Goal: Task Accomplishment & Management: Manage account settings

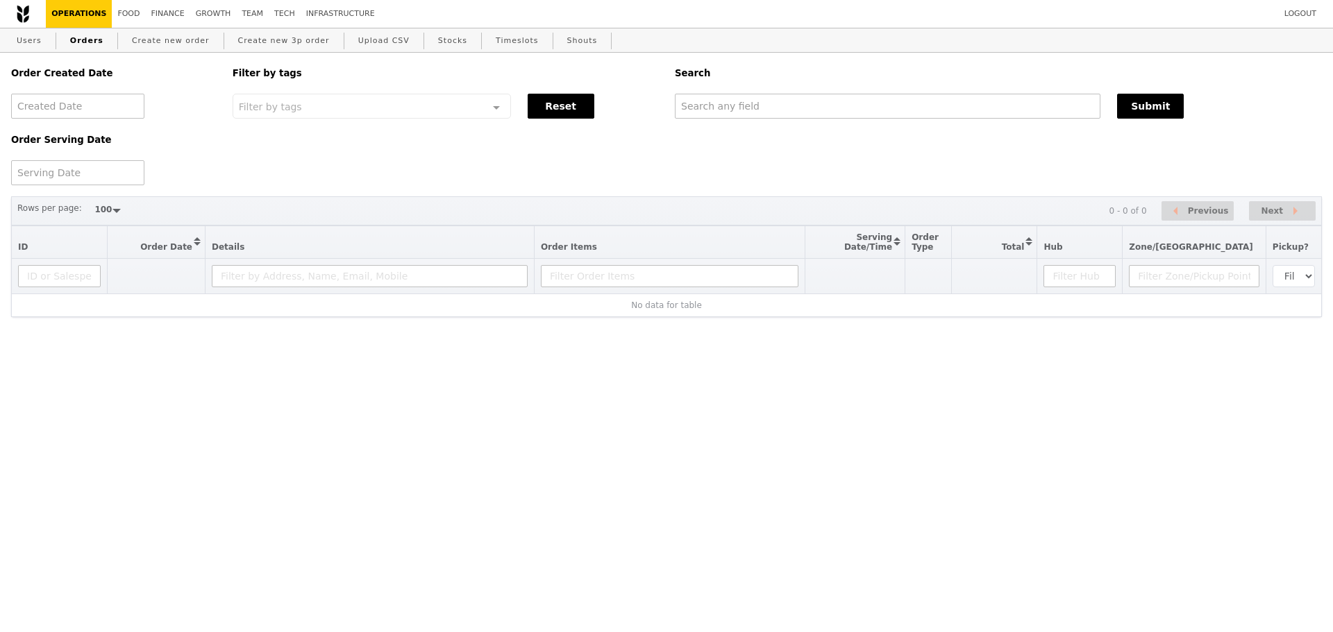
select select "100"
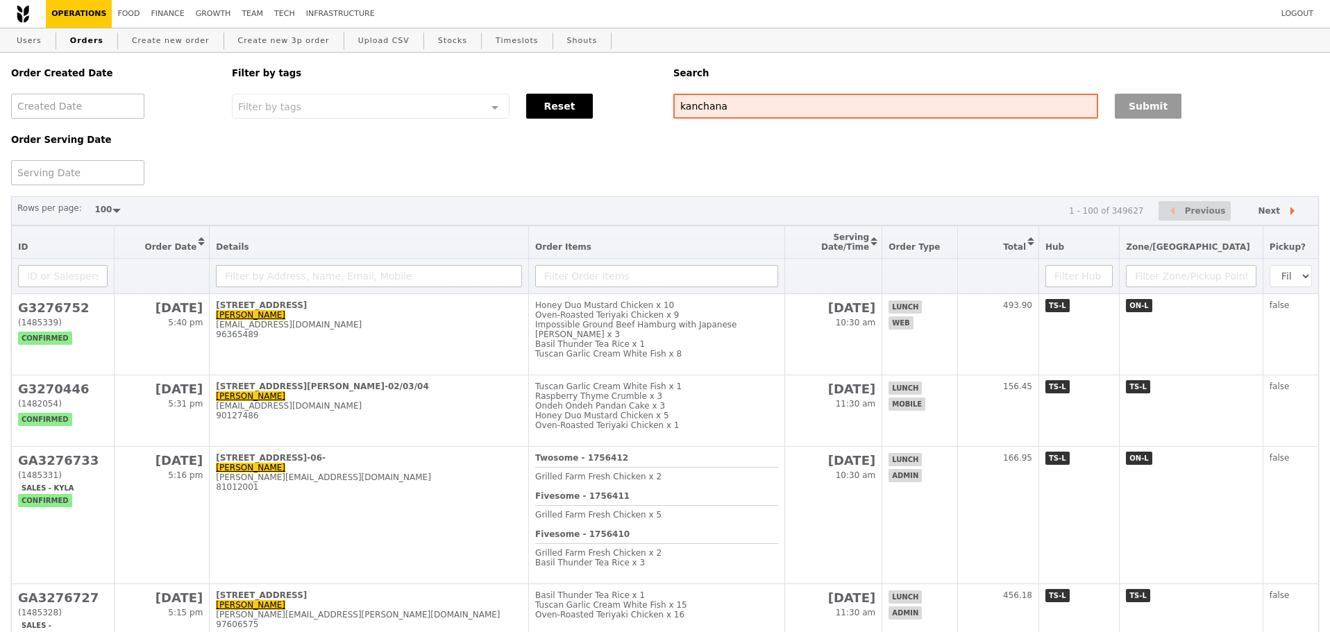
type input "kanchana"
drag, startPoint x: 1172, startPoint y: 106, endPoint x: 1079, endPoint y: 122, distance: 94.4
click at [1172, 107] on button "Submit" at bounding box center [1148, 106] width 67 height 25
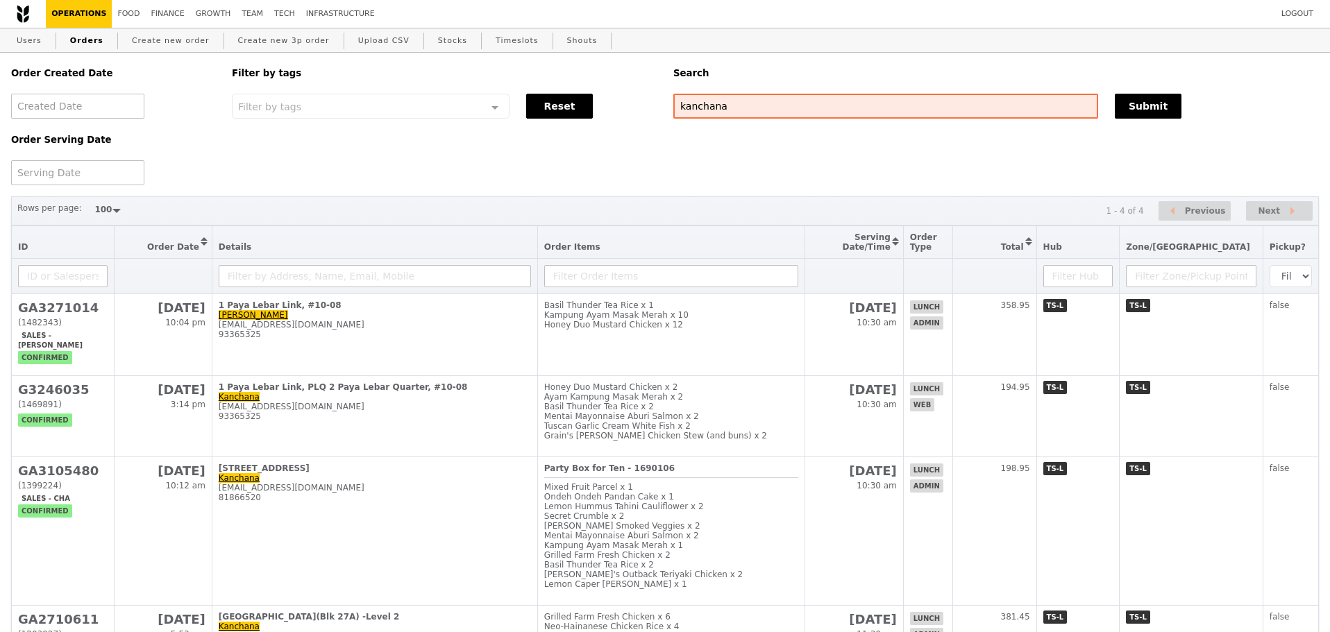
click at [390, 165] on div "Order Created Date Order Serving Date Filter by tags Filter by tags Meal_Plan W…" at bounding box center [665, 119] width 1324 height 133
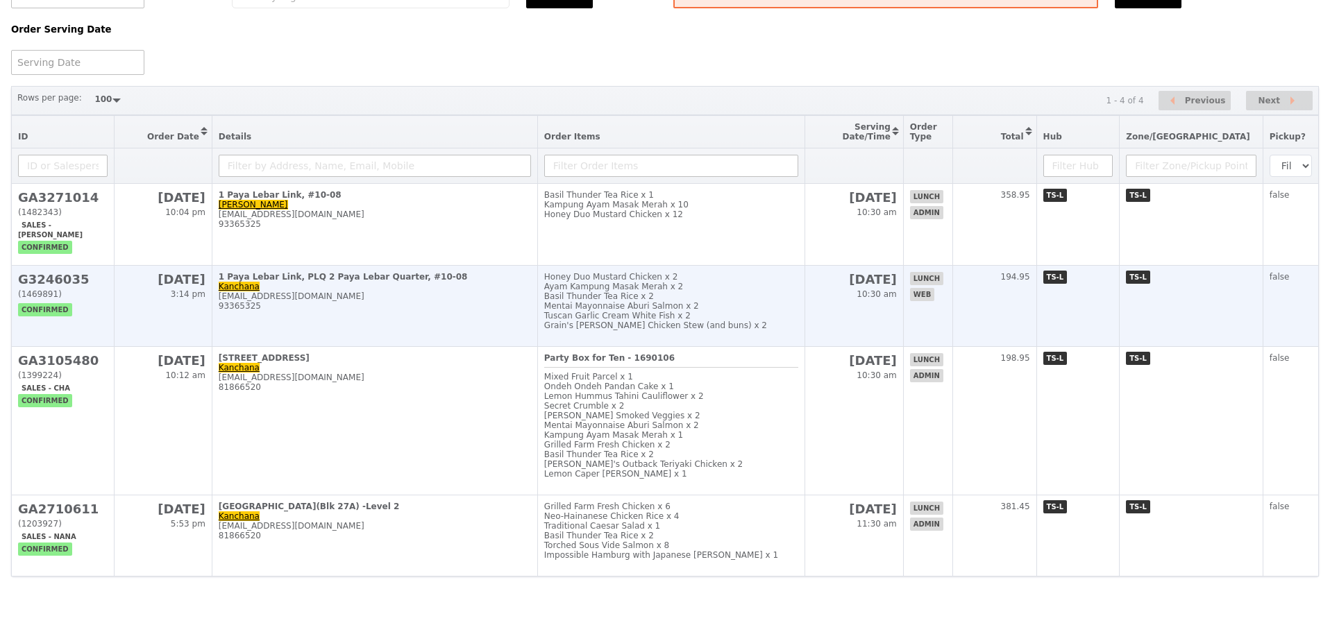
scroll to position [153, 0]
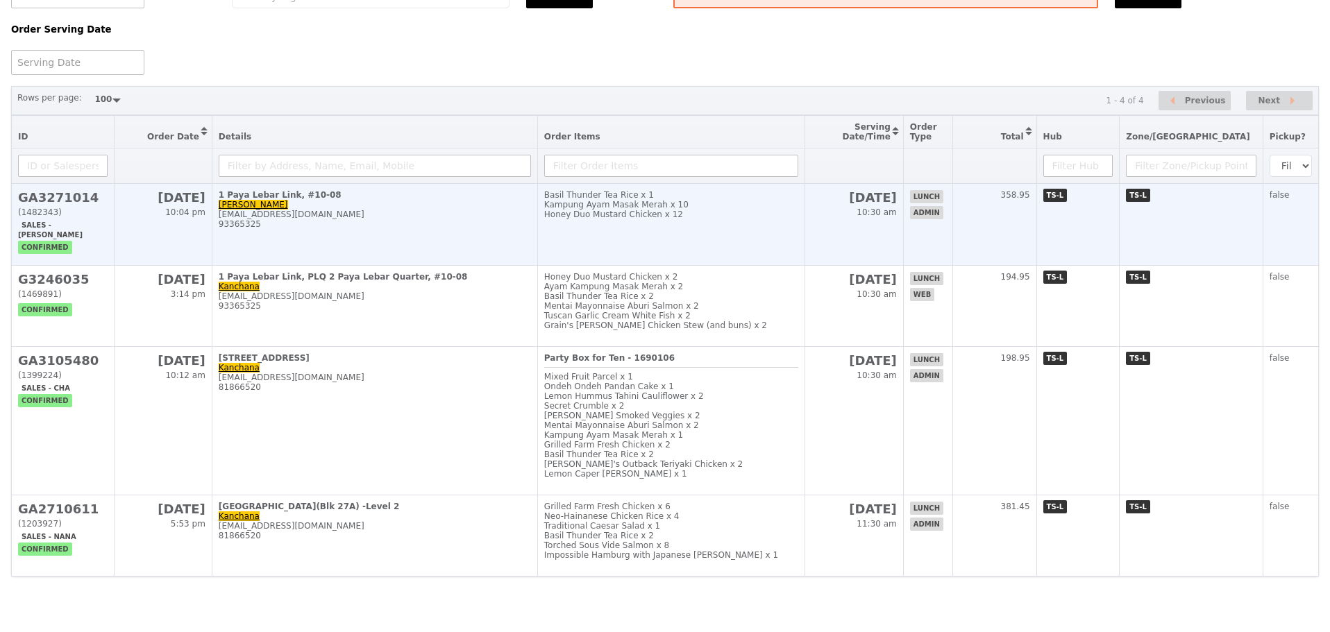
click at [439, 202] on td "1 Paya Lebar Link, #10-08 Daphne kanchana.padiachee@jll.com 93365325" at bounding box center [375, 225] width 326 height 82
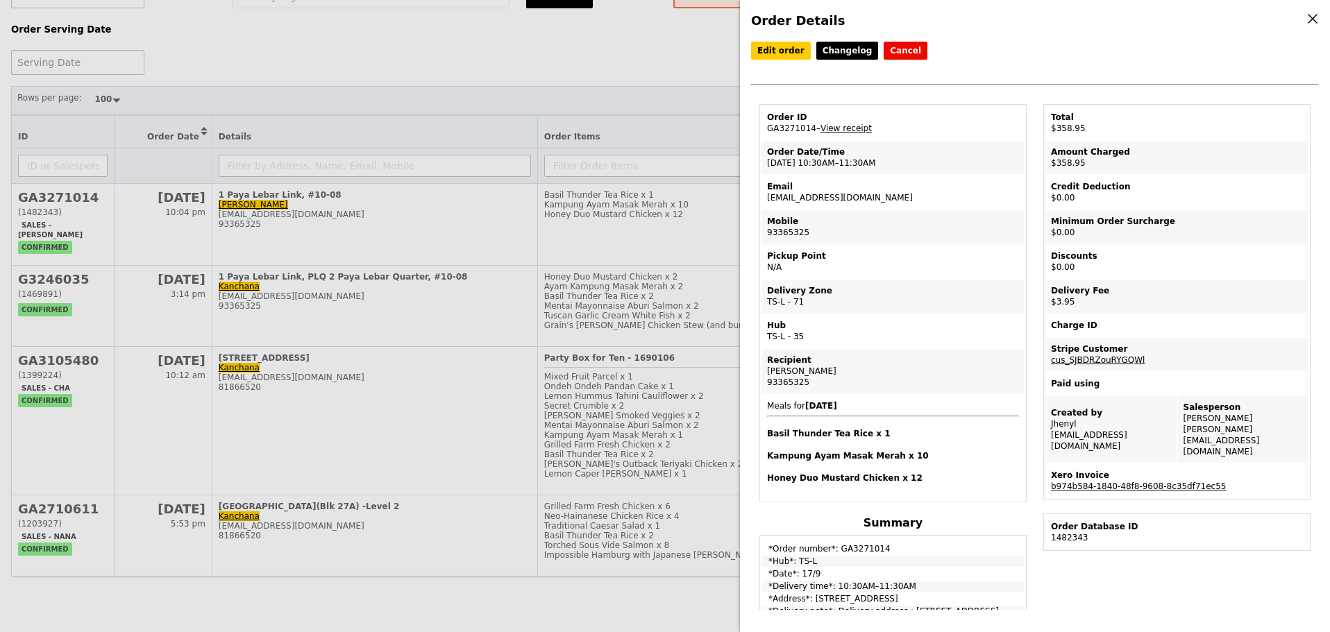
click at [859, 191] on div "Email" at bounding box center [893, 186] width 252 height 11
click at [764, 49] on link "Edit order" at bounding box center [781, 51] width 60 height 18
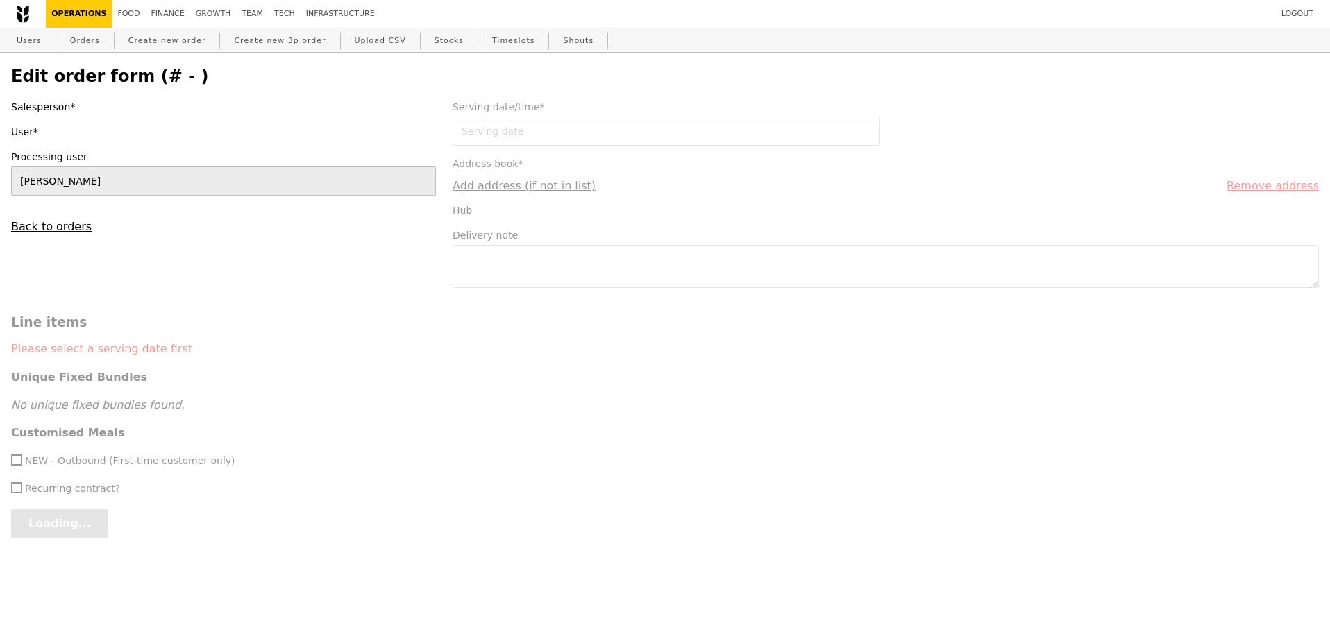
type input "17 Sep 2025"
type textarea "Delivery address : 1 Paya Lebar Link, #10-08, Tower 2 Paya Lebar Quarter, Singa…"
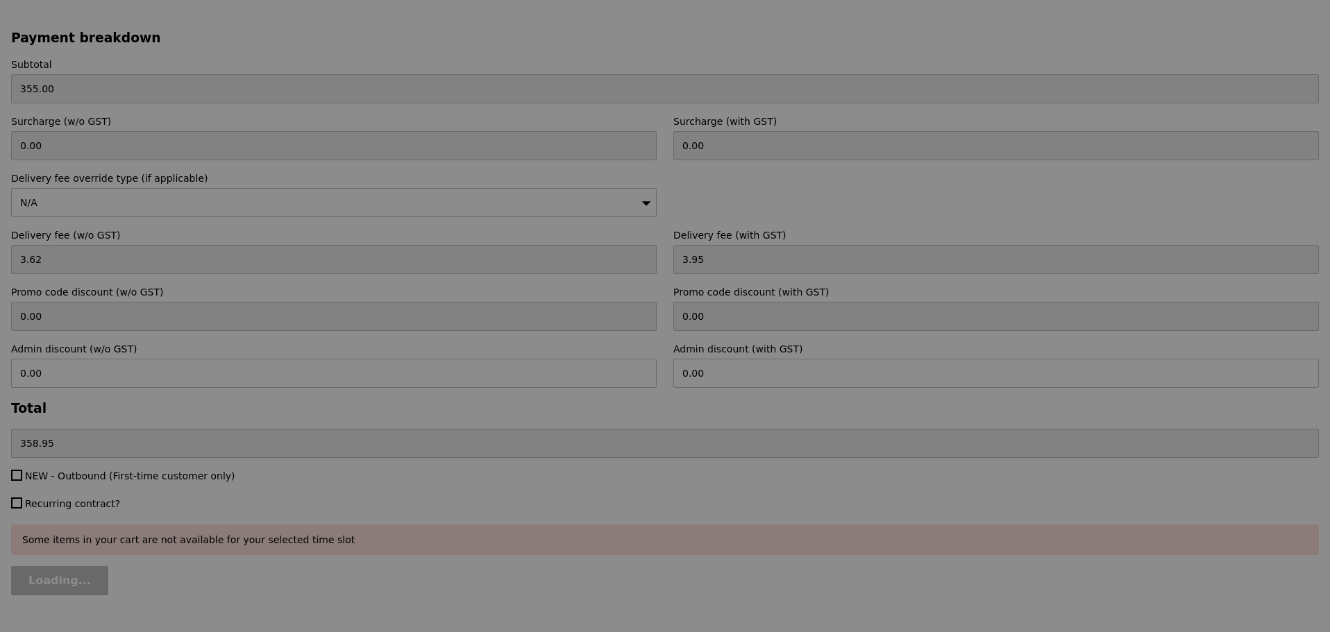
type input "Update"
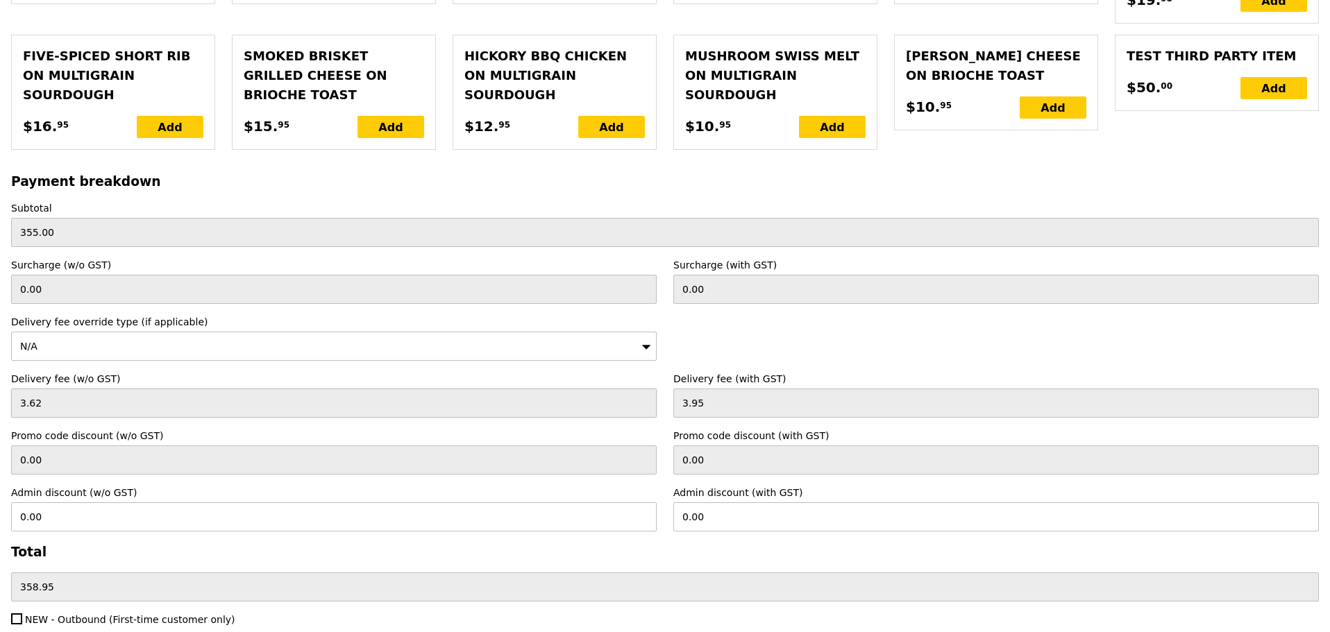
scroll to position [3243, 0]
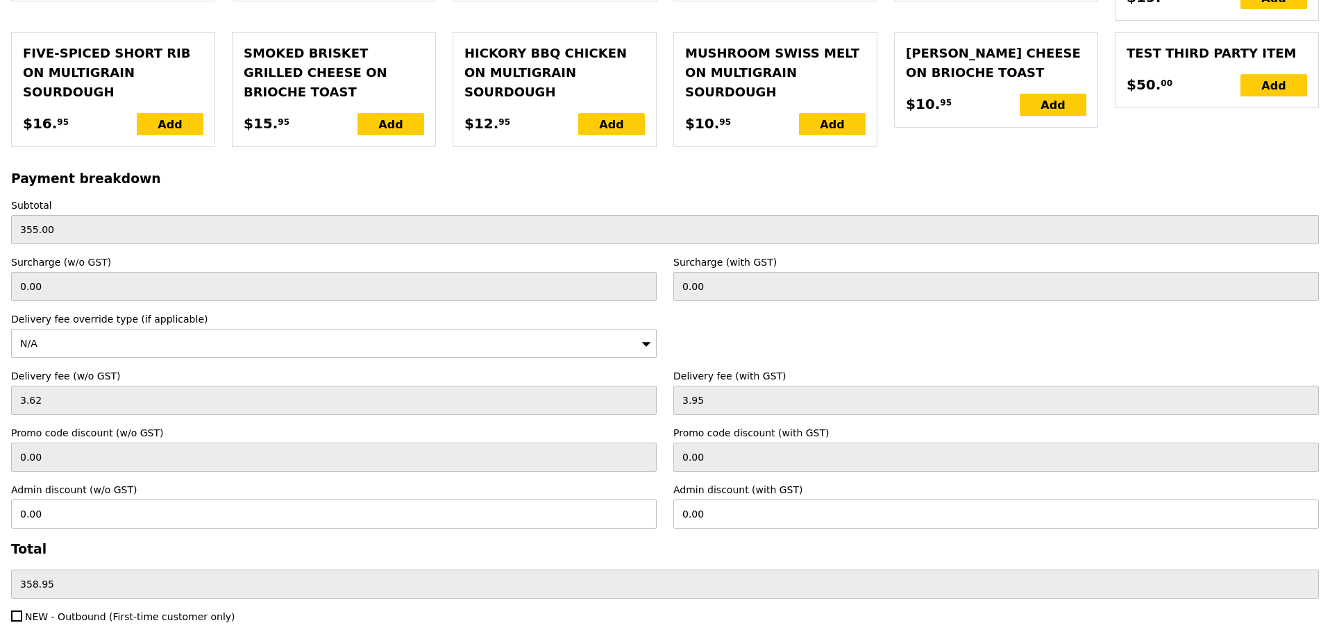
click at [99, 612] on span "NEW - Outbound (First-time customer only)" at bounding box center [130, 617] width 210 height 11
click at [22, 611] on input "NEW - Outbound (First-time customer only)" at bounding box center [16, 616] width 11 height 11
checkbox input "true"
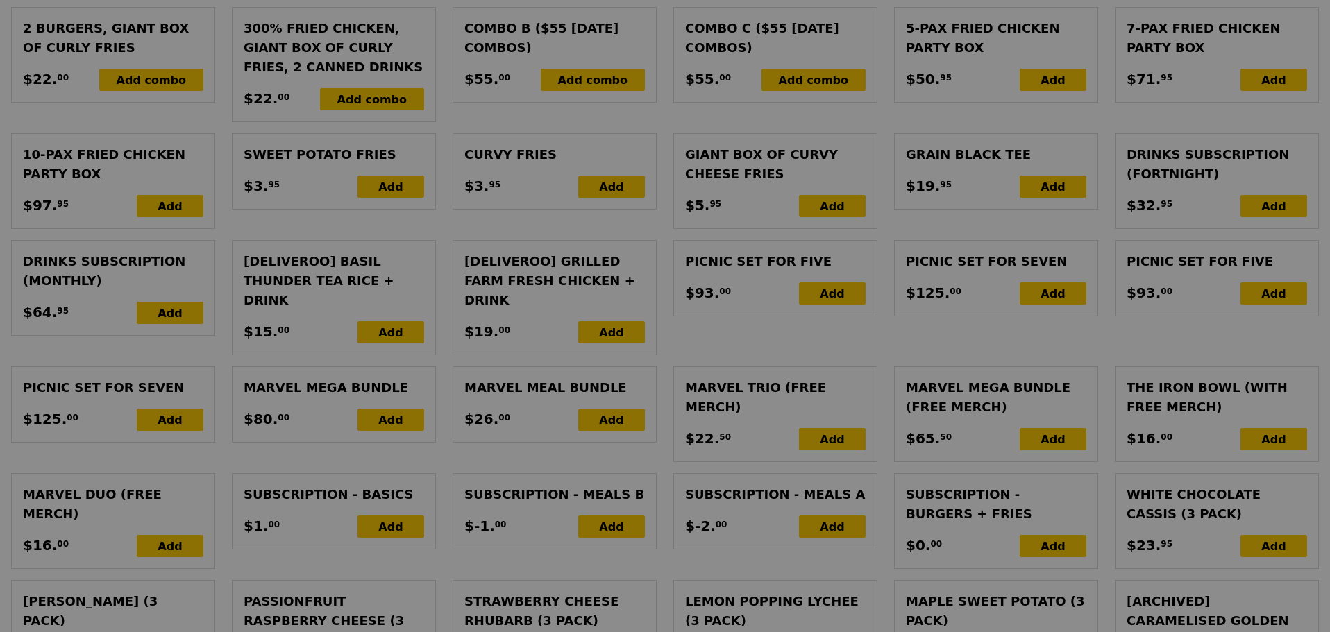
scroll to position [1678, 0]
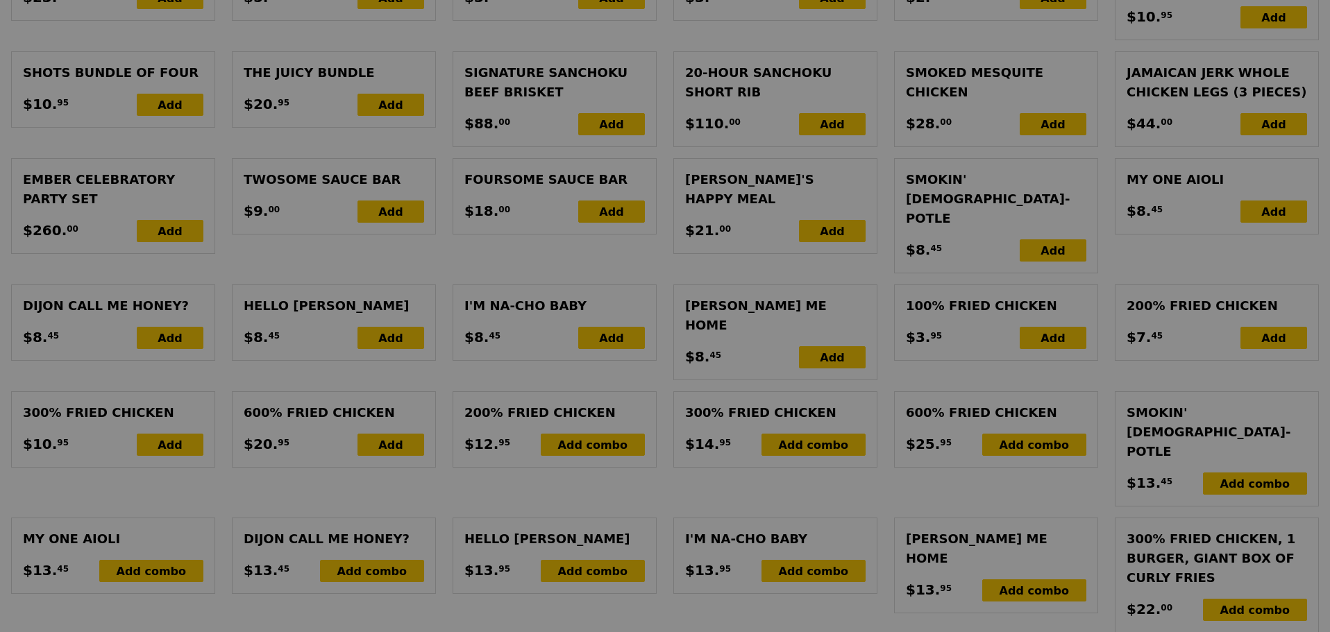
type input "Update"
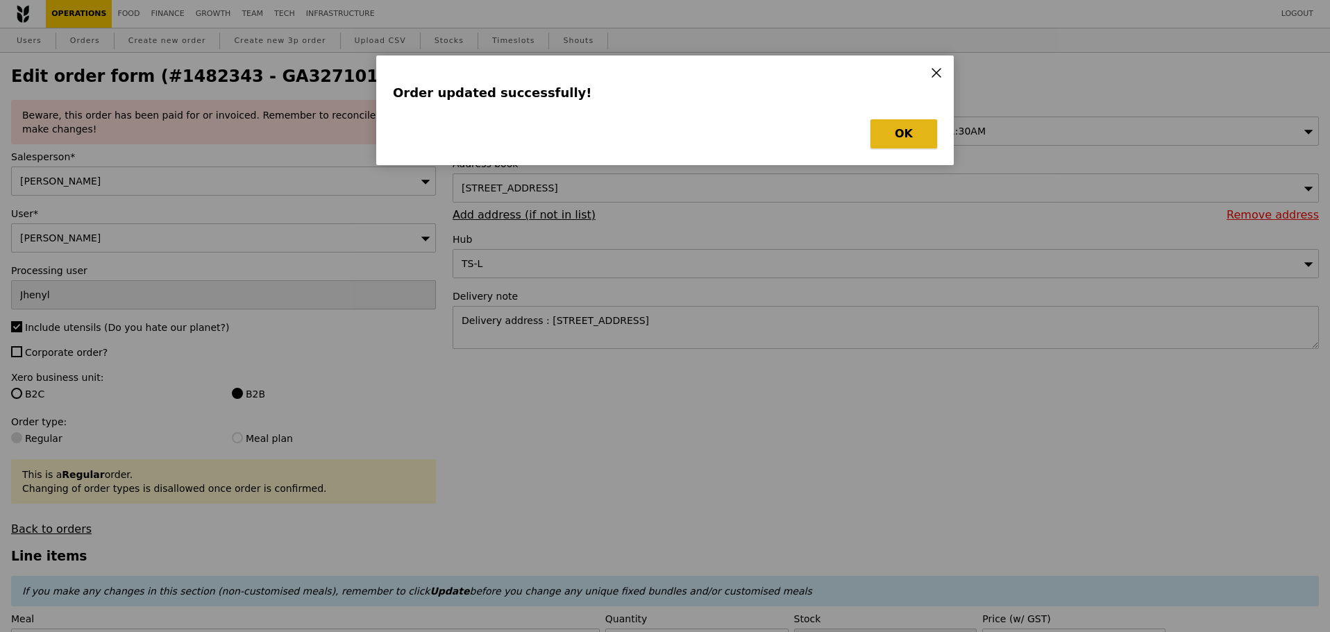
click at [882, 135] on button "OK" at bounding box center [903, 133] width 67 height 29
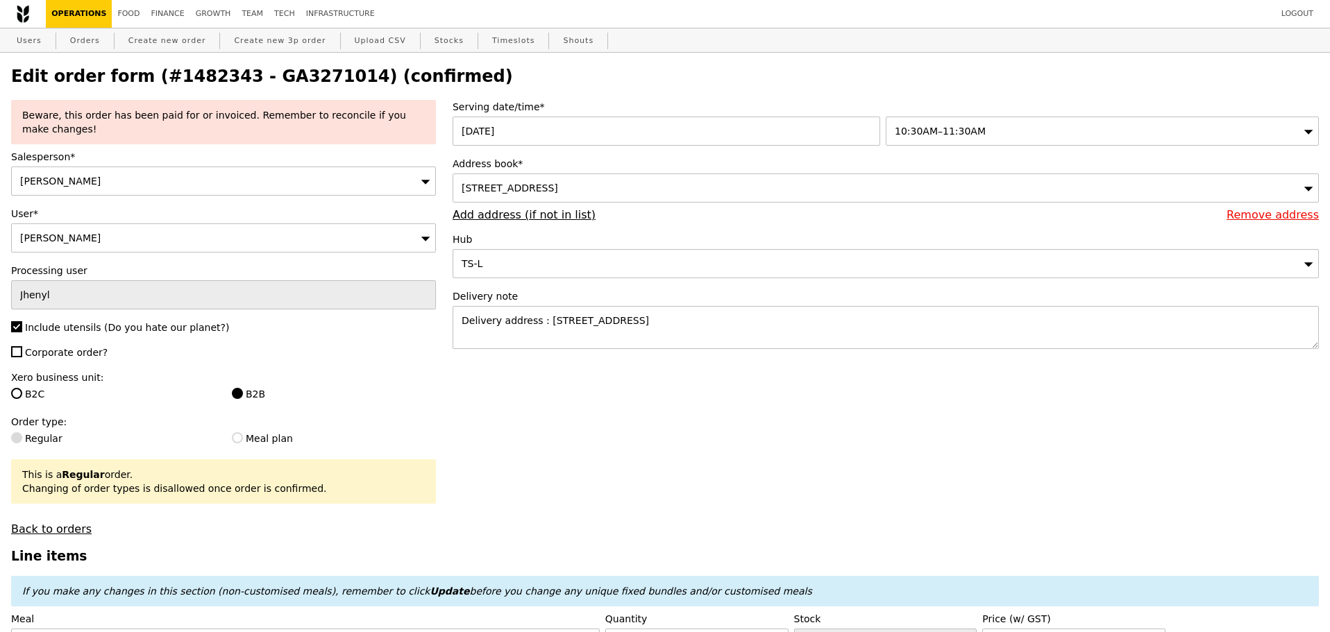
click at [765, 83] on h2 "Edit order form (#1482343 - GA3271014) (confirmed)" at bounding box center [665, 76] width 1308 height 19
click at [76, 41] on link "Orders" at bounding box center [85, 40] width 41 height 25
select select "100"
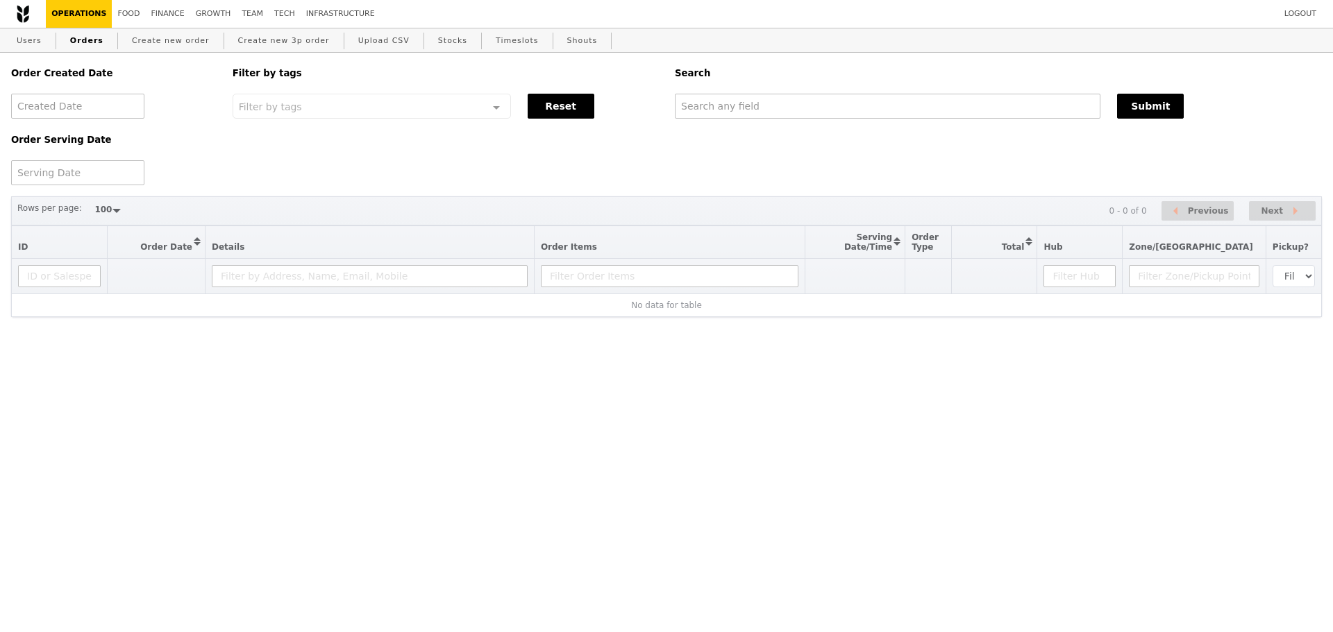
drag, startPoint x: 632, startPoint y: 59, endPoint x: 787, endPoint y: 16, distance: 160.7
click at [632, 59] on div "Filter by tags" at bounding box center [445, 73] width 442 height 41
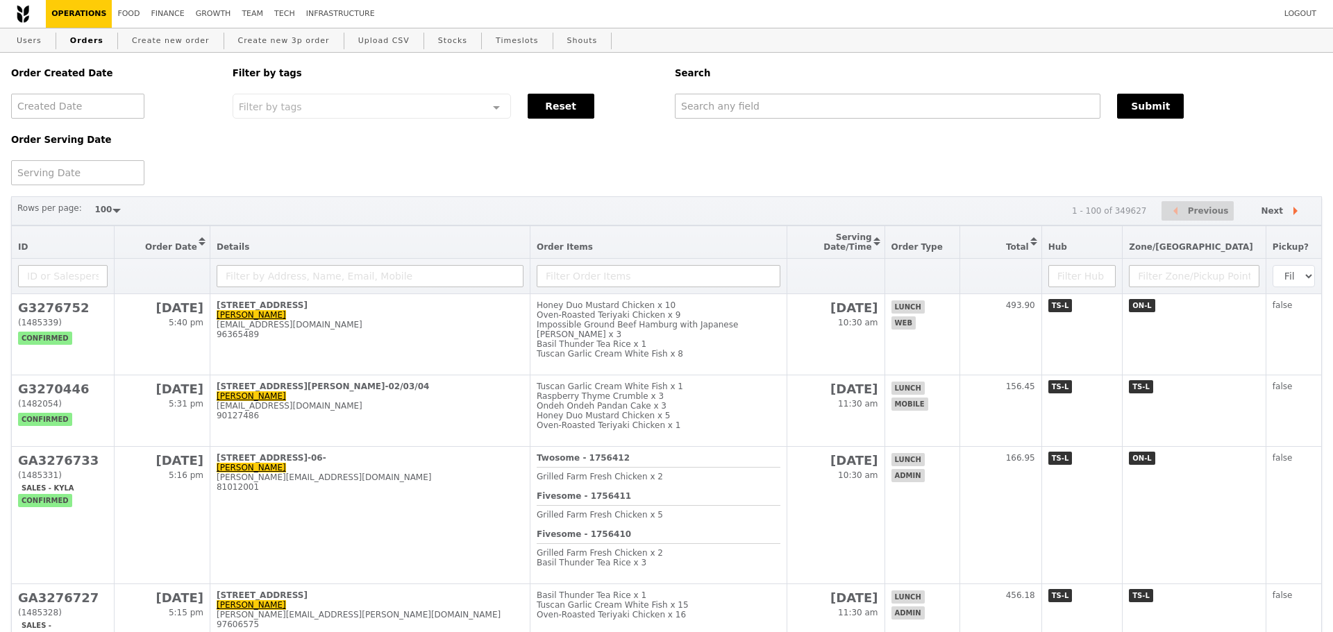
select select "100"
click at [147, 44] on link "Create new order" at bounding box center [170, 40] width 89 height 25
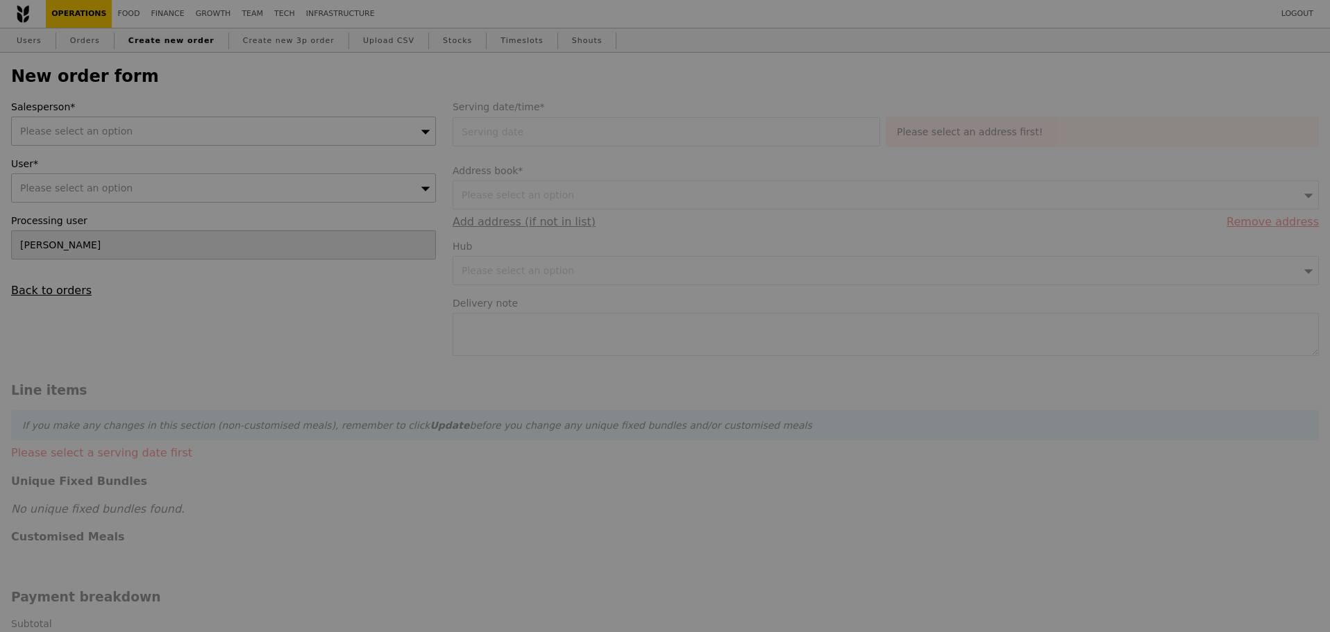
type input "Confirm"
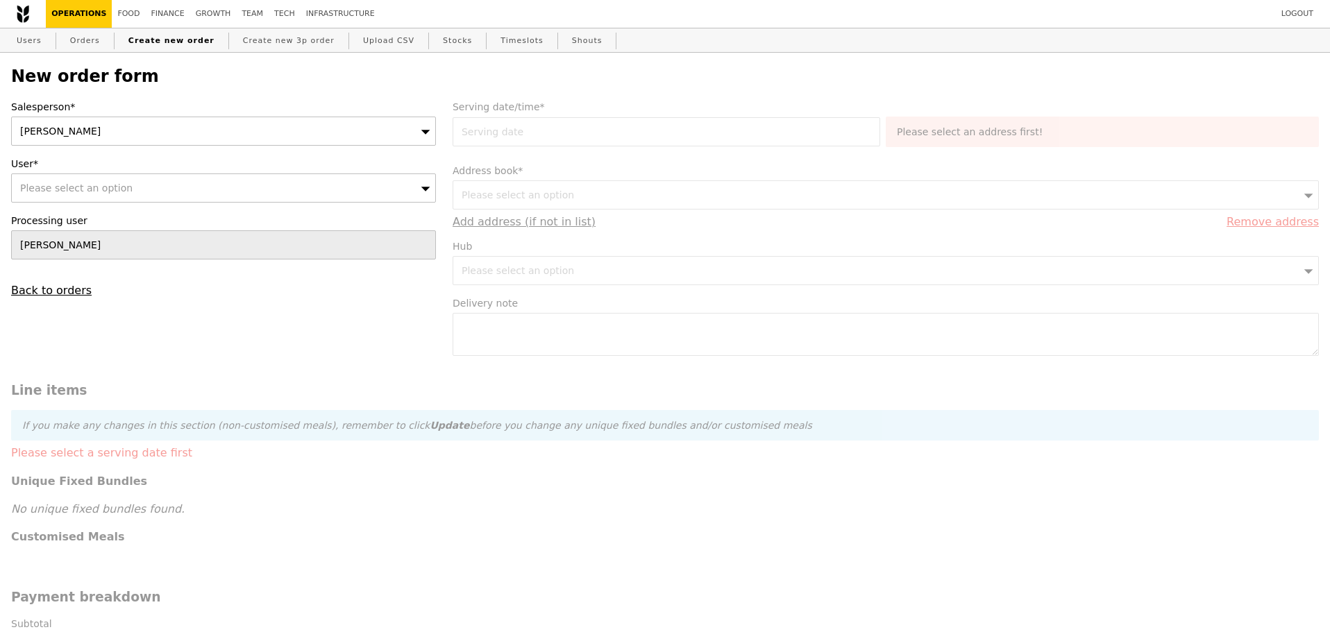
click at [689, 60] on div "New order form Salesperson* Alvin Seah User* Please select an option Processing…" at bounding box center [665, 589] width 1324 height 1072
click at [498, 91] on div "New order form Salesperson* Alvin Seah User* Please select an option Processing…" at bounding box center [665, 596] width 1308 height 1058
click at [572, 86] on h2 "New order form" at bounding box center [665, 76] width 1308 height 19
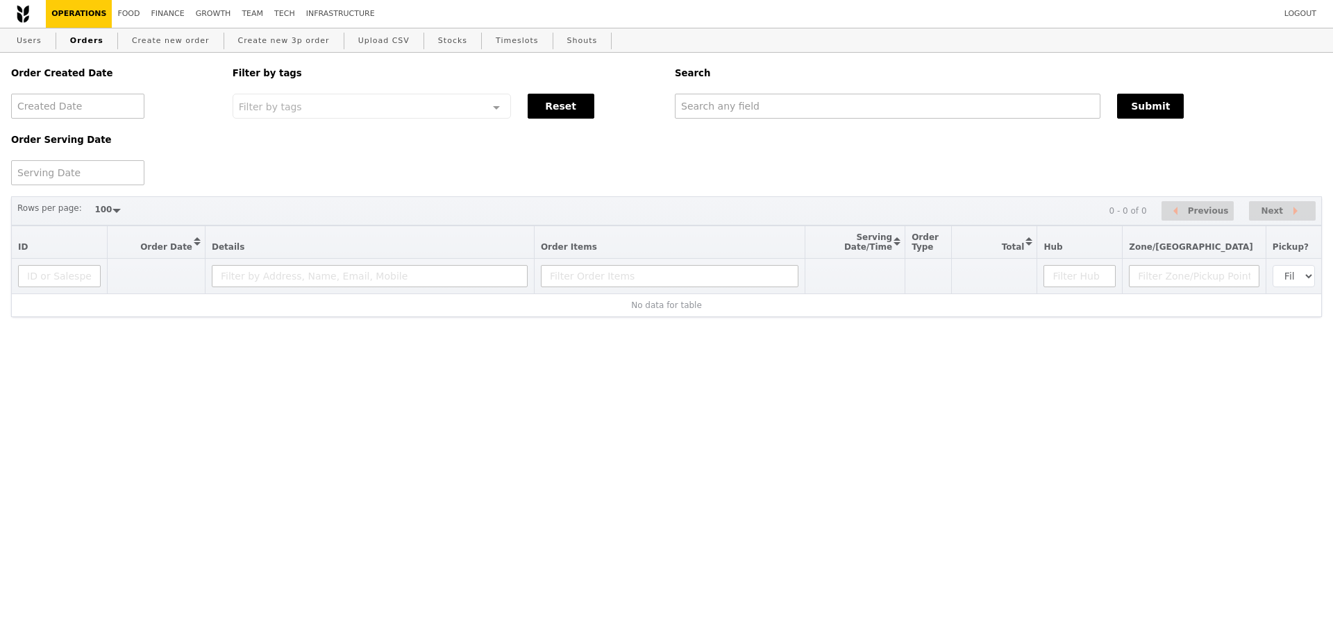
select select "100"
click at [650, 182] on div "Order Created Date Order Serving Date Filter by tags Filter by tags Meal_Plan W…" at bounding box center [666, 119] width 1327 height 133
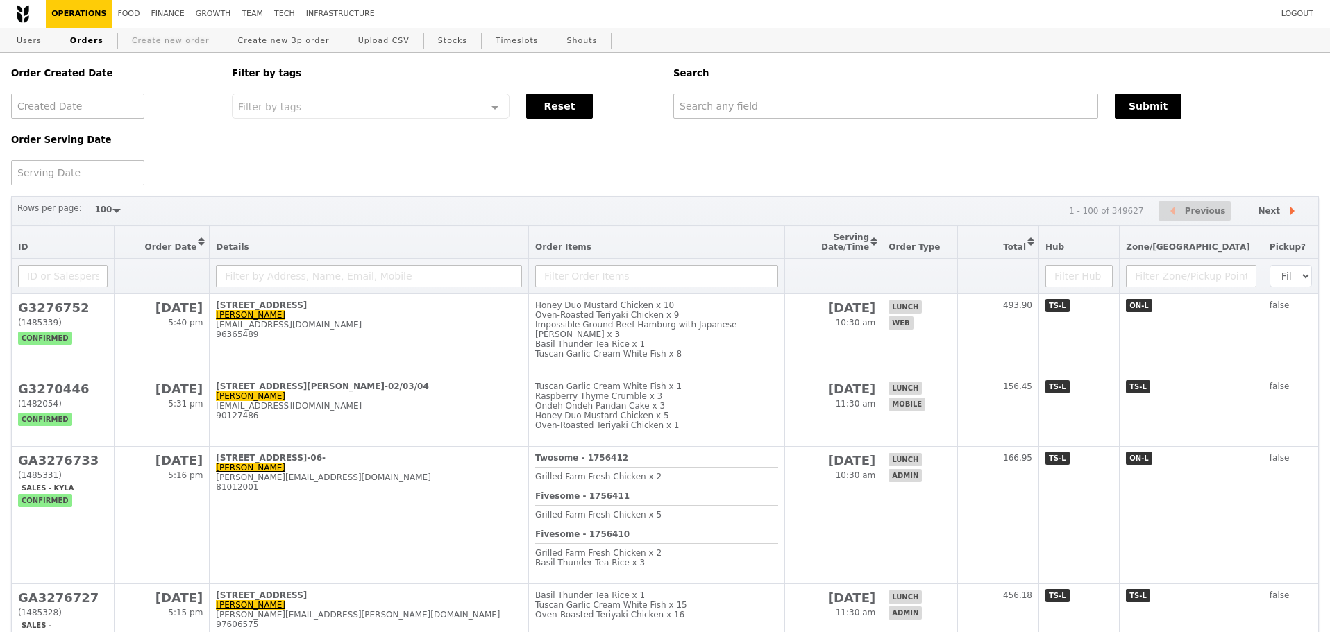
click at [158, 46] on link "Create new order" at bounding box center [170, 40] width 89 height 25
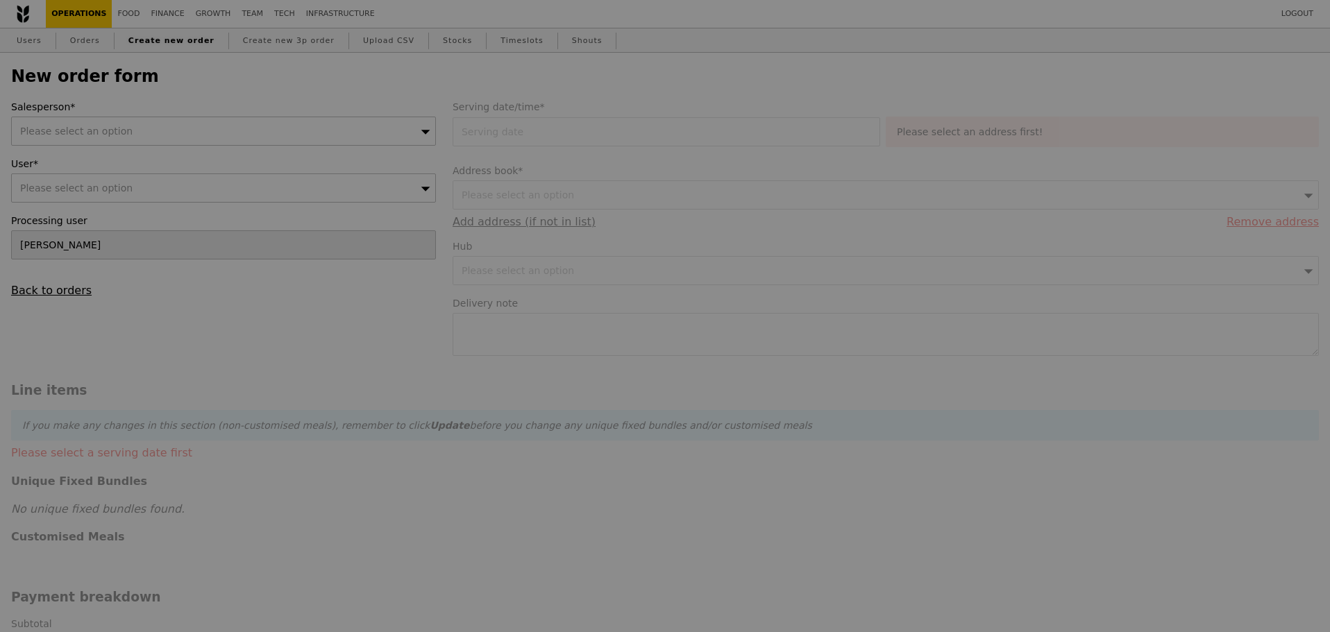
type input "Confirm"
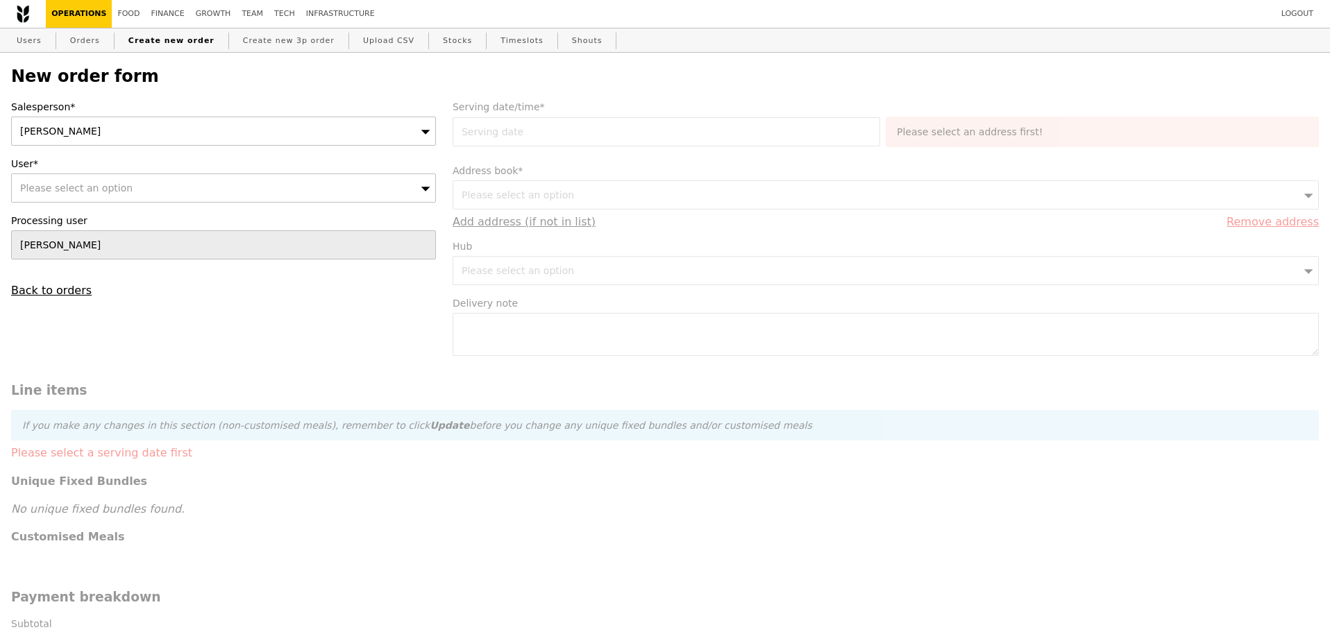
click at [425, 92] on div "New order form Salesperson* Alvin Seah User* Please select an option Processing…" at bounding box center [665, 596] width 1308 height 1058
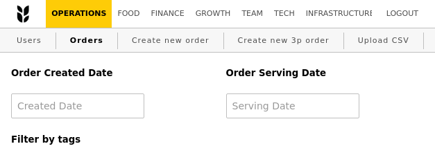
select select "100"
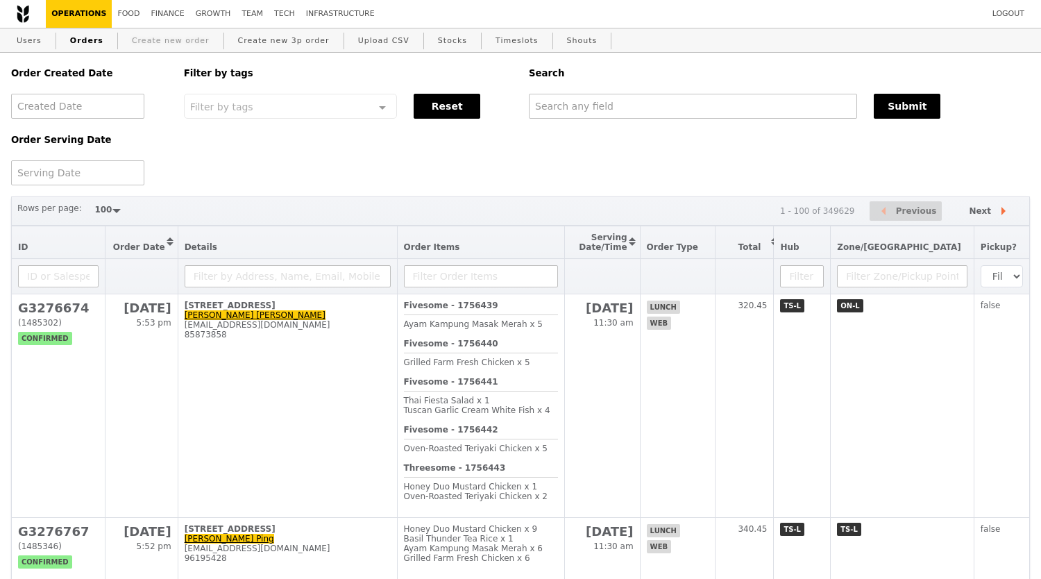
click at [174, 32] on link "Create new order" at bounding box center [170, 40] width 89 height 25
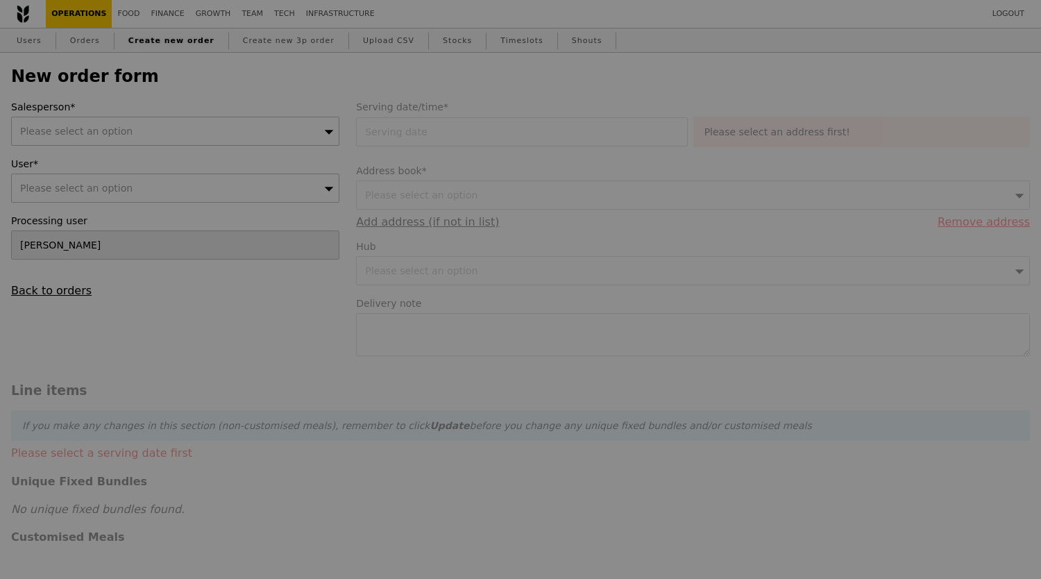
type input "Confirm"
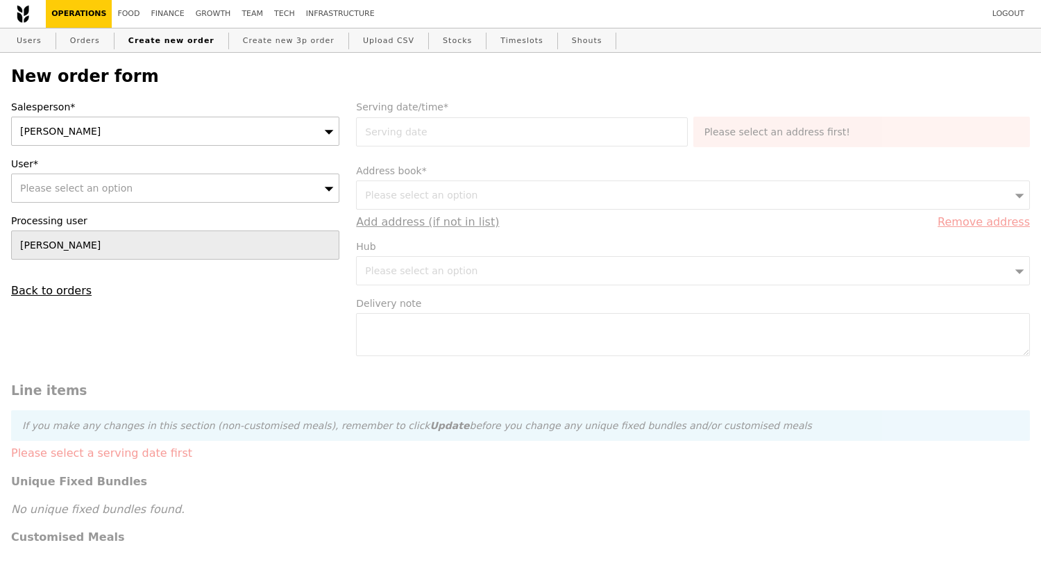
click at [268, 153] on div "Please select an option" at bounding box center [175, 188] width 328 height 29
type input "rena khor"
type input "Confirm"
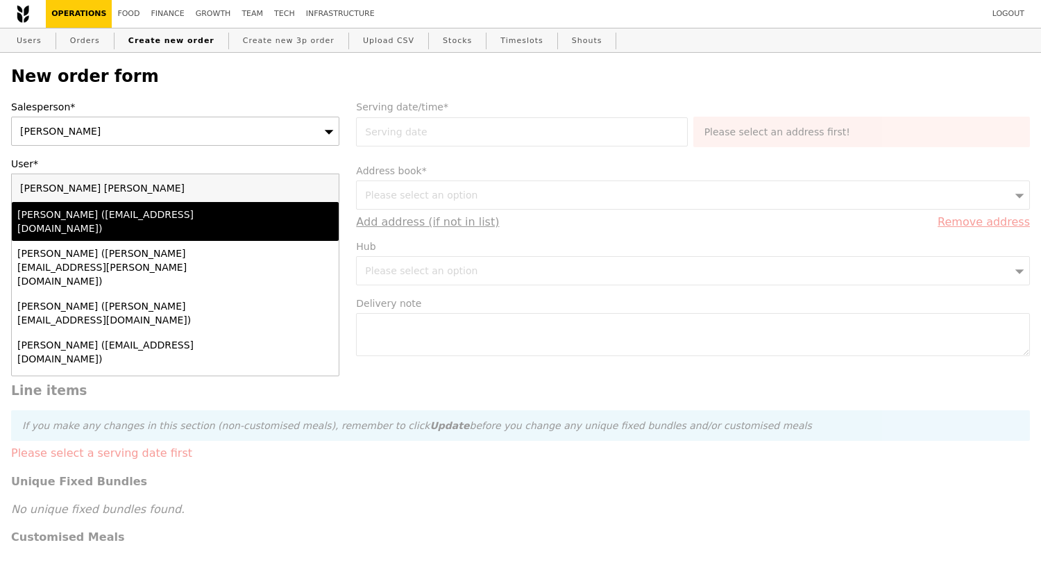
type input "rena khor thale"
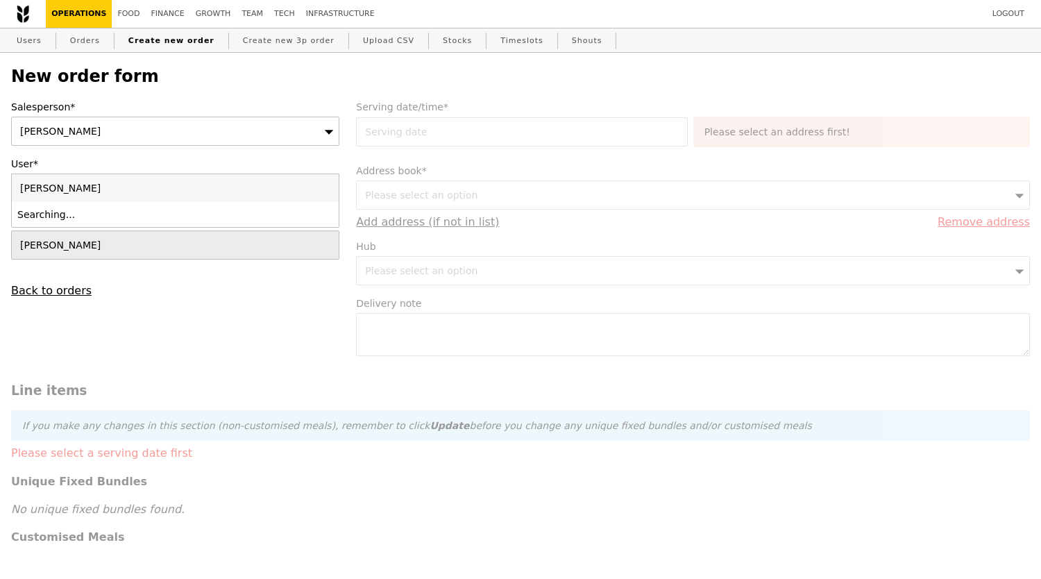
type input "Confirm"
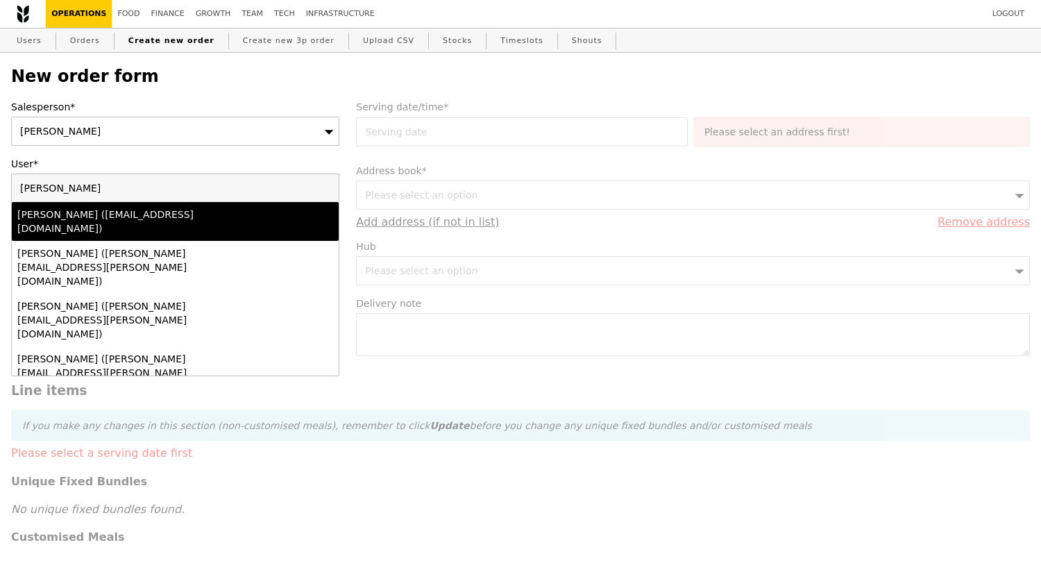
type input "rena khor thales"
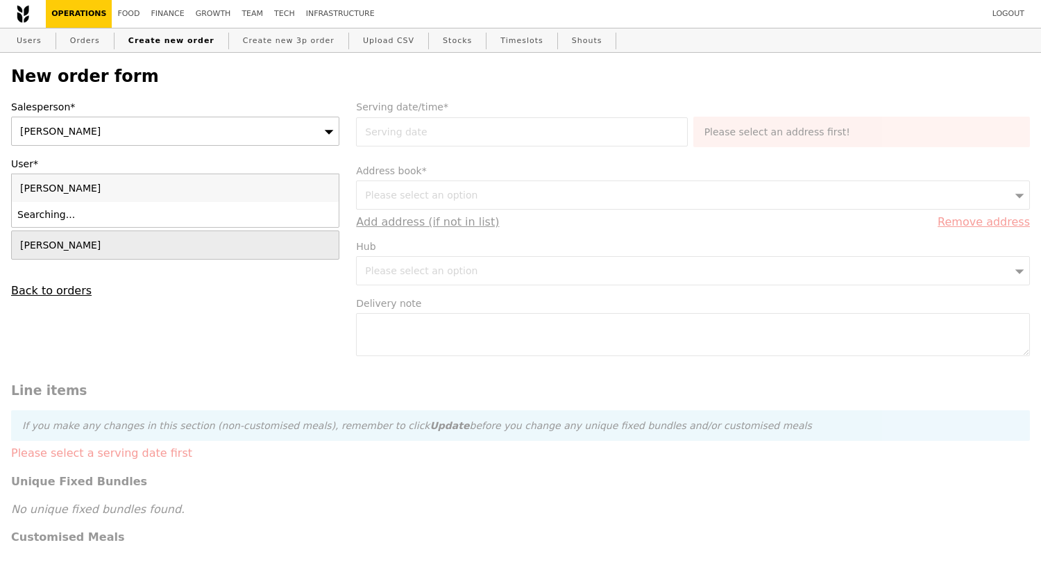
type input "Confirm"
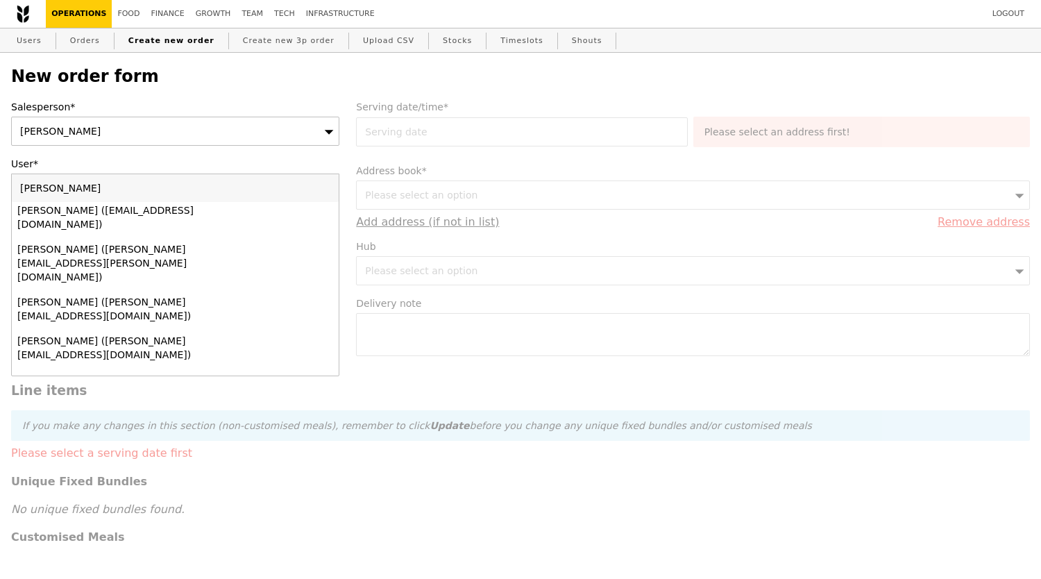
scroll to position [115, 0]
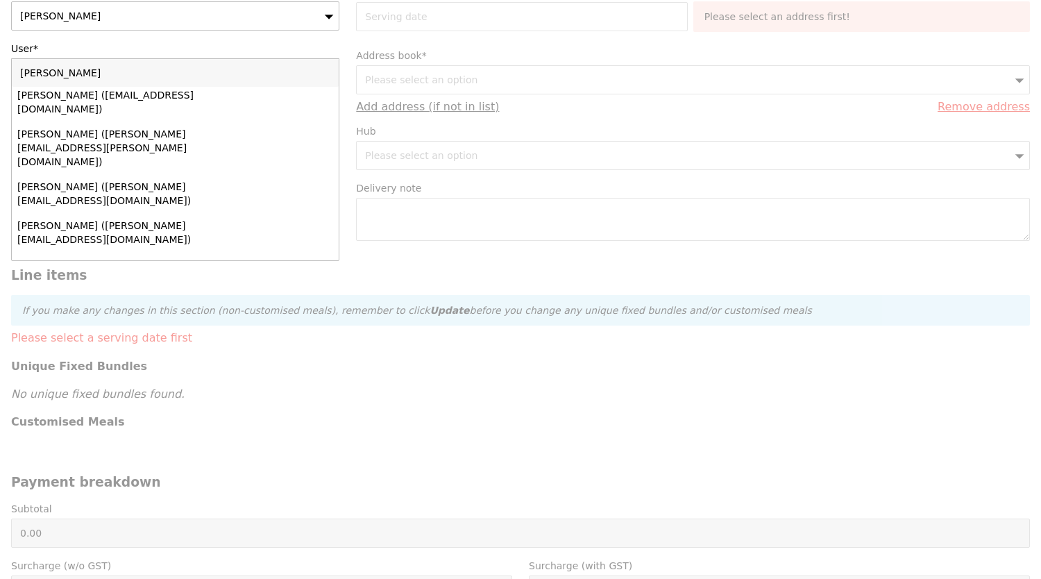
paste input ".khor@thalesgroup.com"
type input "[PERSON_NAME][EMAIL_ADDRESS][DOMAIN_NAME]"
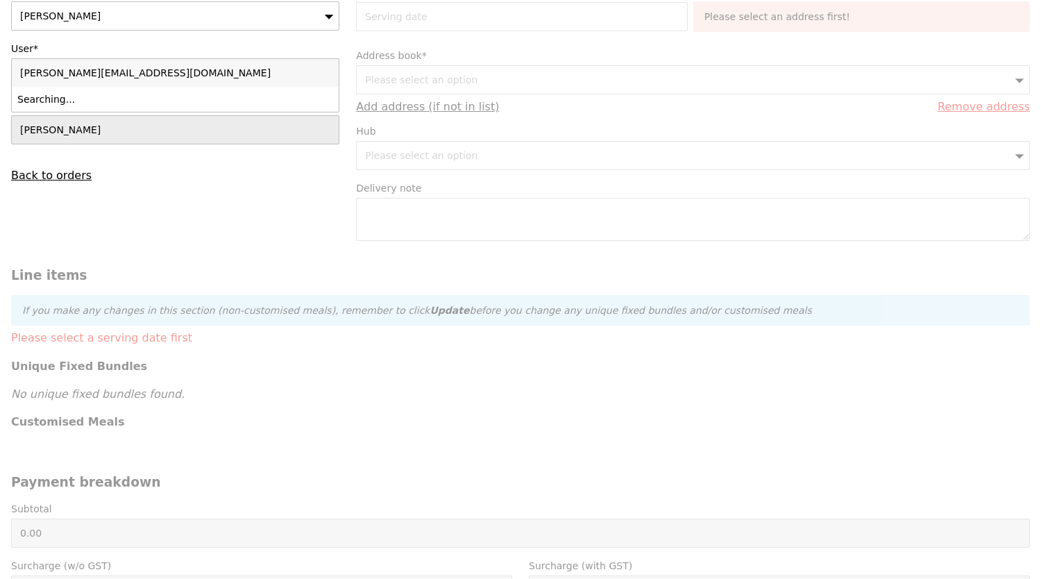
scroll to position [0, 0]
type input "Confirm"
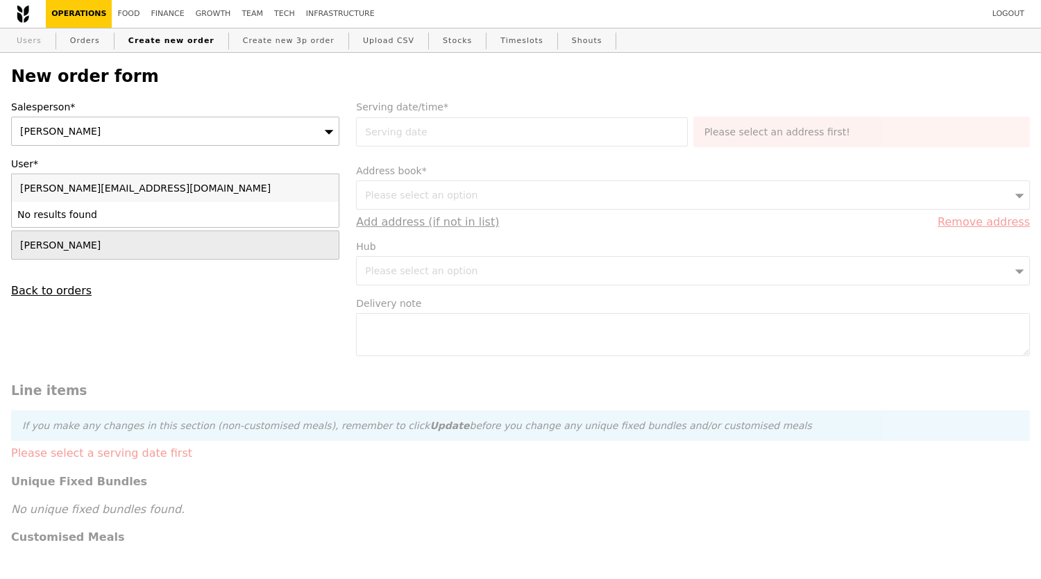
type input "[PERSON_NAME][EMAIL_ADDRESS][DOMAIN_NAME]"
click at [31, 36] on link "Users" at bounding box center [29, 40] width 36 height 25
click at [199, 194] on div "Please select an option" at bounding box center [175, 188] width 328 height 29
type input "[PERSON_NAME][EMAIL_ADDRESS][DOMAIN_NAME]"
type input "Confirm"
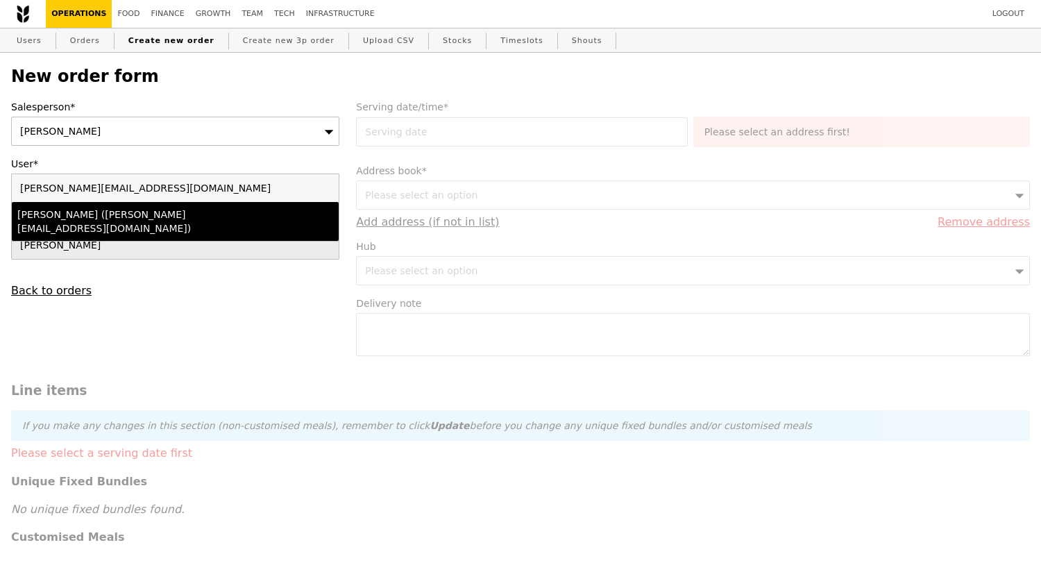
type input "[PERSON_NAME][EMAIL_ADDRESS][DOMAIN_NAME]"
click at [142, 214] on div "[PERSON_NAME] ([PERSON_NAME][EMAIL_ADDRESS][DOMAIN_NAME])" at bounding box center [135, 222] width 237 height 28
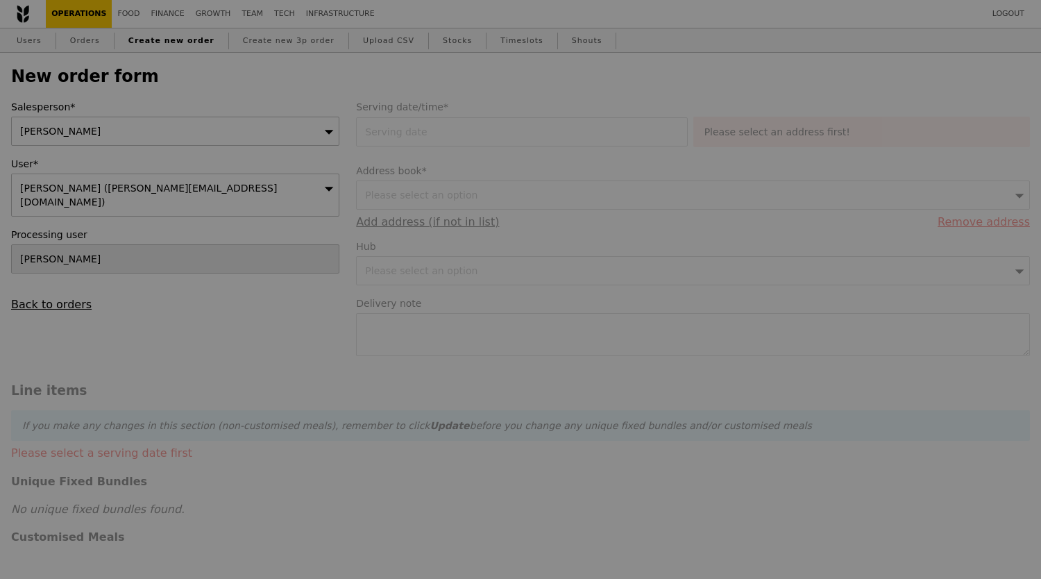
type input "Confirm"
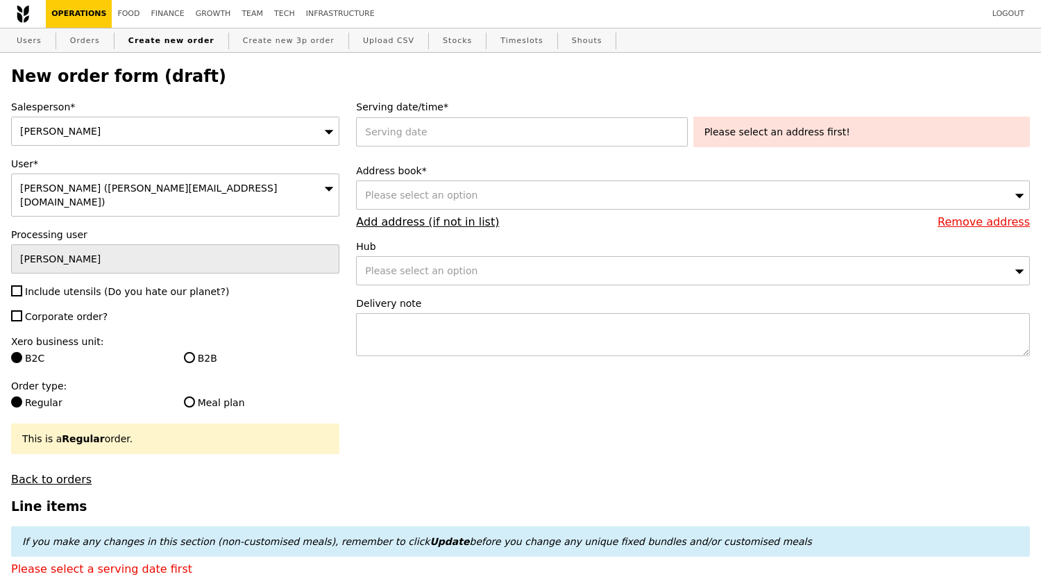
click at [71, 286] on span "Include utensils (Do you hate our planet?)" at bounding box center [127, 291] width 204 height 11
click at [22, 285] on input "Include utensils (Do you hate our planet?)" at bounding box center [16, 290] width 11 height 11
checkbox input "true"
type input "Confirm"
click at [58, 311] on span "Corporate order?" at bounding box center [66, 316] width 83 height 11
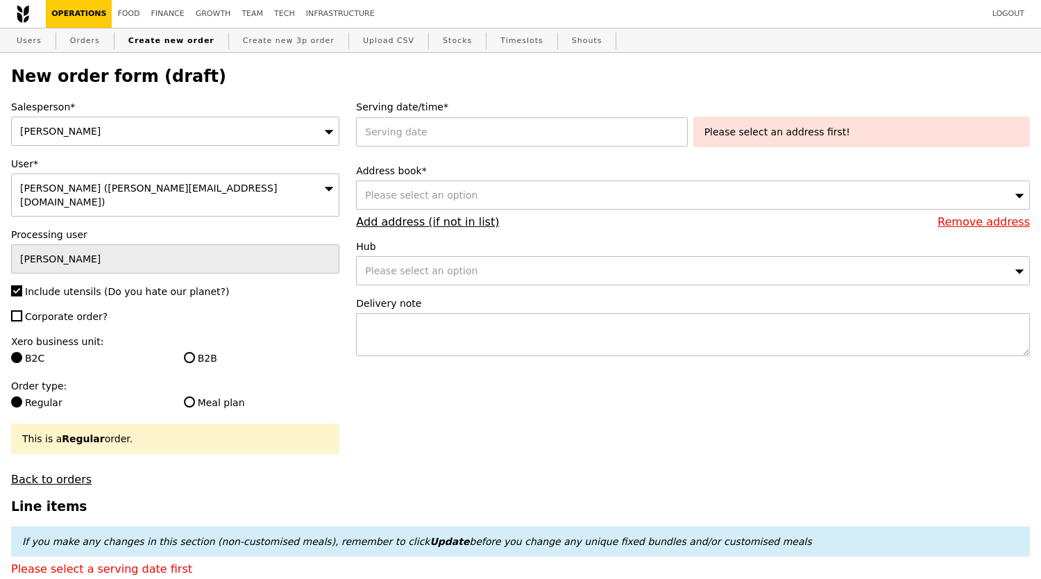
click at [22, 310] on input "Corporate order?" at bounding box center [16, 315] width 11 height 11
checkbox input "true"
click at [196, 351] on label "B2B" at bounding box center [262, 358] width 156 height 14
click at [195, 352] on input "B2B" at bounding box center [189, 357] width 11 height 11
radio input "true"
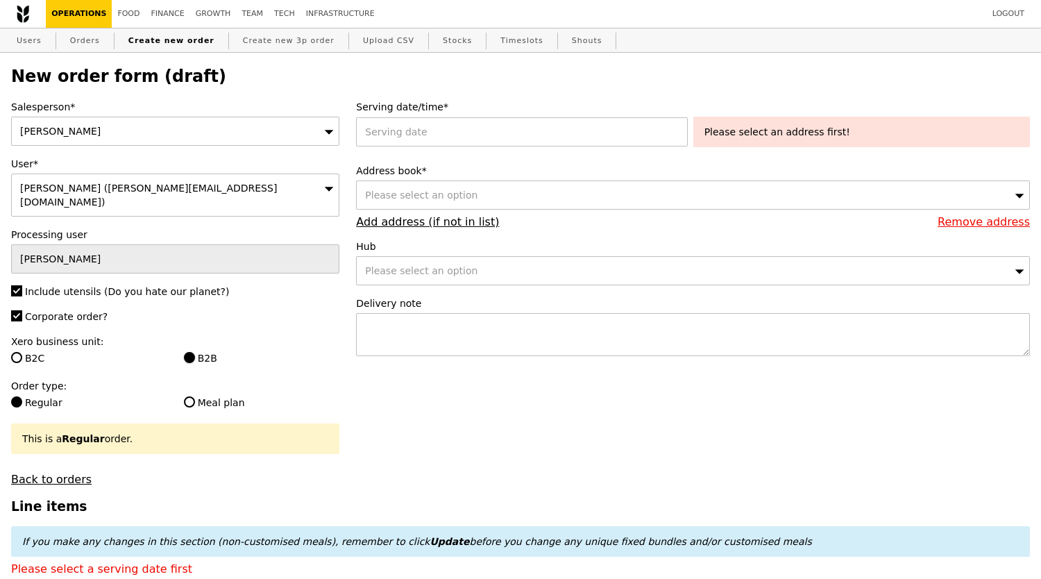
type input "Confirm"
click at [473, 135] on div at bounding box center [524, 131] width 337 height 29
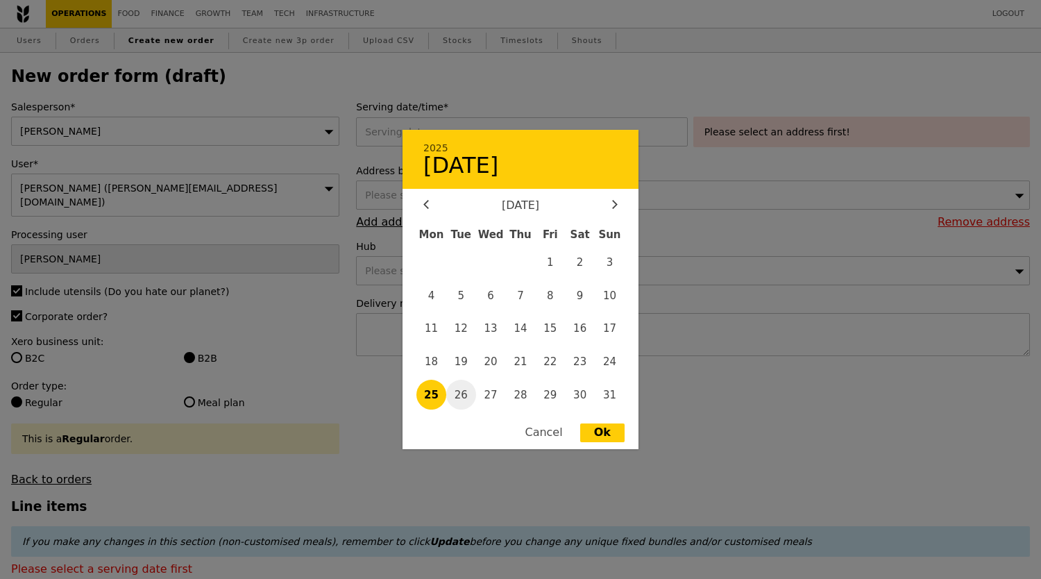
click at [460, 391] on span "26" at bounding box center [461, 395] width 30 height 30
type input "[DATE]"
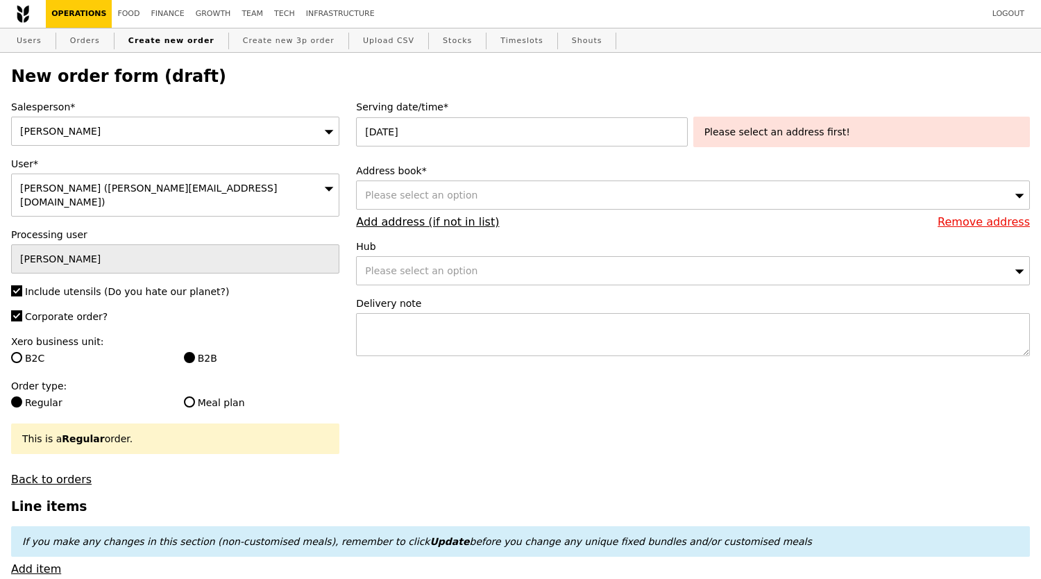
type input "Confirm"
click at [546, 201] on div "Please select an option" at bounding box center [693, 194] width 674 height 29
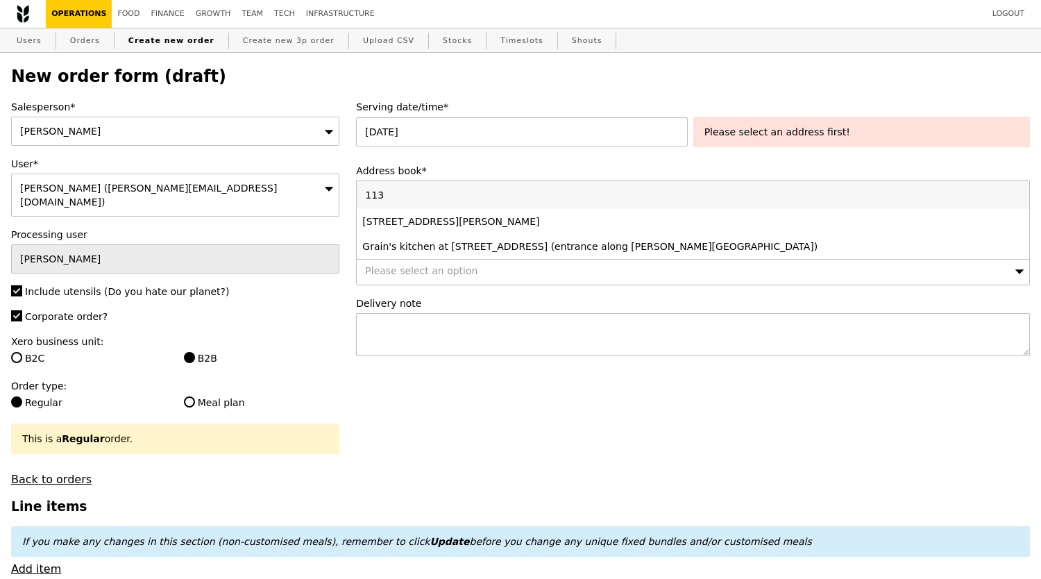
type input "1130"
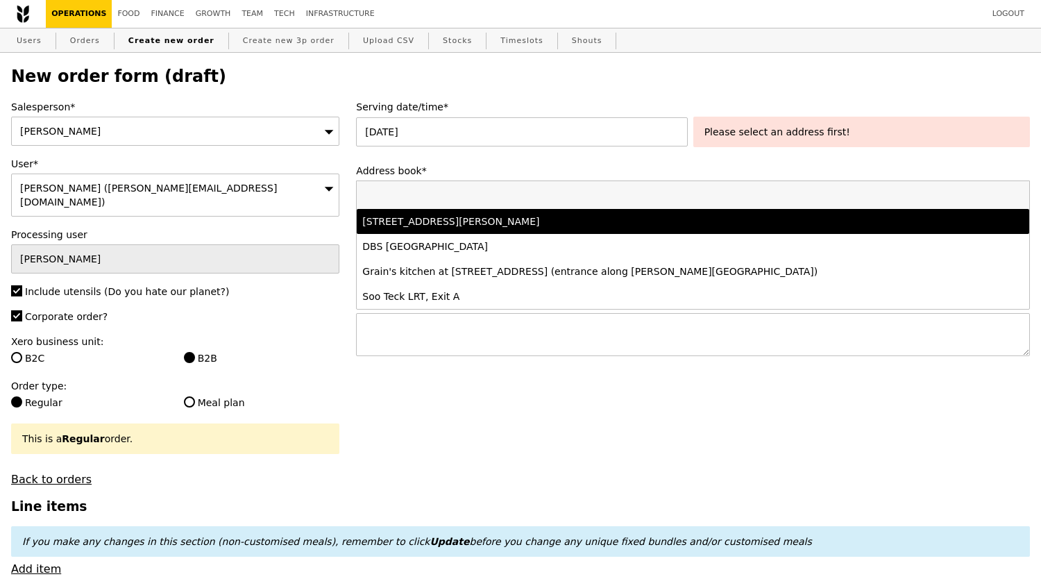
click at [559, 216] on li "12 Ayer Rajah Crescent, #01-00, Singapore 139941" at bounding box center [693, 221] width 673 height 25
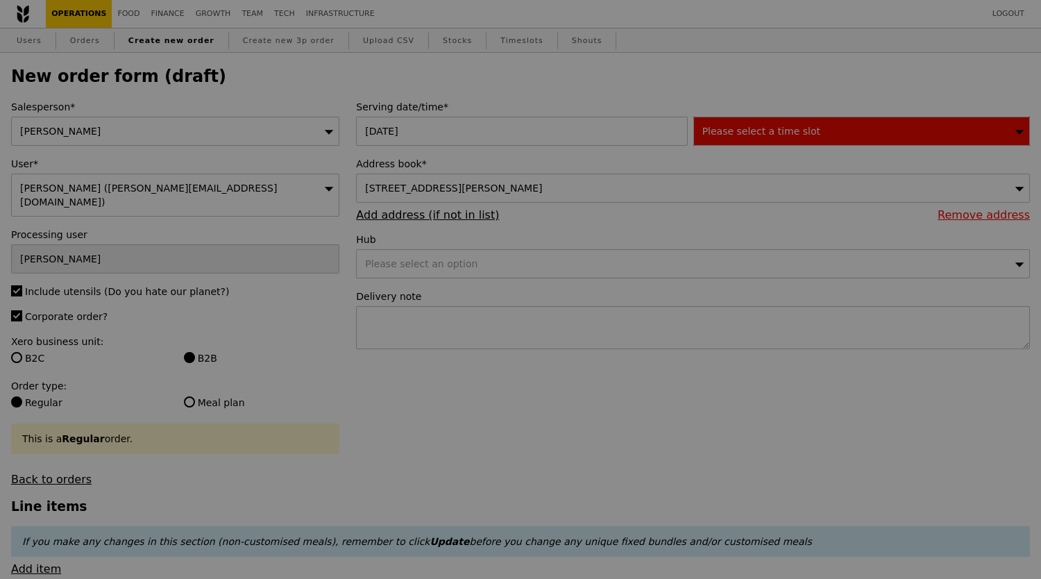
click at [770, 137] on span "Please select a time slot" at bounding box center [761, 131] width 118 height 11
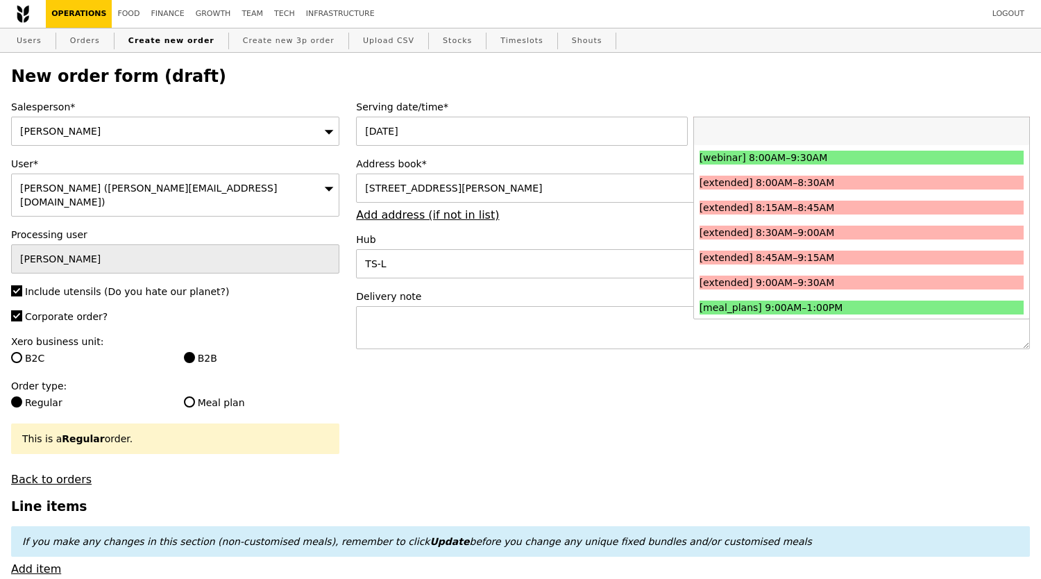
type input "Confirm"
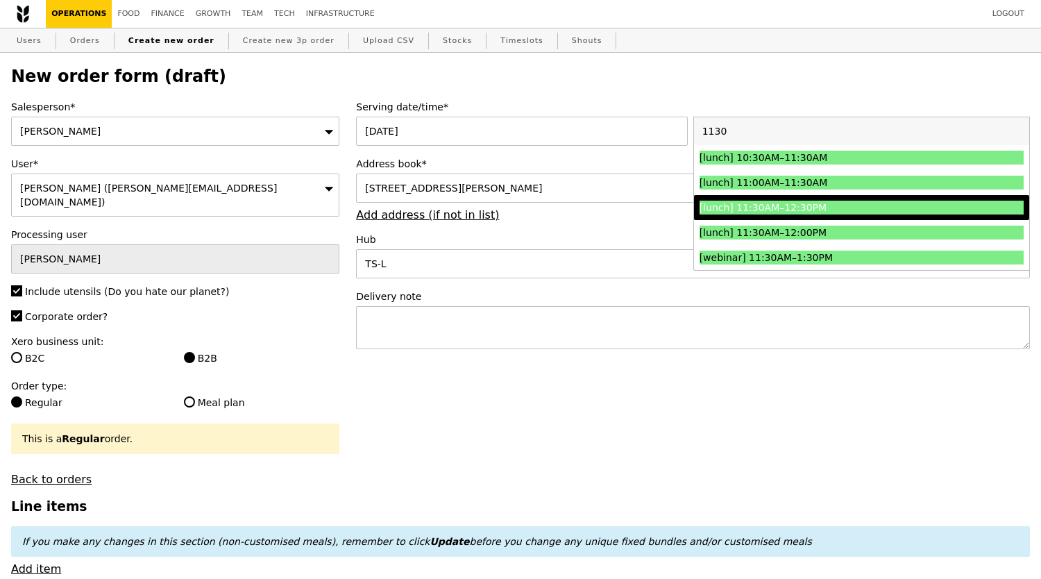
type input "1130"
click at [748, 204] on div "[lunch] 11:30AM–12:30PM" at bounding box center [821, 208] width 243 height 14
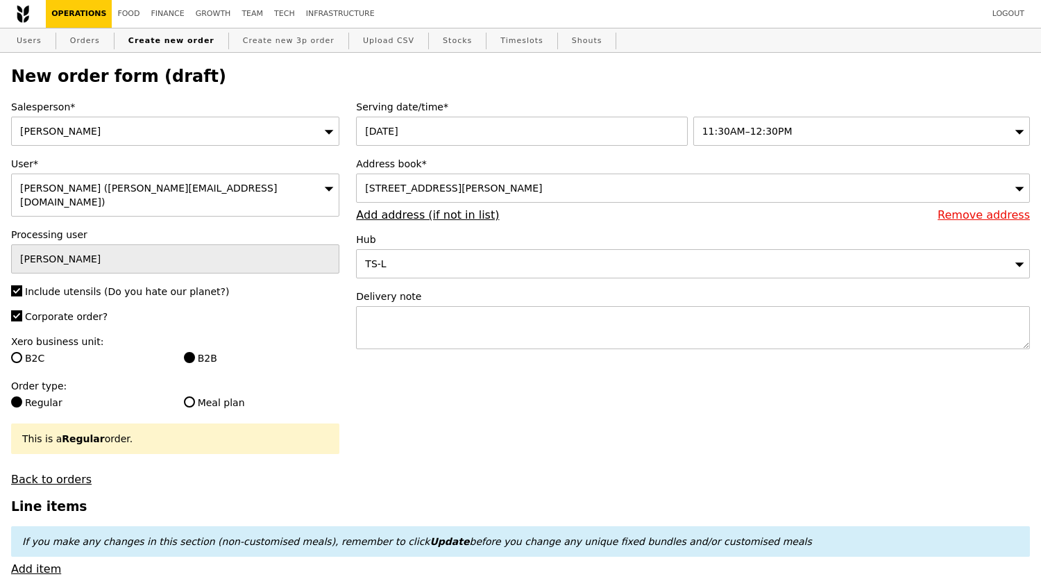
type input "Confirm"
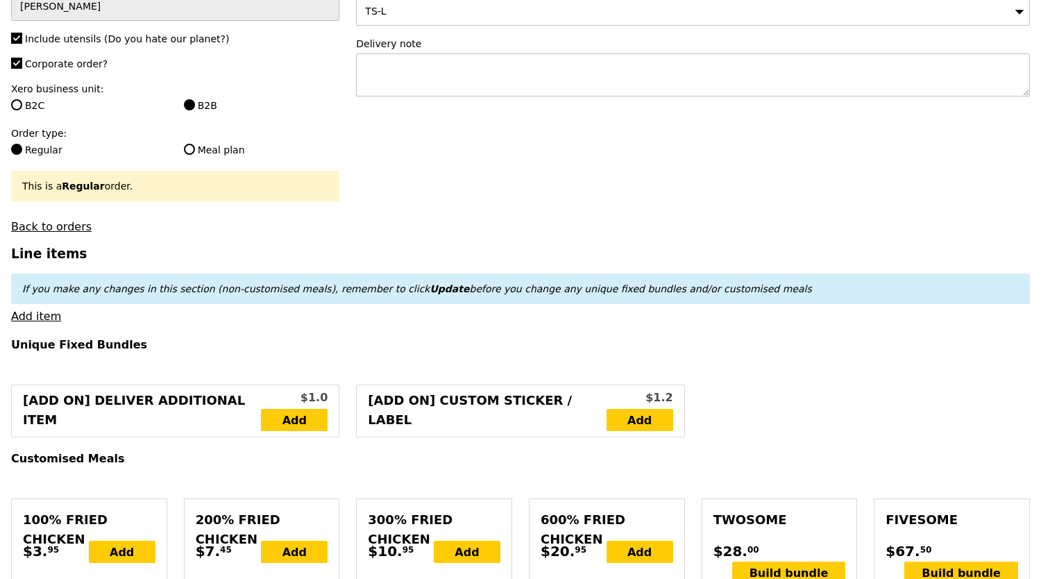
scroll to position [347, 0]
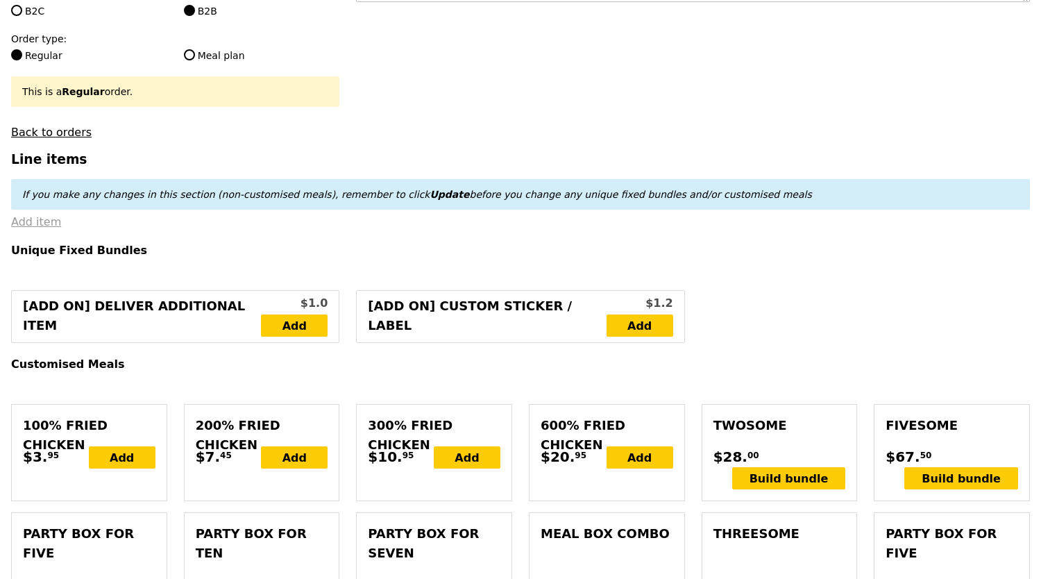
click at [28, 215] on link "Add item" at bounding box center [36, 221] width 50 height 13
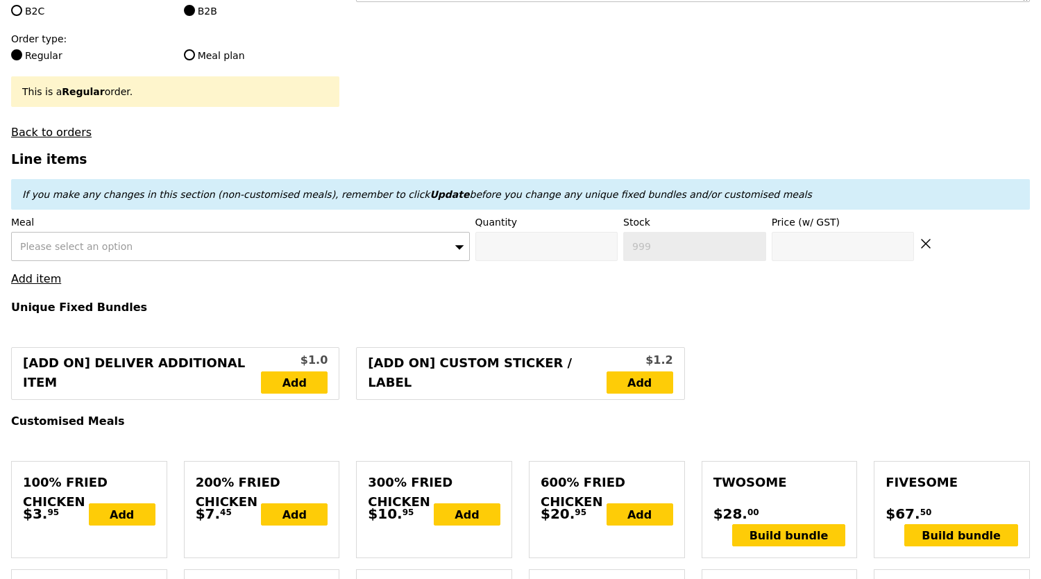
click at [190, 238] on div "Please select an option" at bounding box center [240, 246] width 459 height 29
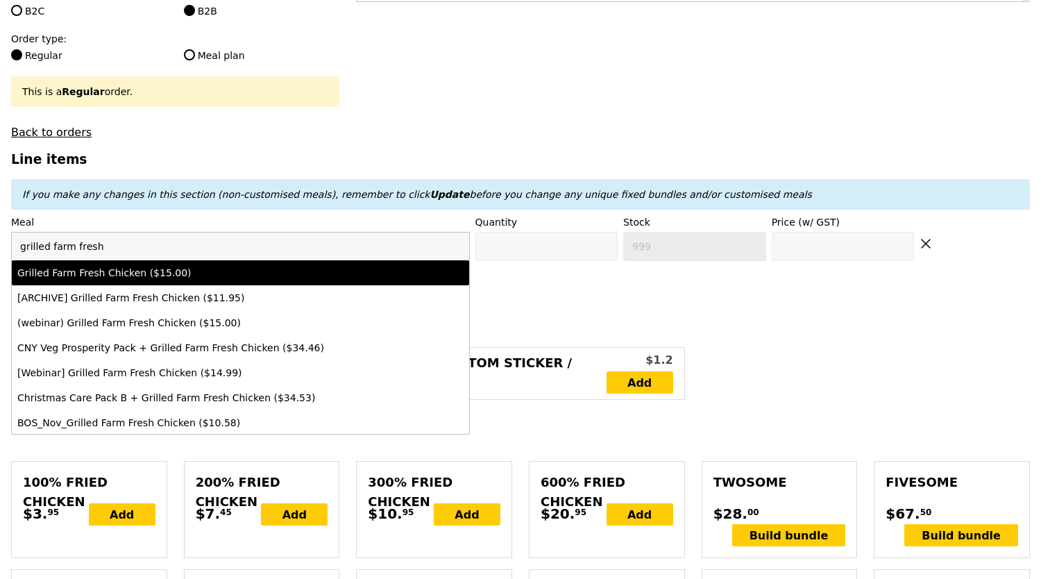
type input "grilled farm fresh"
click at [185, 266] on div "Grilled Farm Fresh Chicken ($15.00)" at bounding box center [184, 273] width 335 height 14
type input "Confirm anyway"
type input "0"
type input "427"
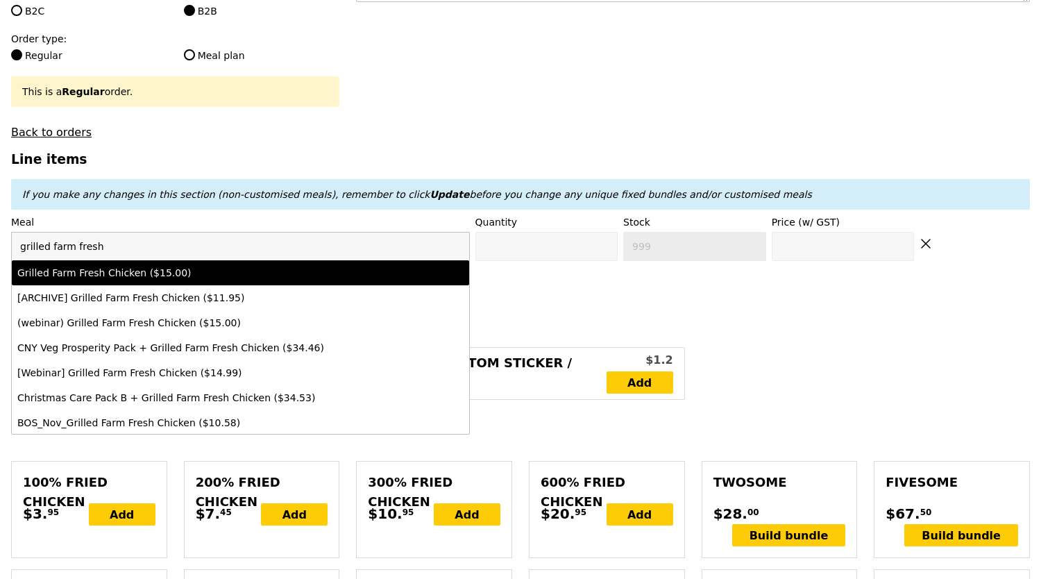
type input "15.0"
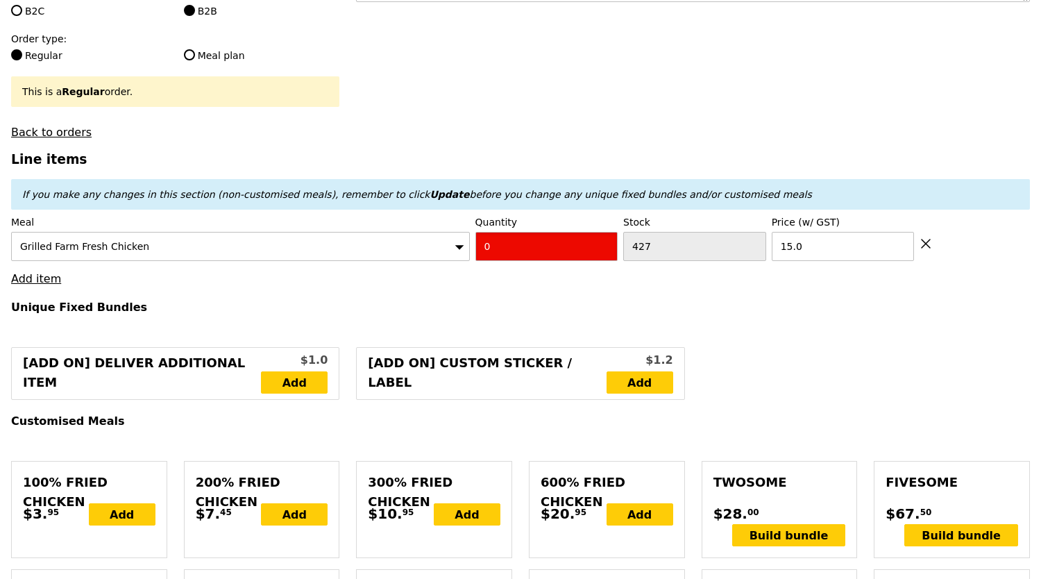
drag, startPoint x: 517, startPoint y: 234, endPoint x: 471, endPoint y: 250, distance: 48.5
click at [472, 250] on div "Meal Grilled Farm Fresh Chicken Quantity 0 Stock 427 Price (w/ GST) 15.0" at bounding box center [520, 238] width 1019 height 46
type input "Confirm"
type input "2"
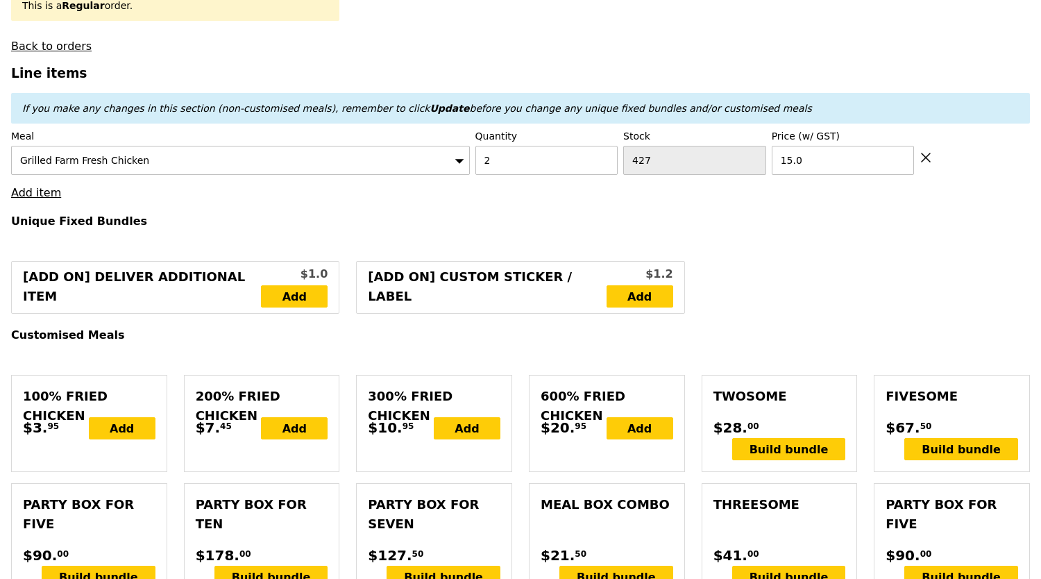
scroll to position [462, 0]
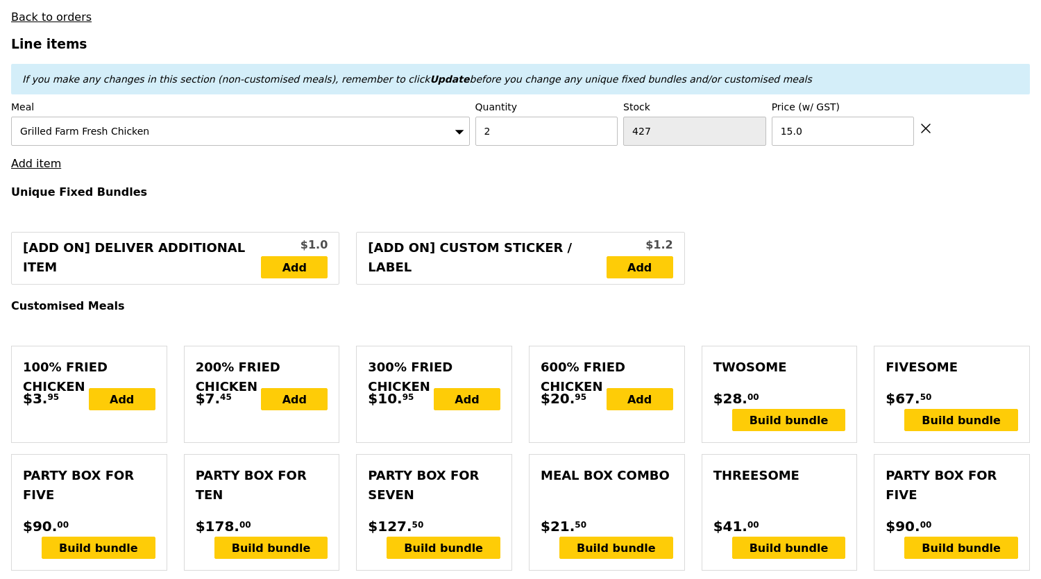
type input "Loading..."
click at [25, 160] on link "Add item" at bounding box center [36, 163] width 50 height 13
type input "30.00"
type input "11.97"
type input "13.05"
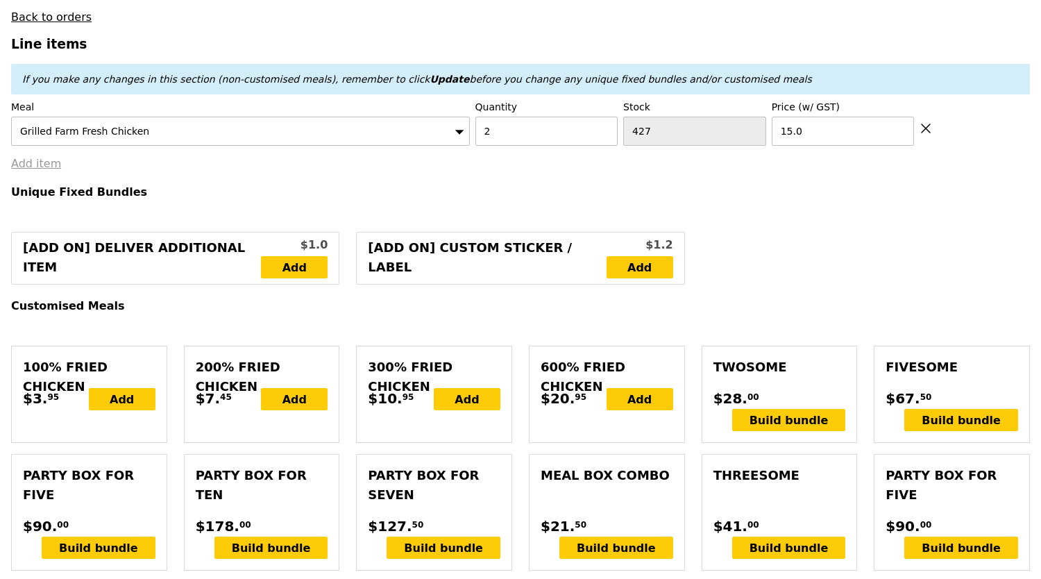
type input "43.05"
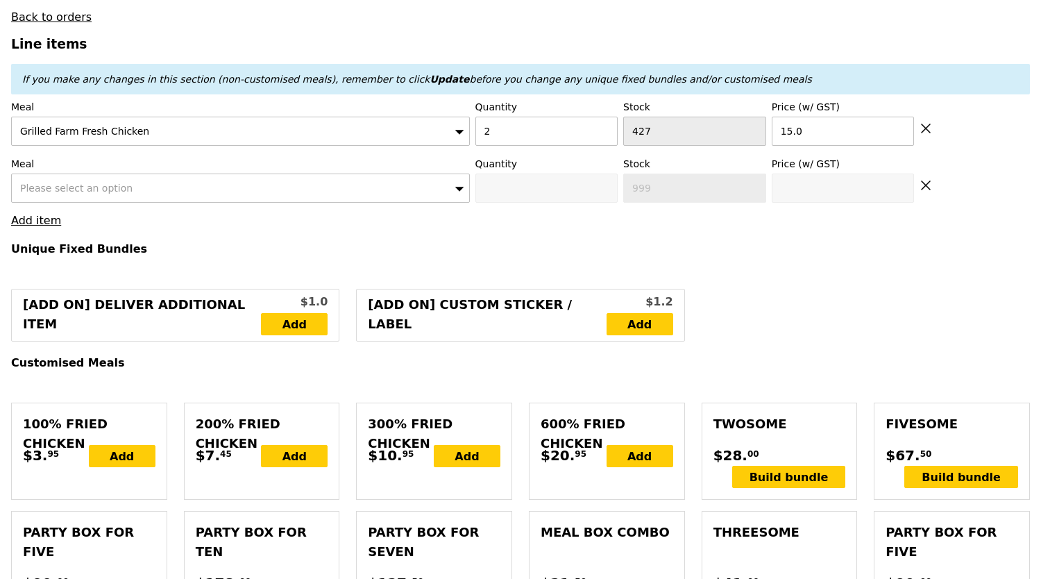
type input "Confirm"
click at [81, 184] on span "Please select an option" at bounding box center [76, 188] width 112 height 11
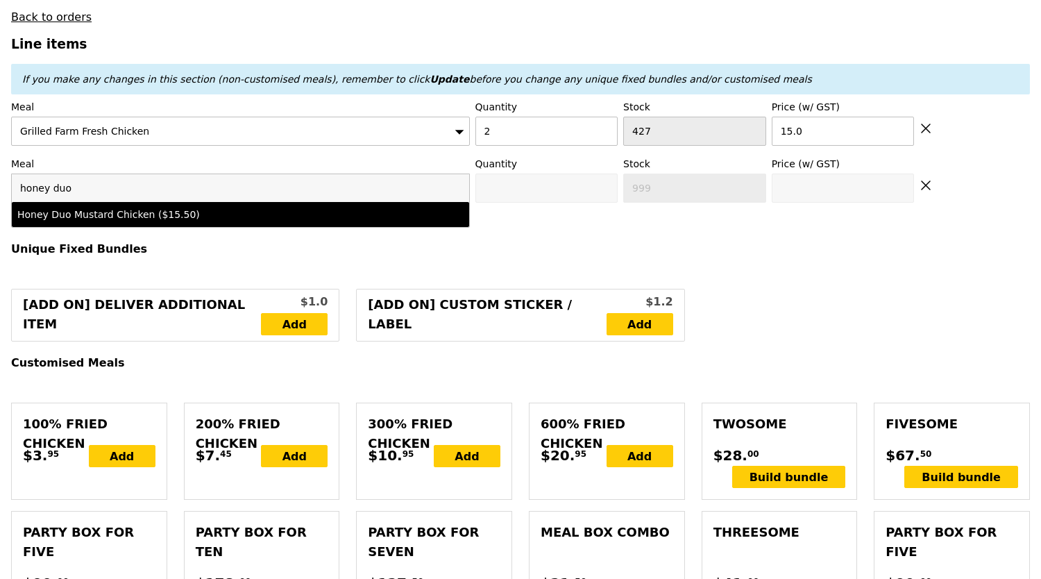
type input "honey duo"
click at [292, 209] on div "Honey Duo Mustard Chicken ($15.50)" at bounding box center [184, 215] width 335 height 14
type input "Confirm anyway"
type input "0"
type input "447"
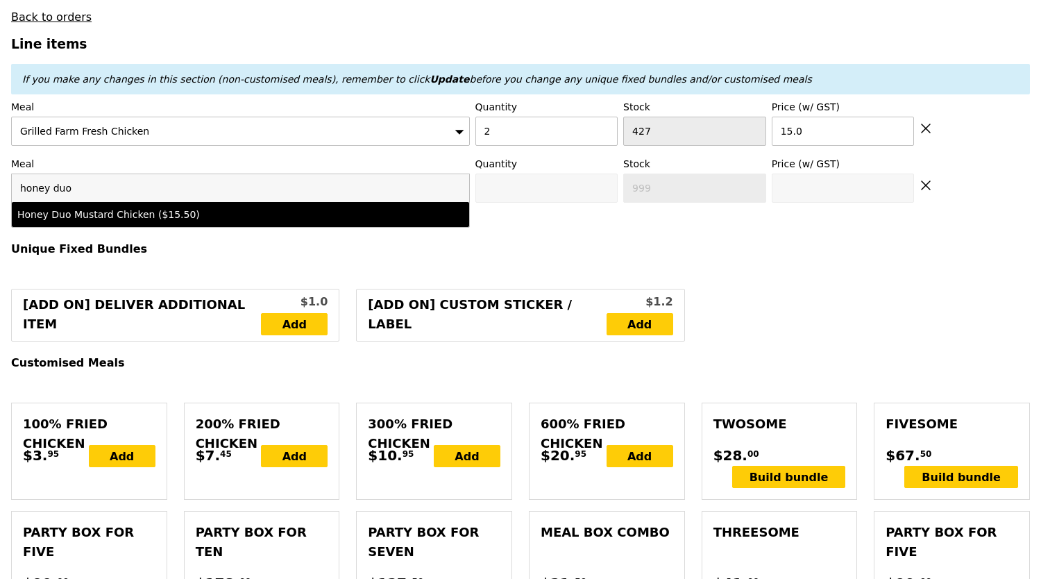
type input "15.5"
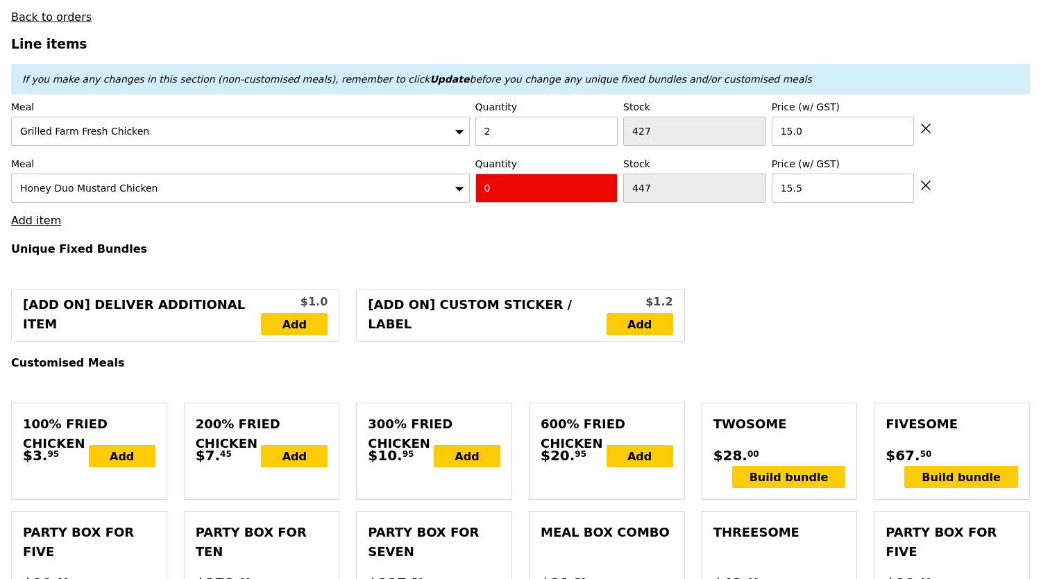
drag, startPoint x: 503, startPoint y: 183, endPoint x: 350, endPoint y: 227, distance: 159.7
type input "Confirm"
type input "2"
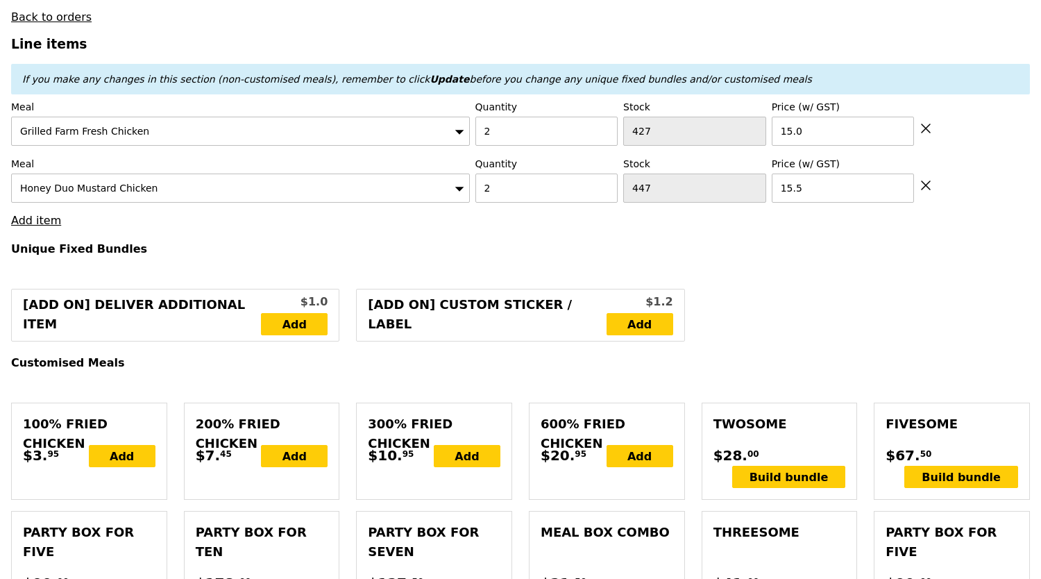
type input "Loading..."
click at [51, 217] on link "Add item" at bounding box center [36, 220] width 50 height 13
type input "61.00"
type input "9.13"
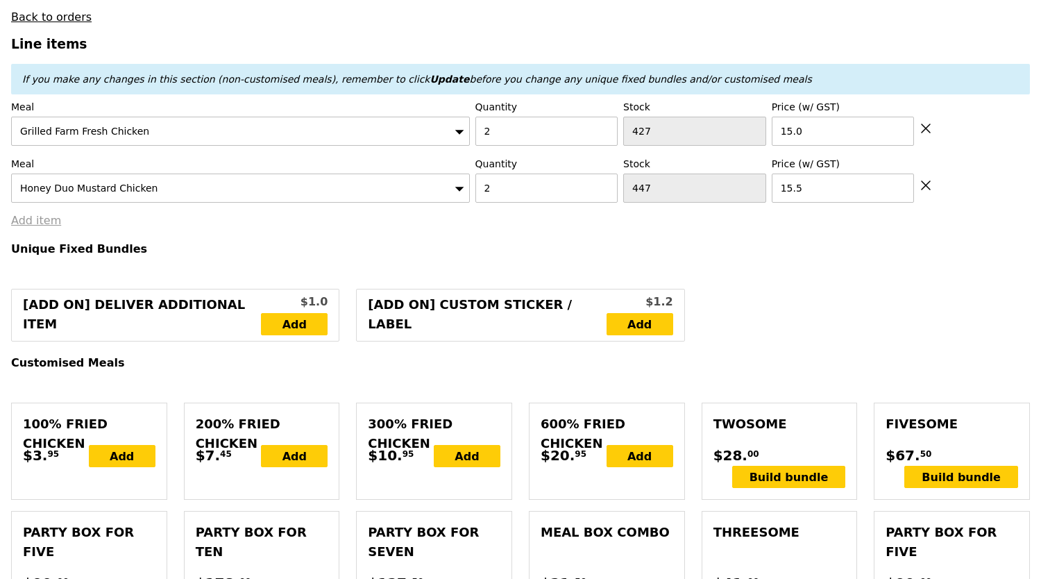
type input "9.95"
type input "70.95"
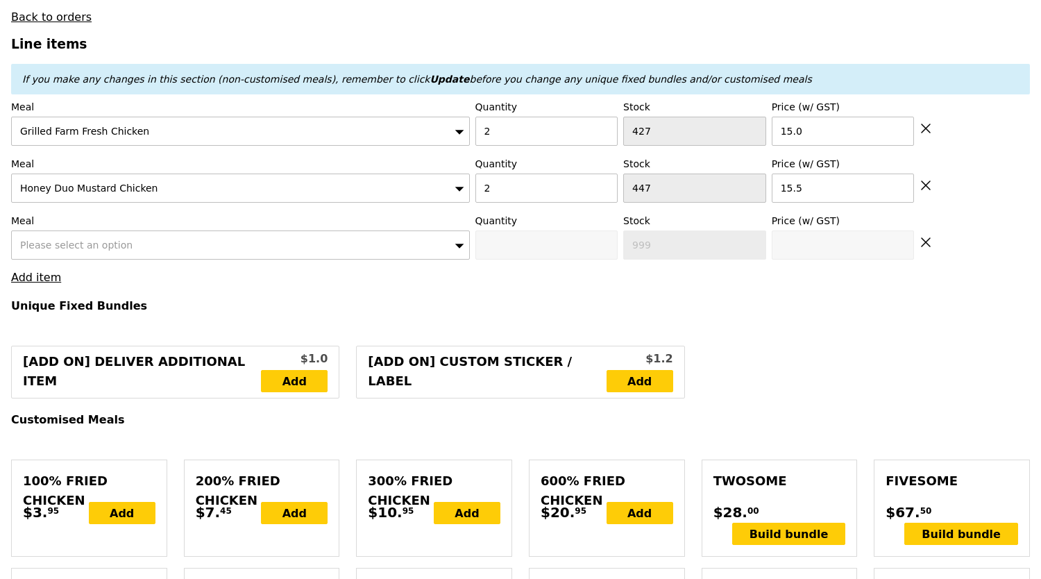
type input "Confirm"
click at [69, 239] on span "Please select an option" at bounding box center [76, 244] width 112 height 11
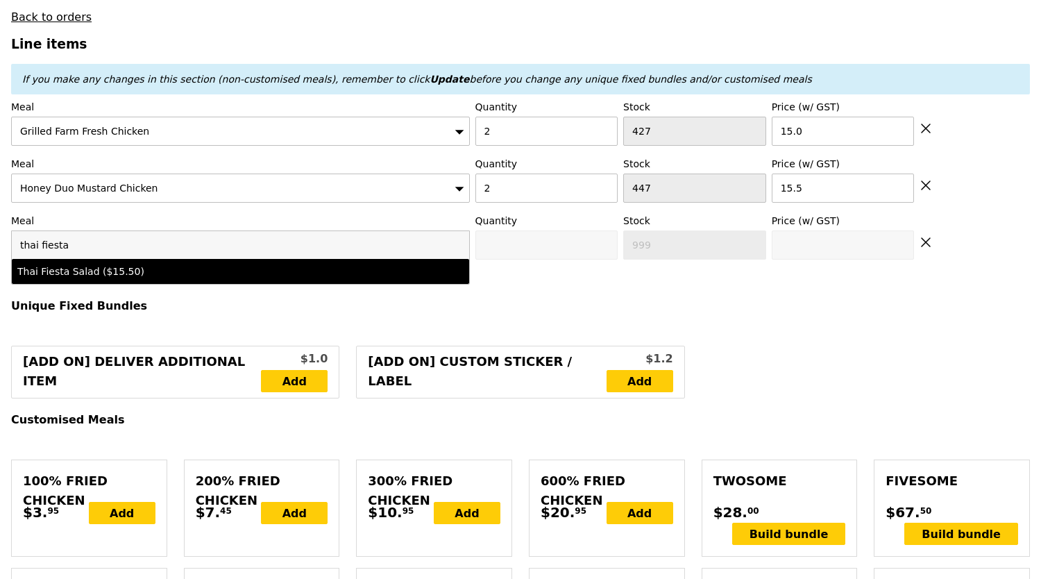
type input "thai fiesta"
click at [124, 264] on div "Thai Fiesta Salad ($15.50)" at bounding box center [184, 271] width 335 height 14
type input "Confirm anyway"
type input "0"
type input "493"
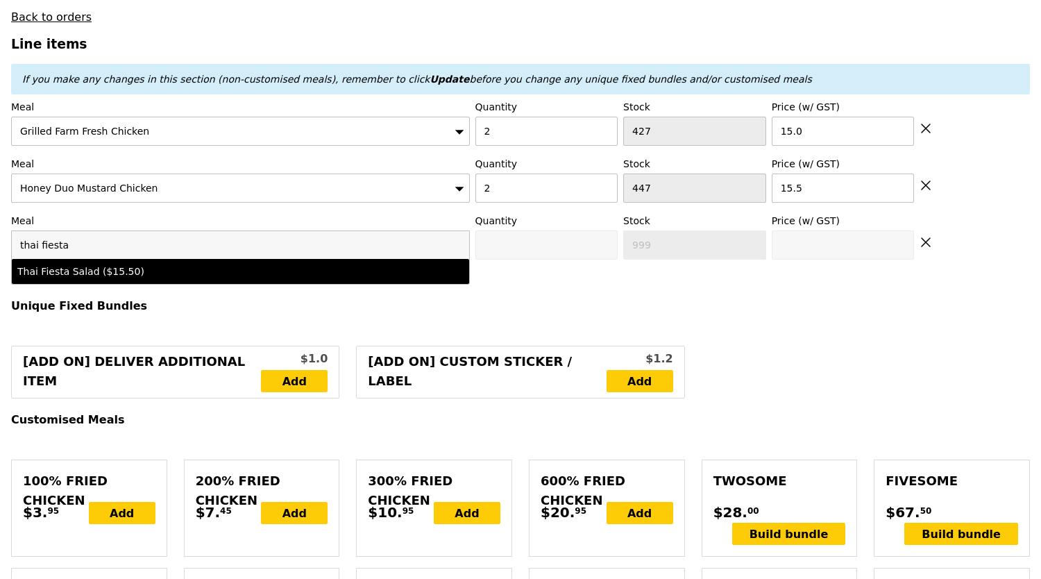
type input "15.5"
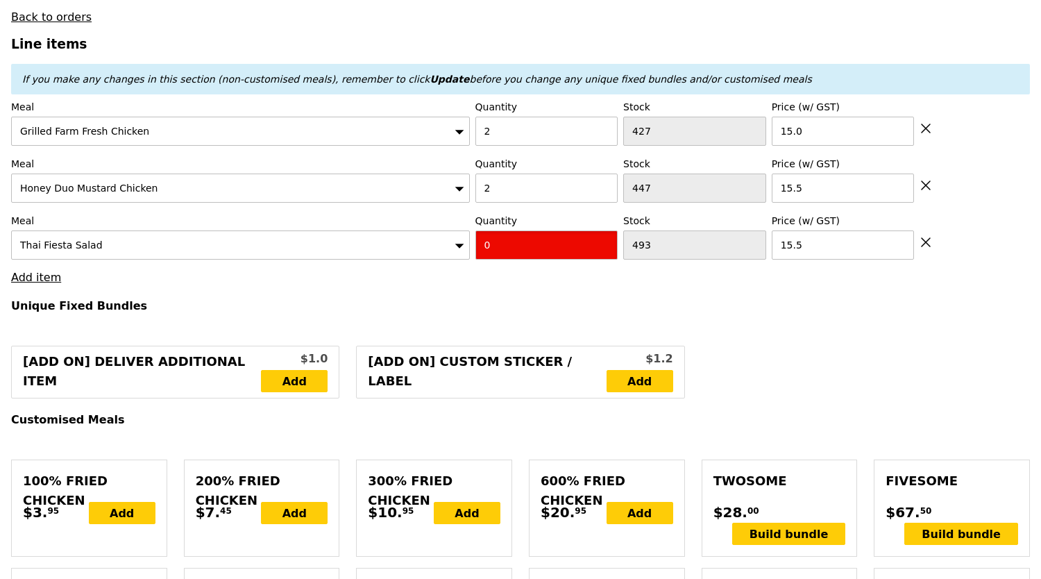
drag, startPoint x: 459, startPoint y: 253, endPoint x: 441, endPoint y: 260, distance: 19.0
type input "Confirm"
type input "2"
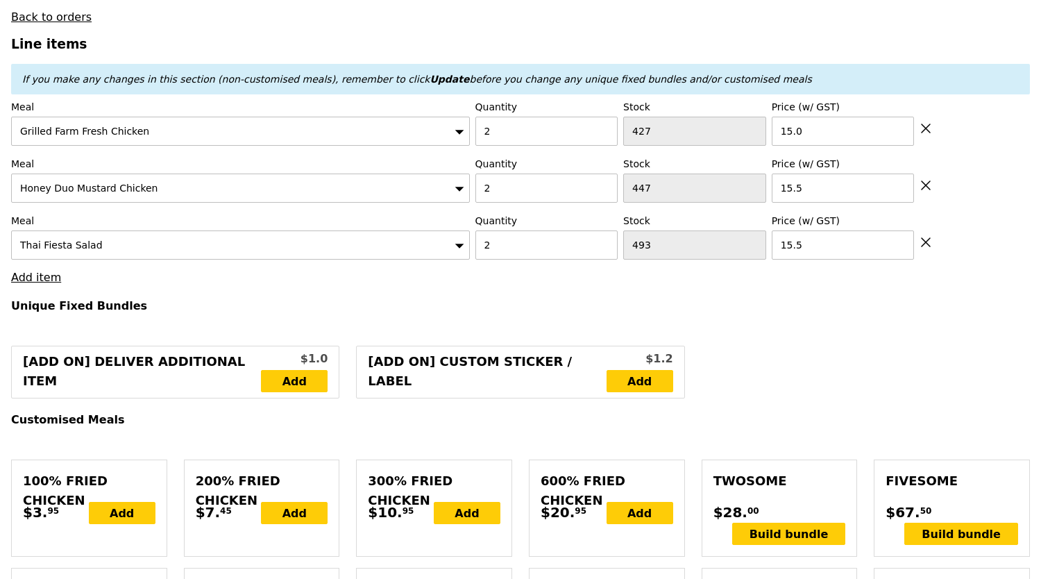
type input "Loading..."
click at [44, 271] on link "Add item" at bounding box center [36, 277] width 50 height 13
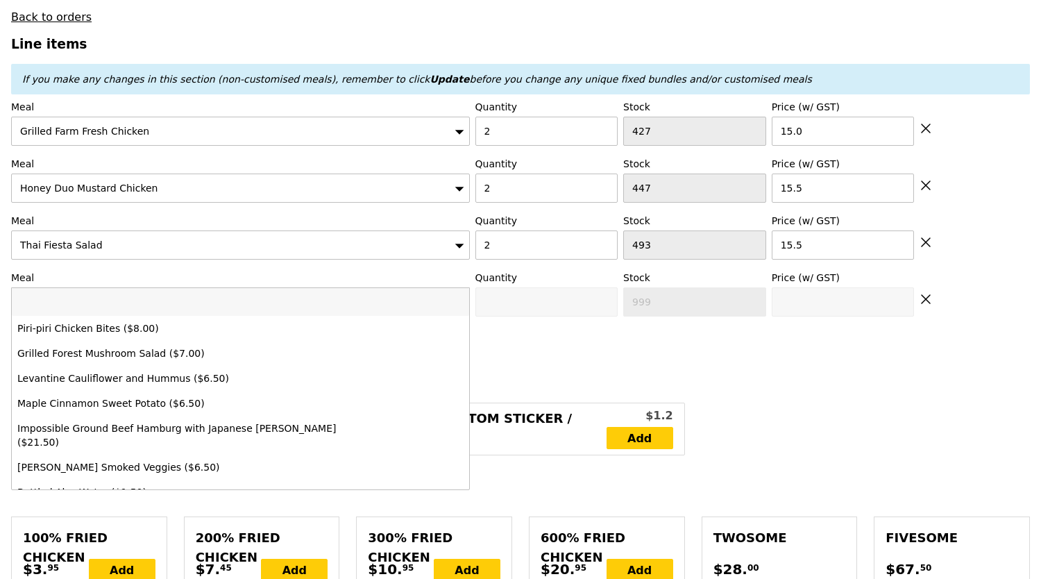
type input "92.00"
type input "6.28"
type input "6.85"
type input "98.85"
type input "Confirm"
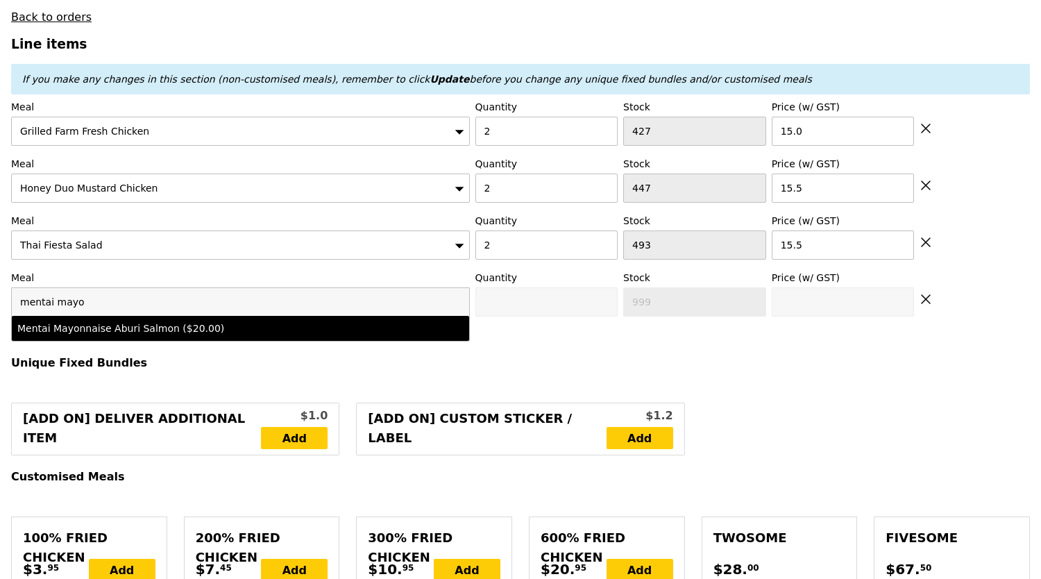
type input "mentai mayo"
click at [138, 316] on li "Mentai Mayonnaise Aburi Salmon ($20.00)" at bounding box center [240, 328] width 457 height 25
type input "Confirm anyway"
type input "0"
type input "449"
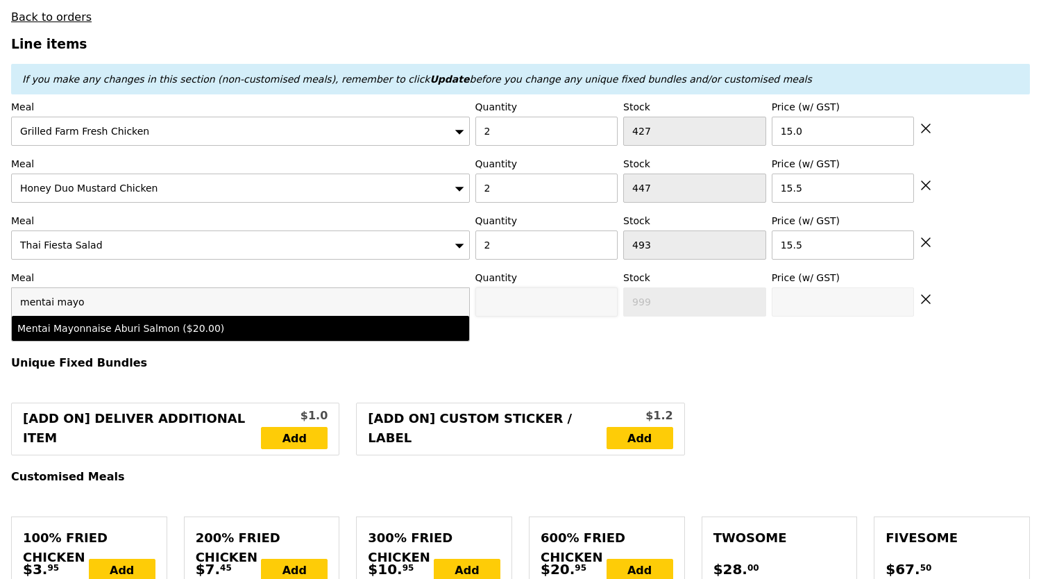
type input "20.0"
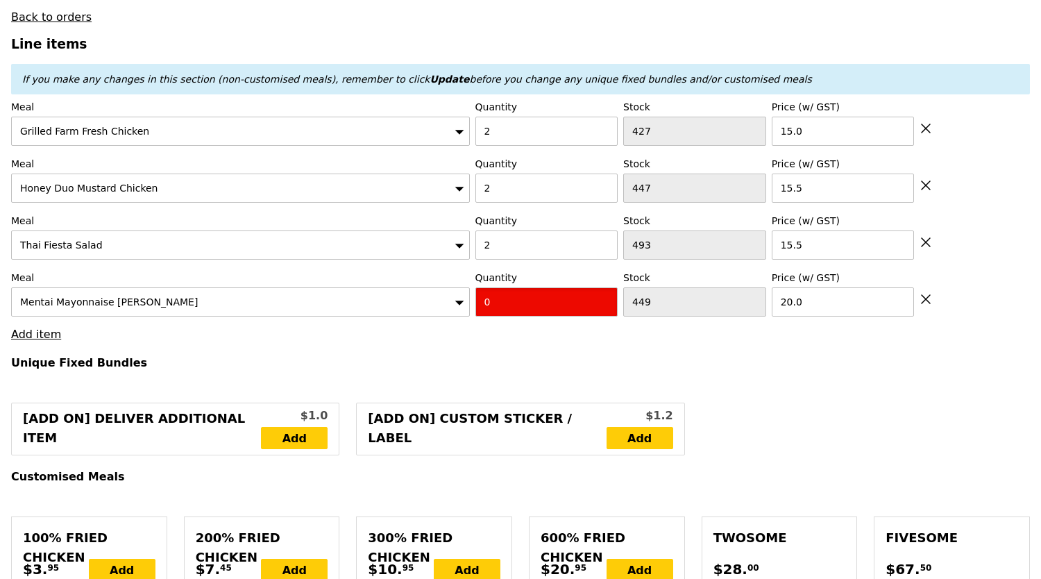
drag, startPoint x: 451, startPoint y: 307, endPoint x: 387, endPoint y: 317, distance: 64.6
type input "Confirm"
type input "2"
click at [373, 356] on h4 "Unique Fixed Bundles" at bounding box center [520, 362] width 1019 height 13
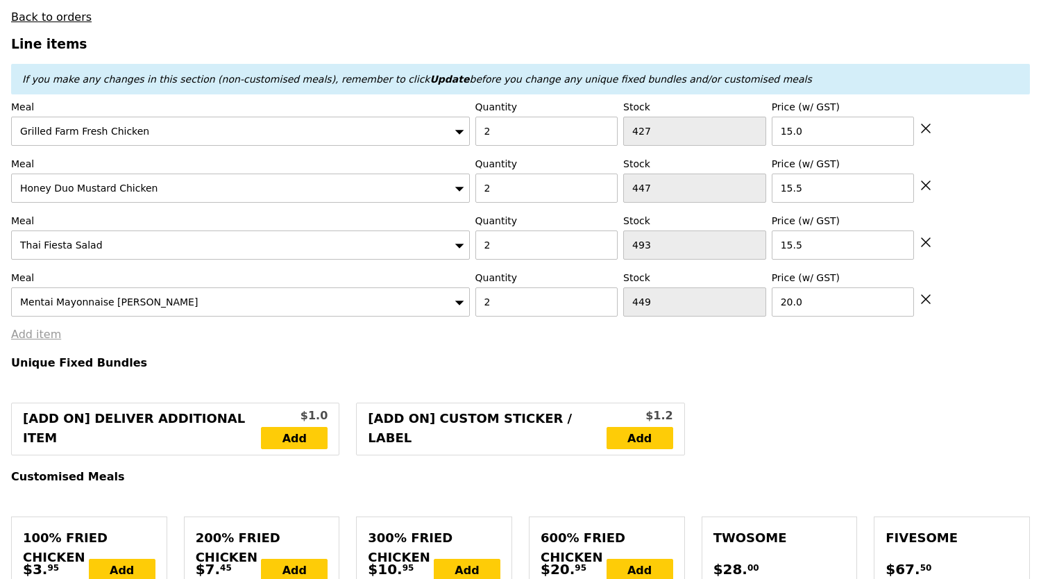
type input "Loading..."
click at [44, 332] on link "Add item" at bounding box center [36, 334] width 50 height 13
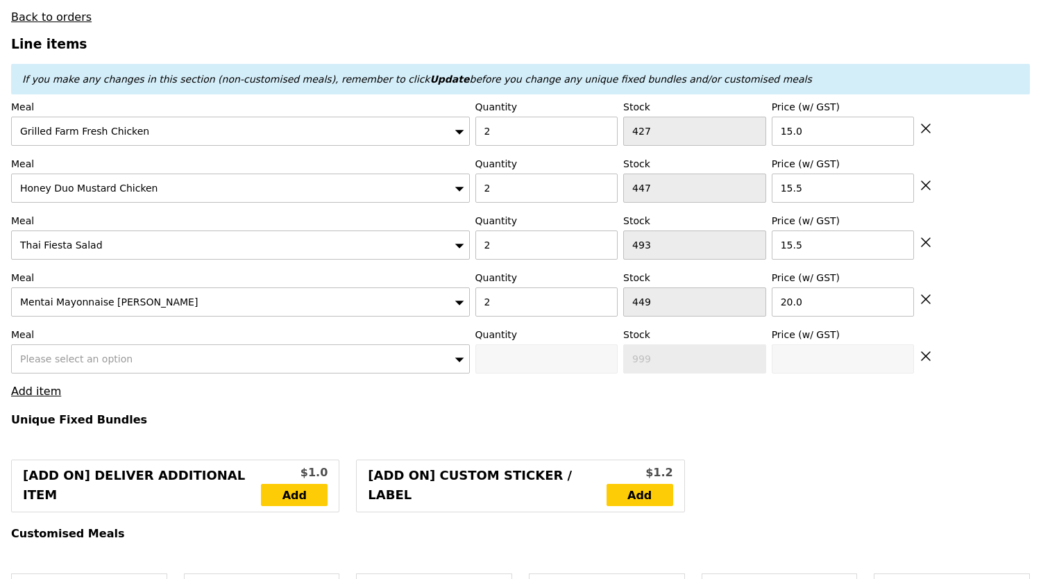
type input "132.00"
type input "3.62"
type input "3.95"
type input "135.95"
click at [74, 353] on span "Please select an option" at bounding box center [76, 358] width 112 height 11
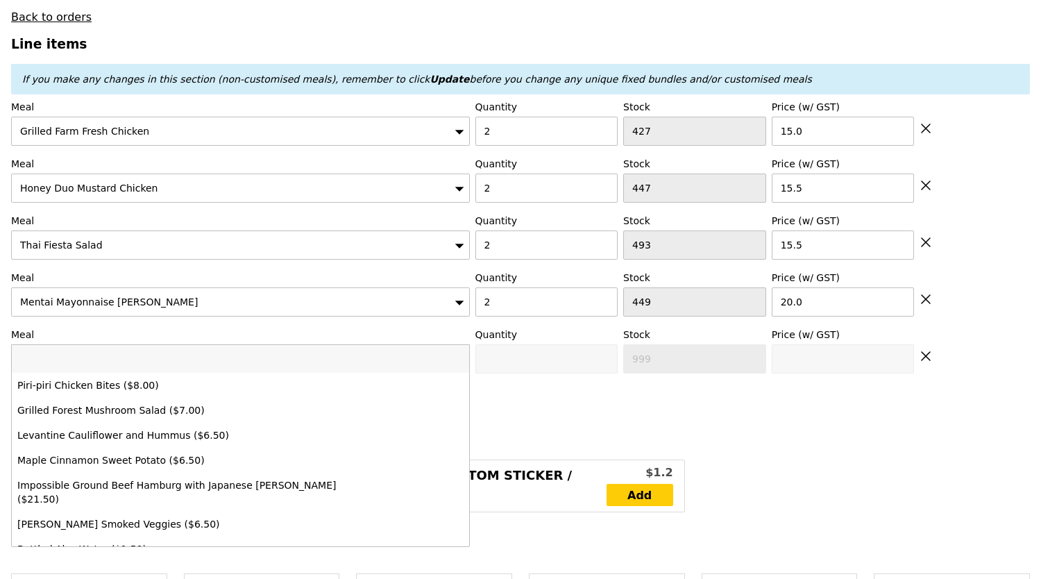
type input "a"
type input "Confirm"
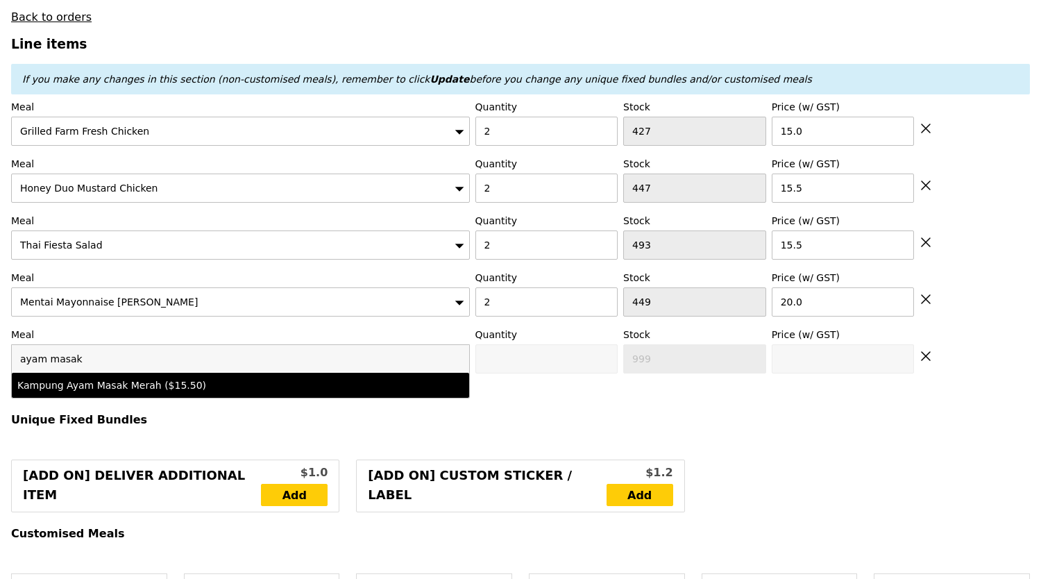
type input "ayam masak"
click at [142, 383] on li "Kampung Ayam Masak Merah ($15.50)" at bounding box center [240, 385] width 457 height 25
type input "Confirm anyway"
type input "0"
type input "15.5"
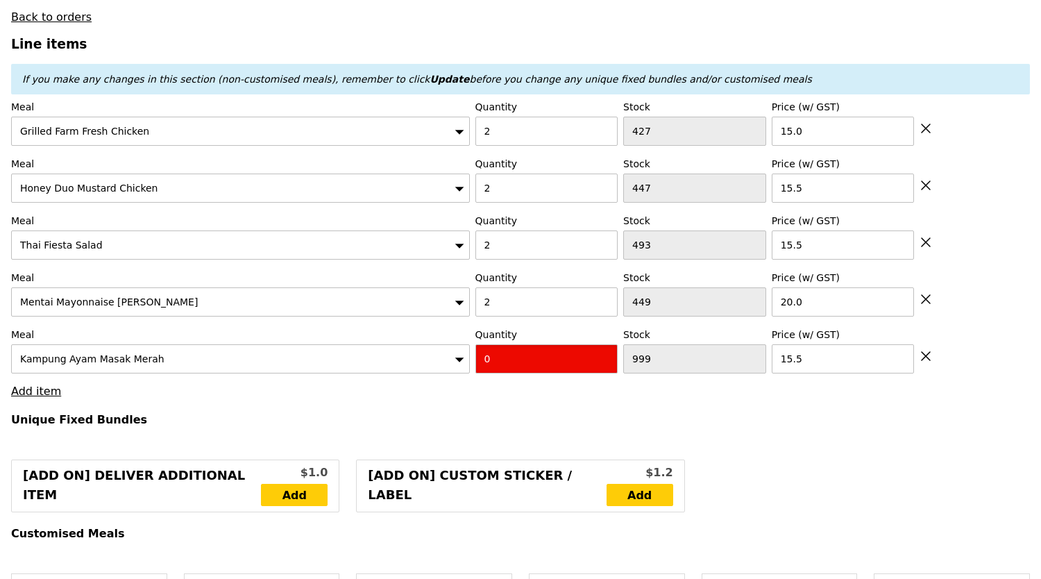
drag, startPoint x: 493, startPoint y: 359, endPoint x: 372, endPoint y: 385, distance: 123.6
type input "Confirm"
type input "2"
drag, startPoint x: 396, startPoint y: 396, endPoint x: 398, endPoint y: 409, distance: 13.3
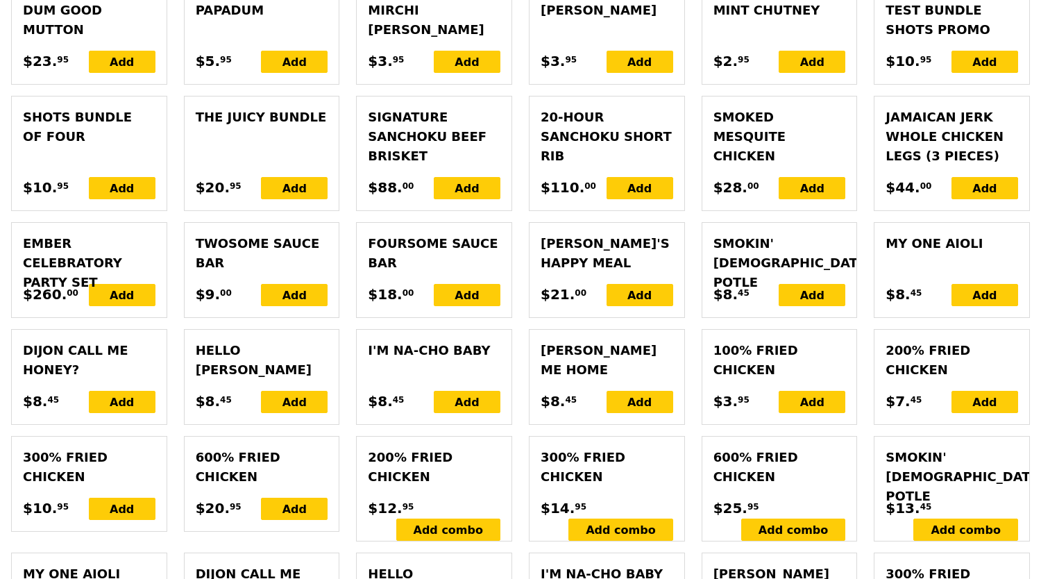
scroll to position [3657, 0]
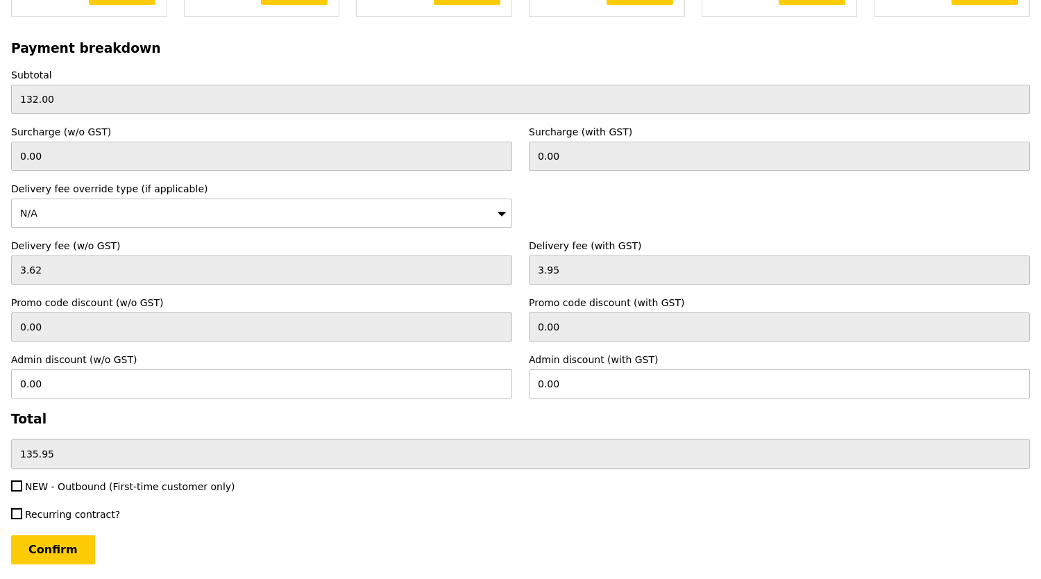
type input "Loading..."
type input "163.00"
type input "166.95"
click at [128, 481] on span "NEW - Outbound (First-time customer only)" at bounding box center [130, 486] width 210 height 11
click at [22, 480] on input "NEW - Outbound (First-time customer only)" at bounding box center [16, 485] width 11 height 11
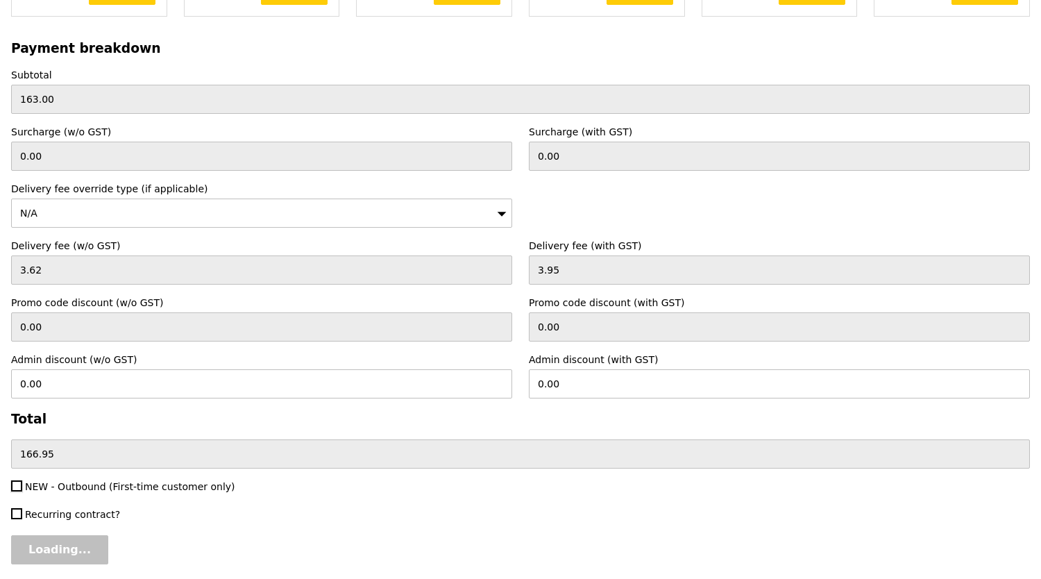
checkbox input "true"
click at [65, 535] on input "Confirm" at bounding box center [53, 549] width 84 height 29
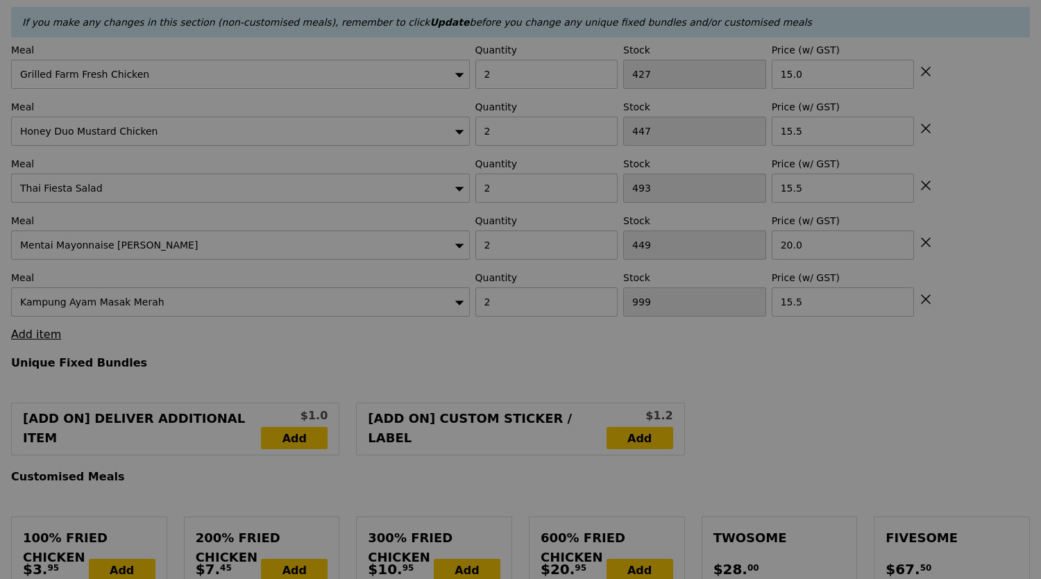
scroll to position [0, 0]
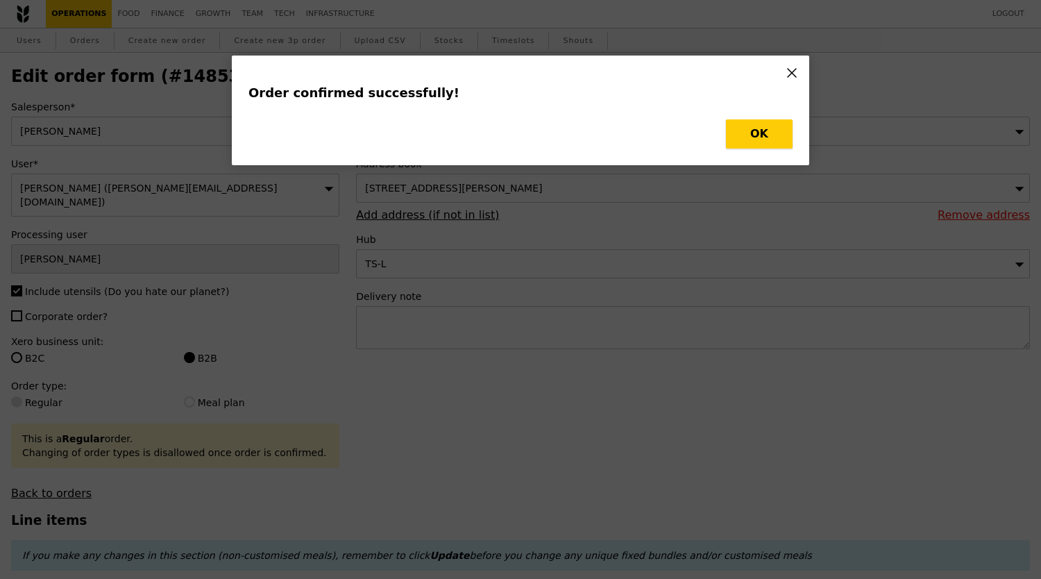
click at [779, 130] on button "OK" at bounding box center [759, 133] width 67 height 29
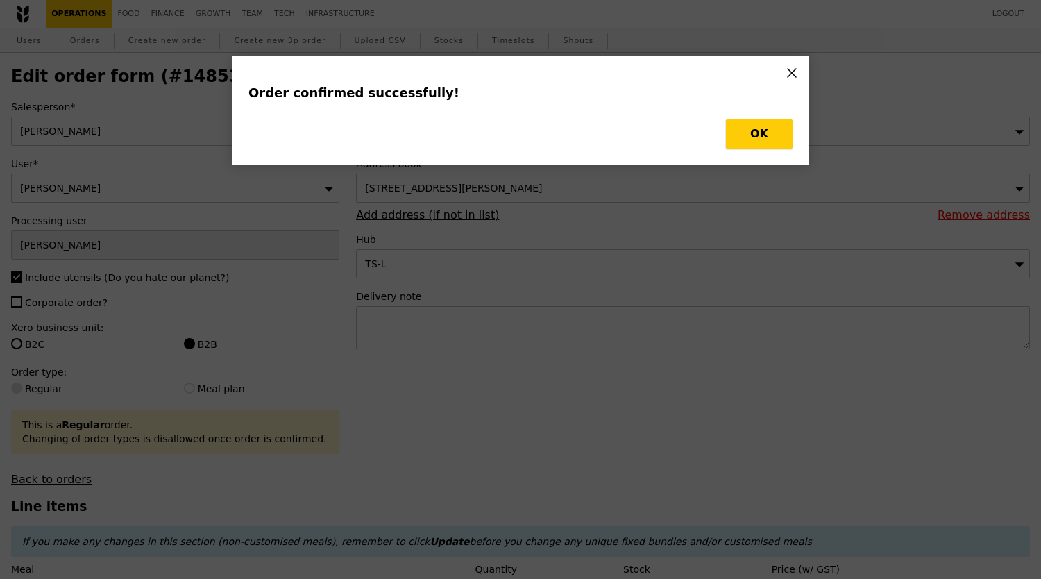
type input "Loading..."
checkbox input "false"
type input "1001"
type input "15.50"
type input "449"
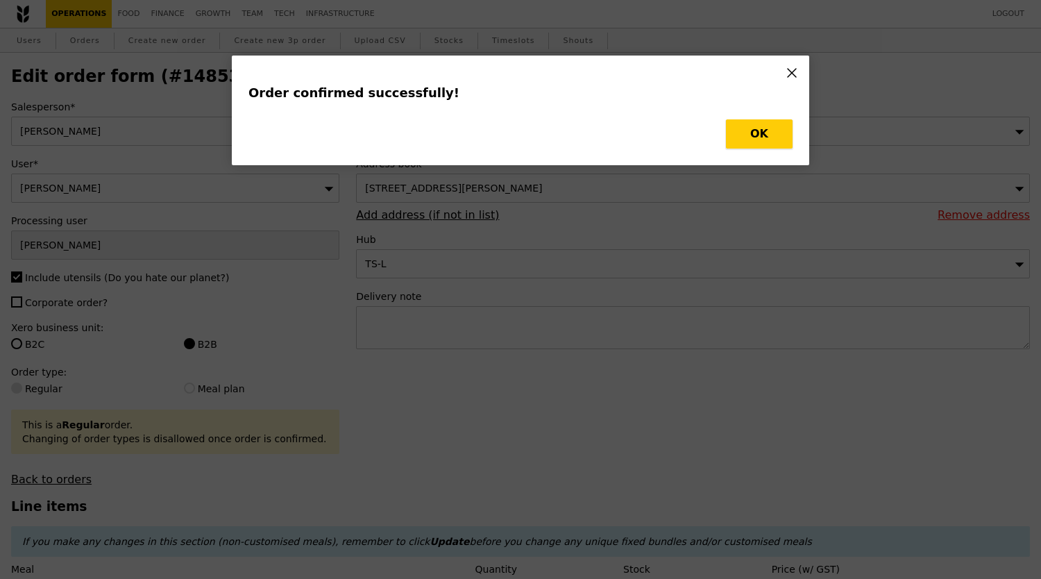
type input "20.00"
type input "15.50"
type input "447"
type input "15.50"
type input "427"
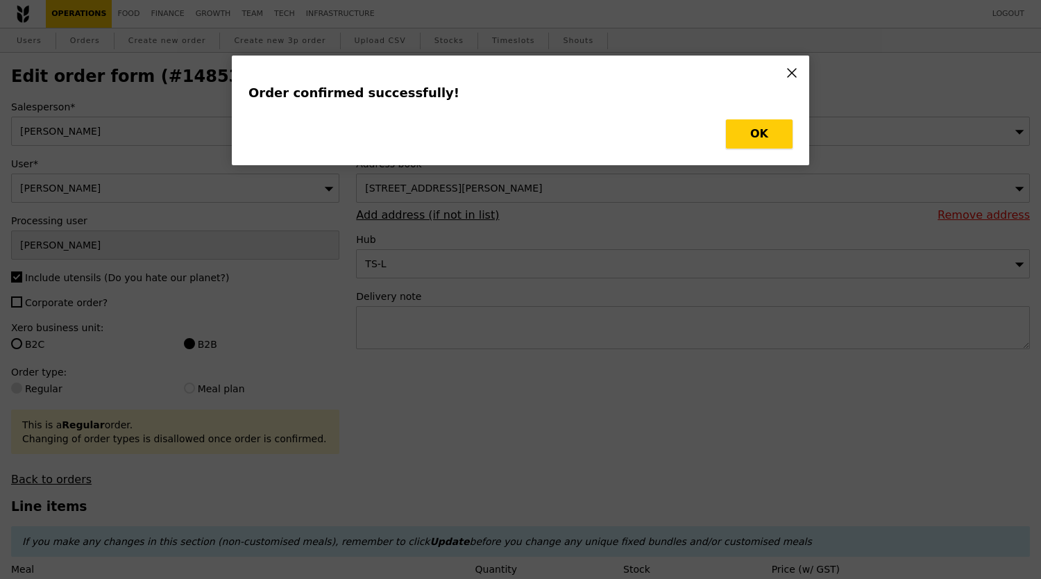
type input "15.00"
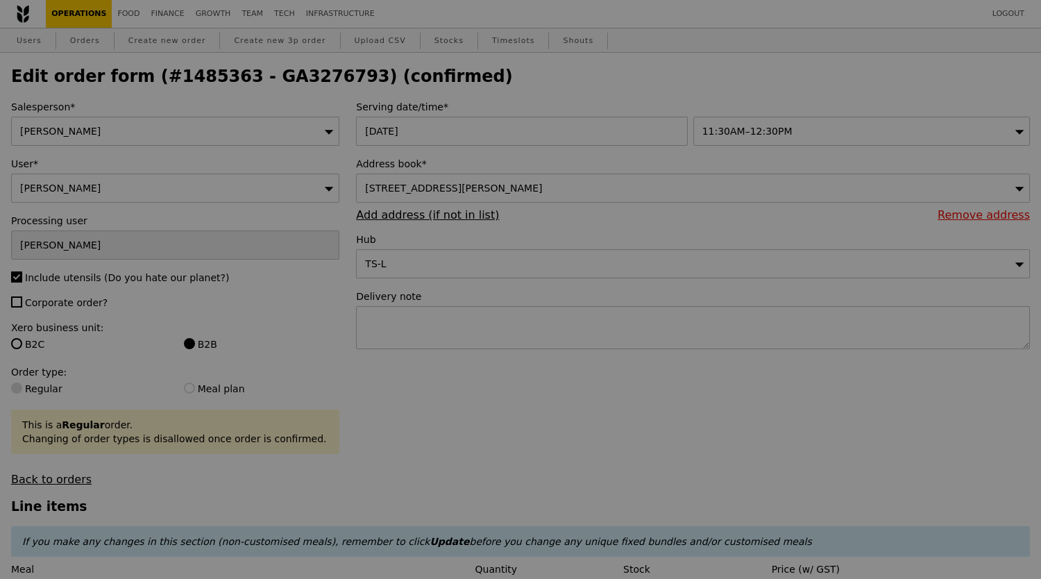
type input "447"
type input "491"
type input "445"
type input "425"
type input "Update"
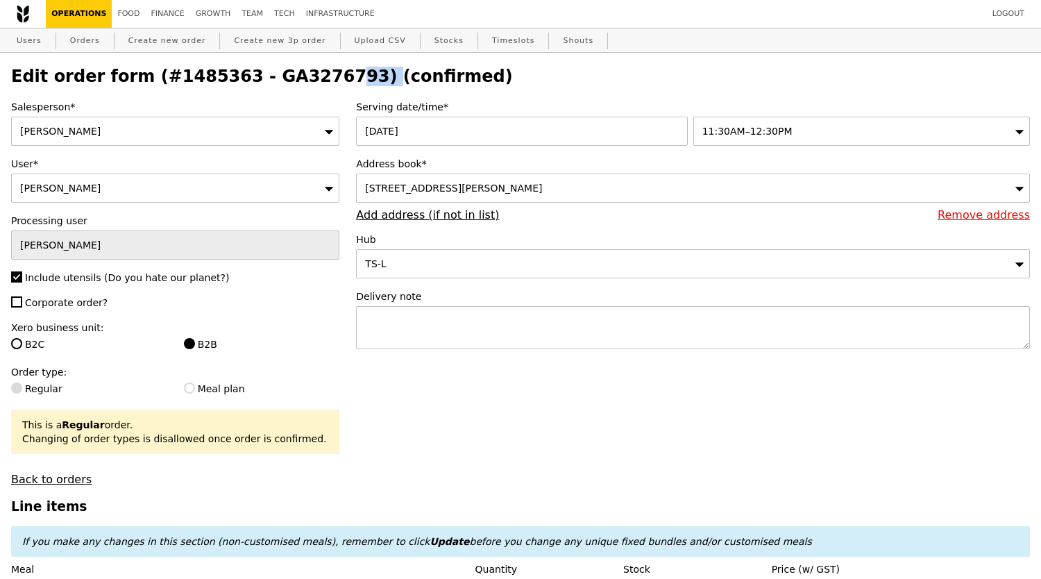
drag, startPoint x: 236, startPoint y: 77, endPoint x: 326, endPoint y: 83, distance: 89.7
click at [326, 83] on h2 "Edit order form (#1485363 - GA3276793) (confirmed)" at bounding box center [520, 76] width 1019 height 19
copy h2 "GA3276793"
click at [87, 40] on link "Orders" at bounding box center [85, 40] width 41 height 25
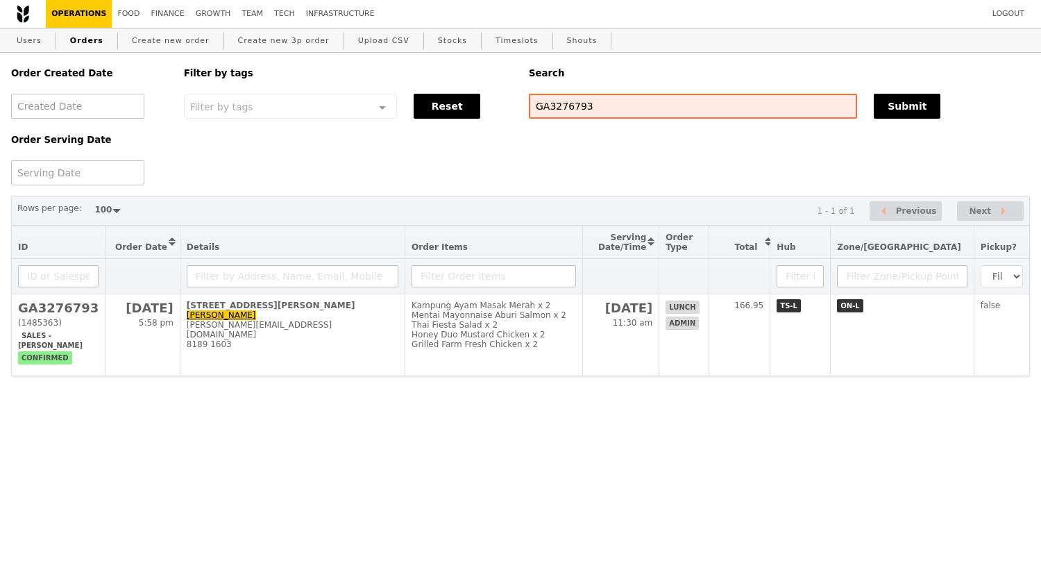
select select "100"
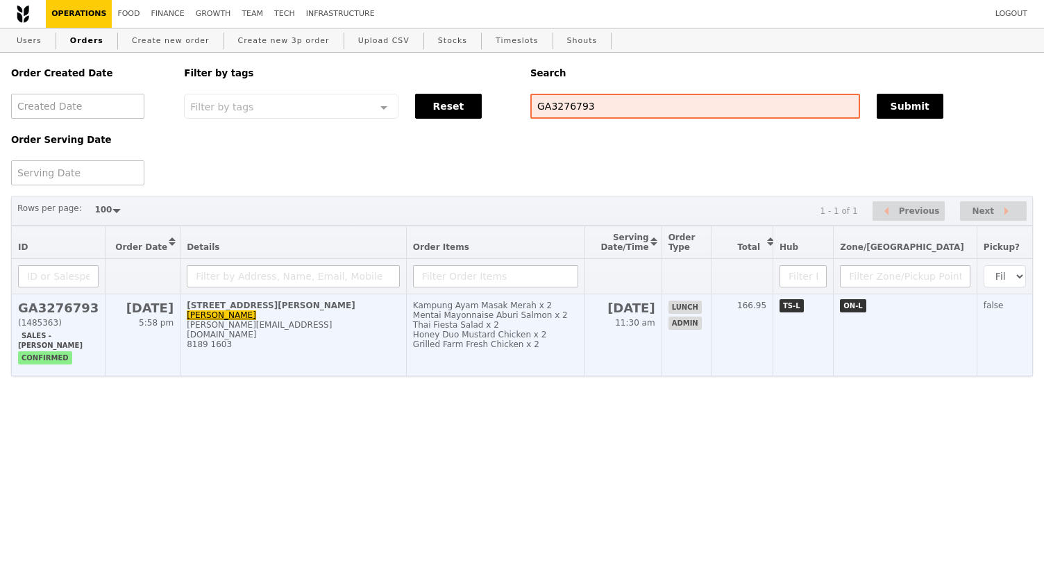
click at [279, 328] on td "[STREET_ADDRESS][PERSON_NAME]-00 [PERSON_NAME] [PERSON_NAME][EMAIL_ADDRESS][DOM…" at bounding box center [293, 335] width 226 height 82
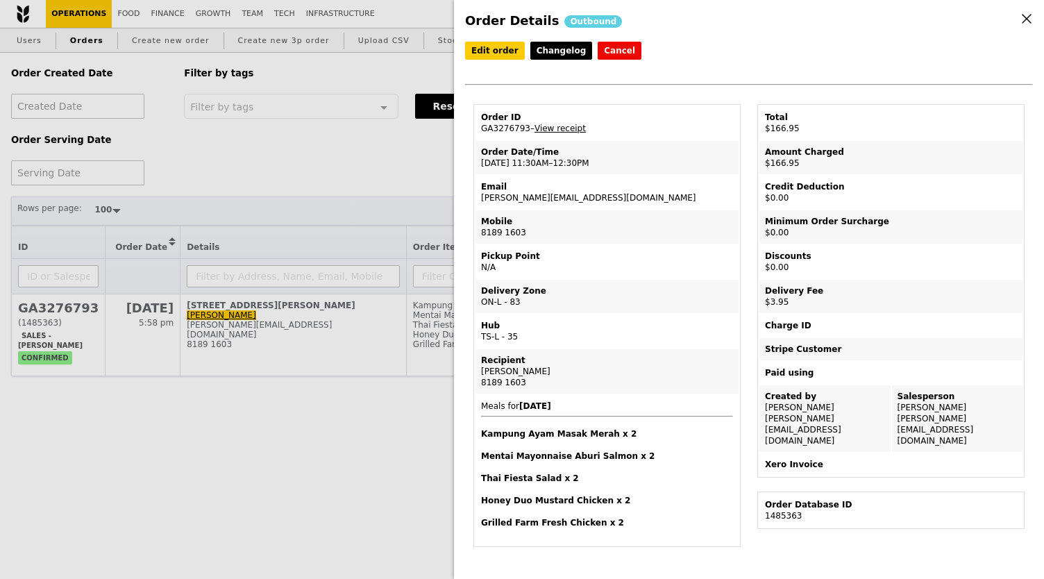
click at [555, 140] on td "Order ID GA3276793 – View receipt" at bounding box center [606, 122] width 263 height 33
click at [558, 133] on link "View receipt" at bounding box center [559, 129] width 51 height 10
click at [488, 55] on link "Edit order" at bounding box center [495, 51] width 60 height 18
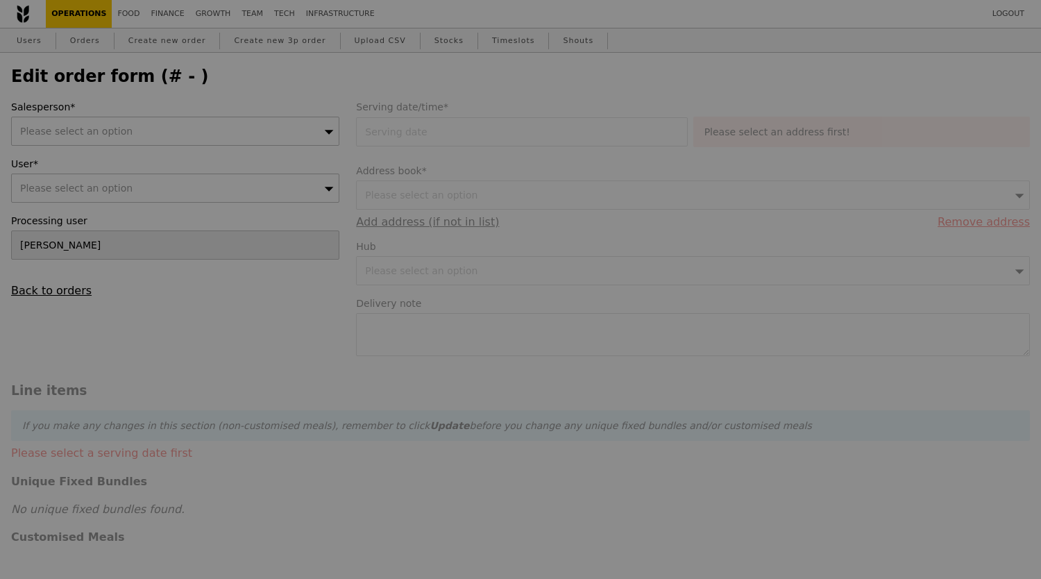
type input "26 Aug 2025"
checkbox input "true"
type input "Loading..."
type input "163.00"
type input "3.62"
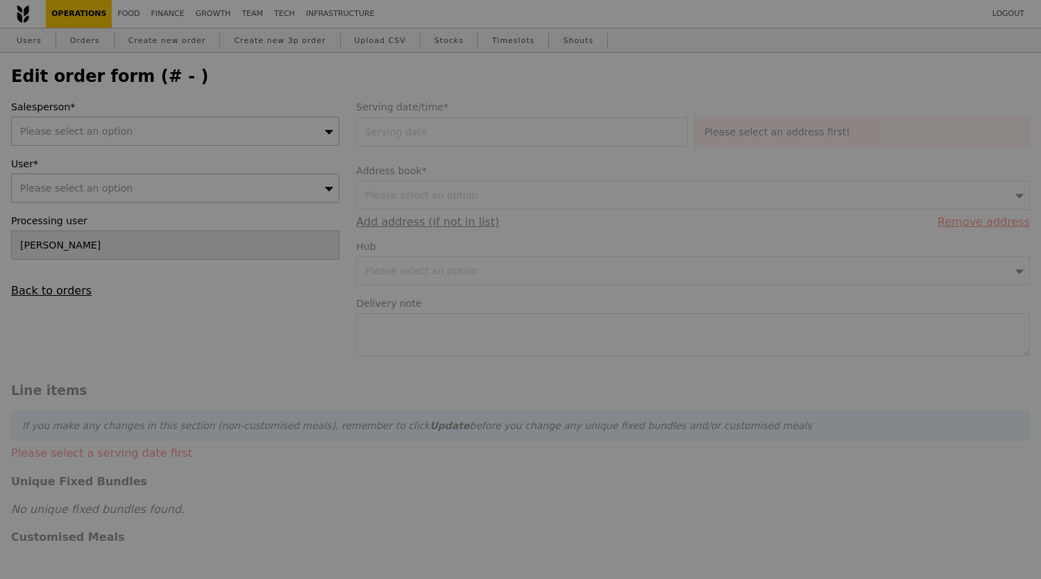
type input "3.95"
type input "166.95"
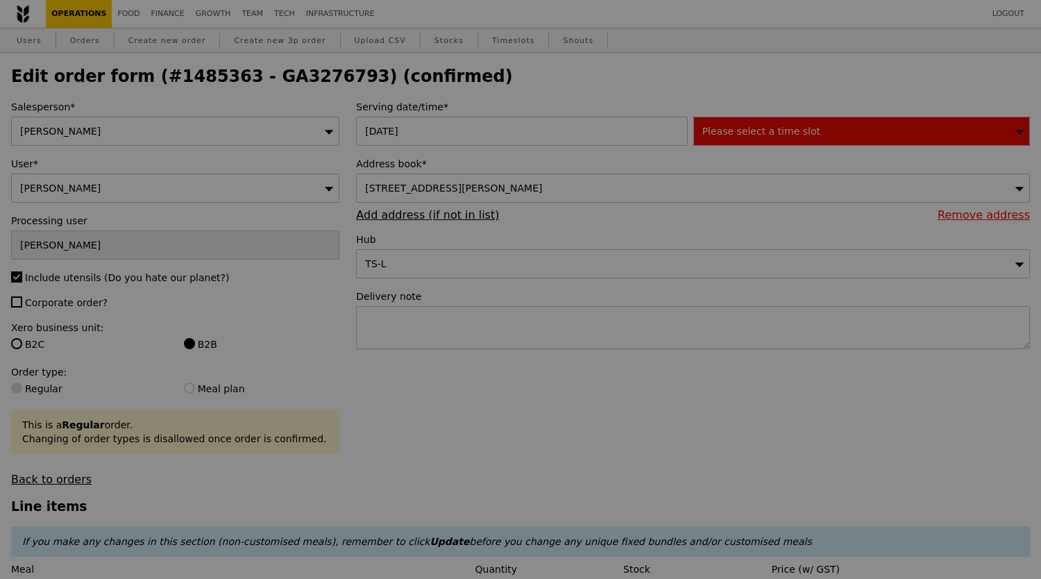
type input "447"
type input "491"
type input "445"
type input "425"
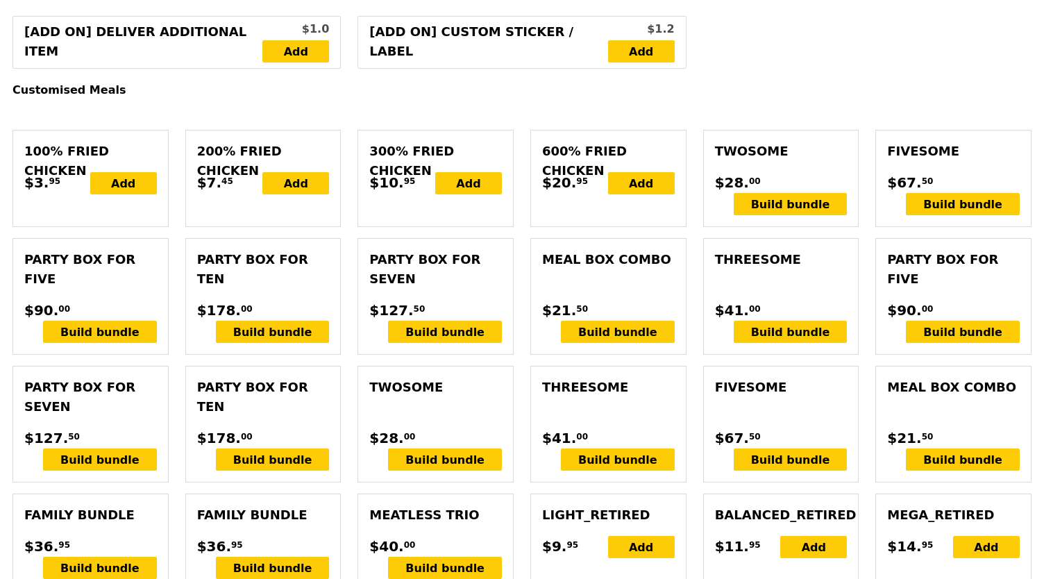
scroll to position [925, 0]
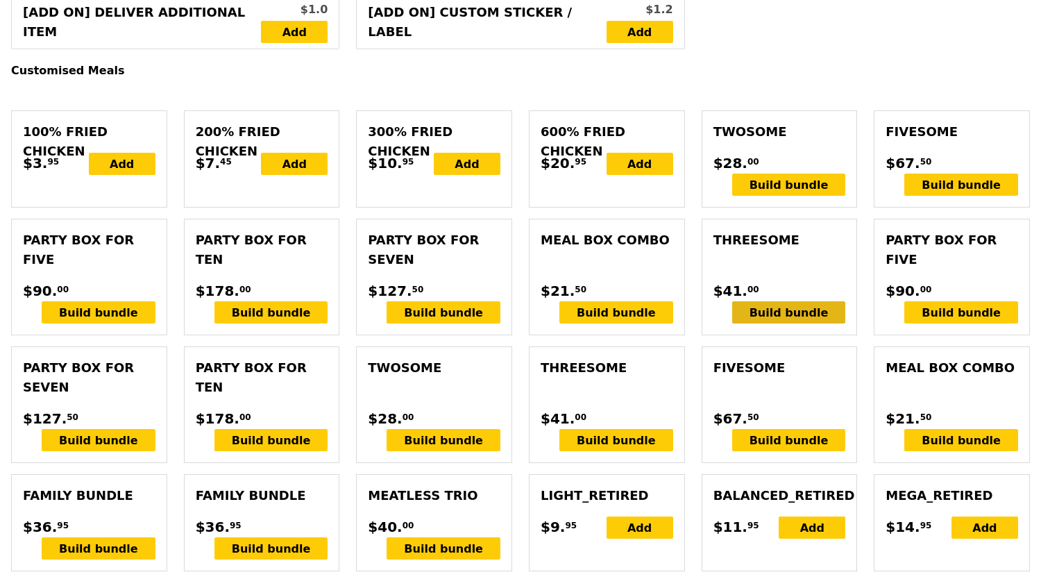
click at [784, 323] on div "Build bundle" at bounding box center [789, 312] width 114 height 22
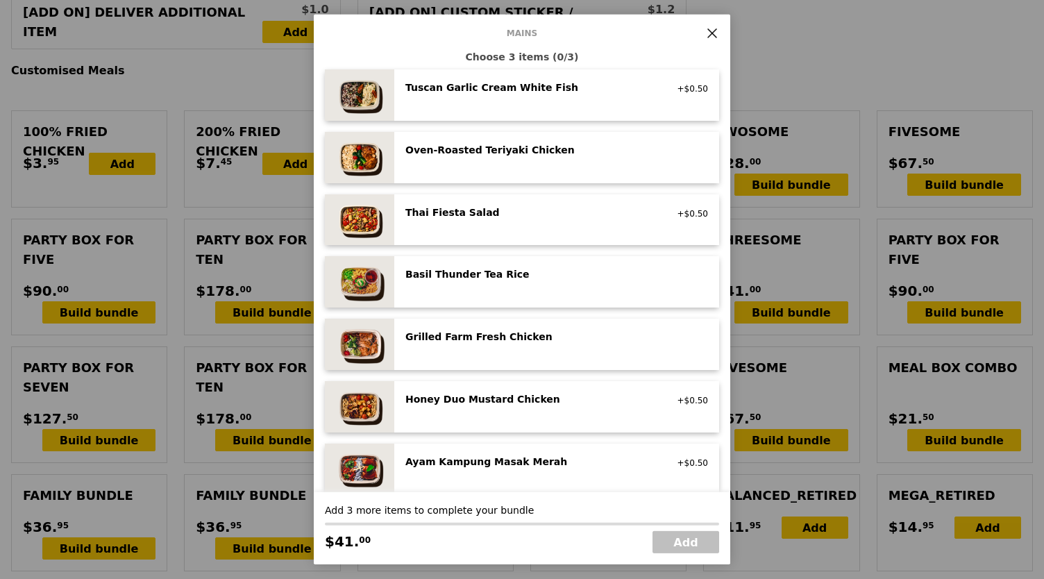
scroll to position [115, 0]
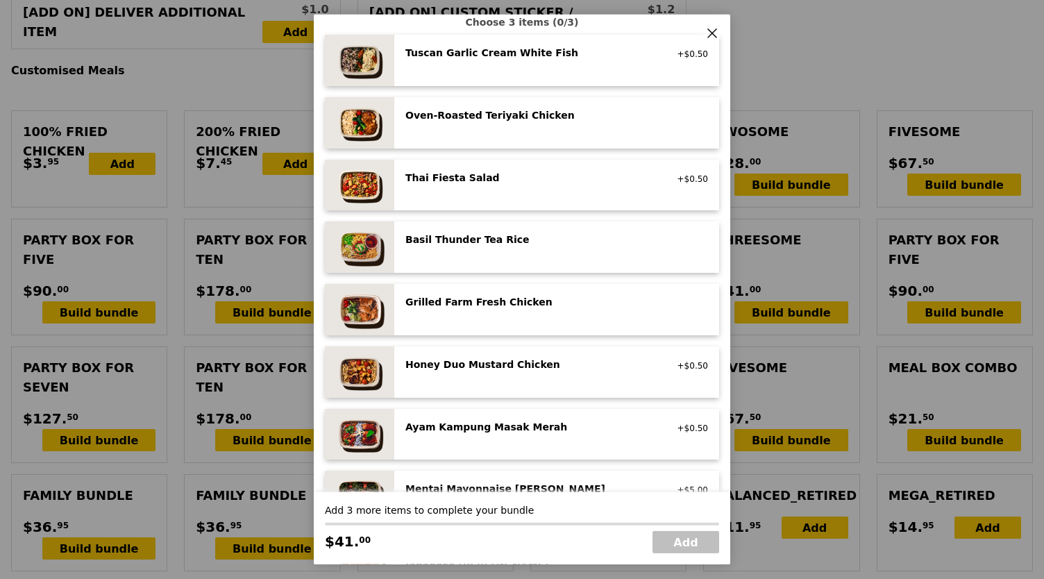
click at [541, 304] on div "Grilled Farm Fresh Chicken" at bounding box center [529, 302] width 249 height 14
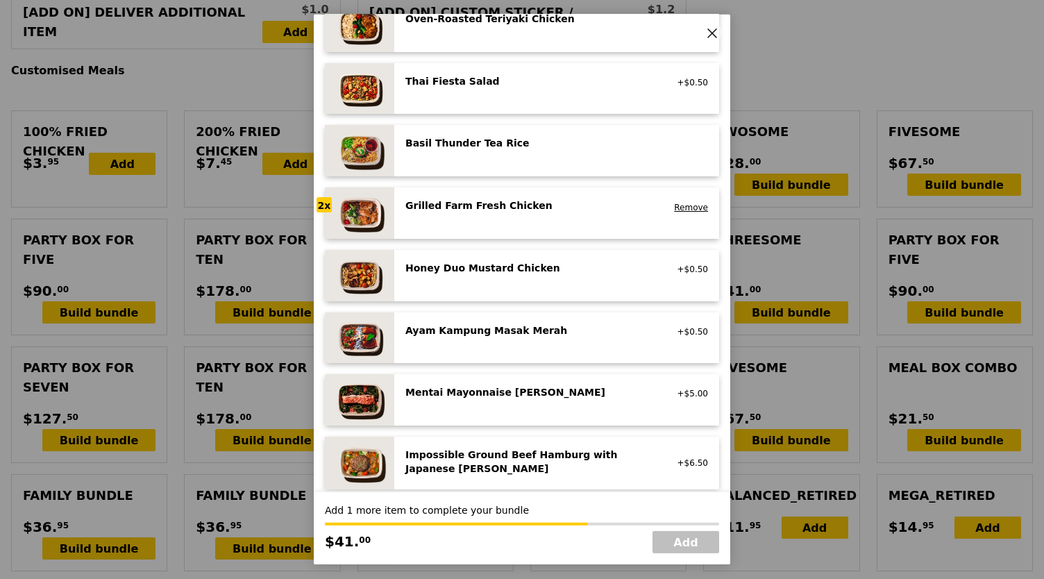
scroll to position [231, 0]
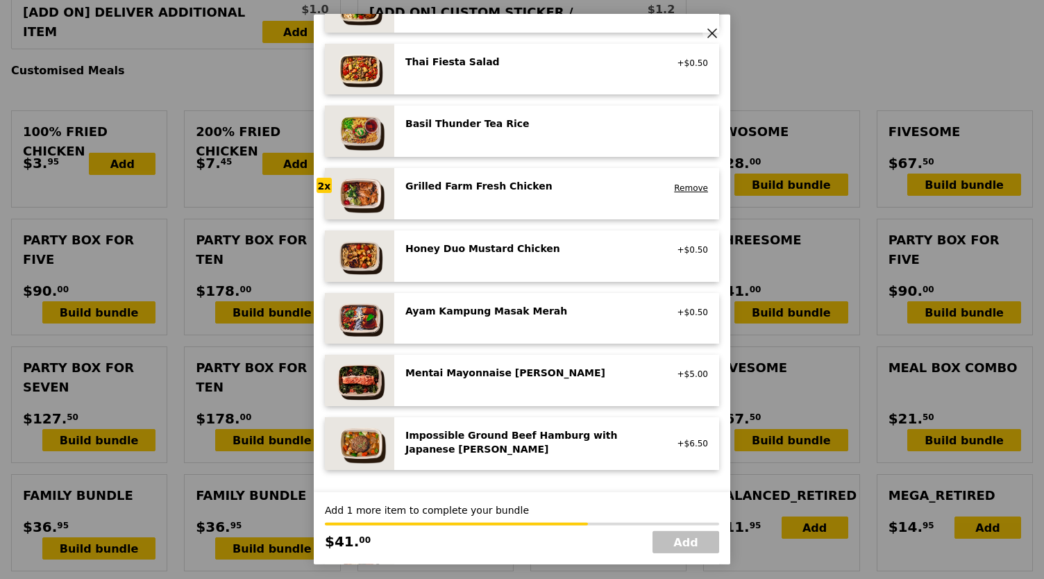
click at [569, 255] on div "Honey Duo Mustard Chicken high protein, contains allium, soy, wheat" at bounding box center [530, 250] width 266 height 17
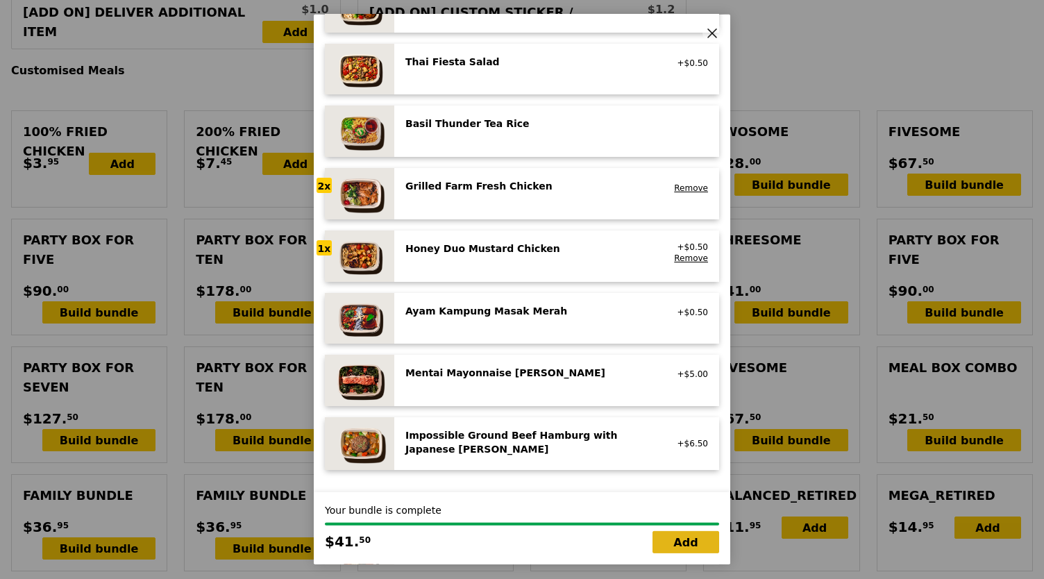
click at [705, 538] on link "Add" at bounding box center [685, 542] width 67 height 22
type input "Loading..."
type input "204.50"
type input "208.45"
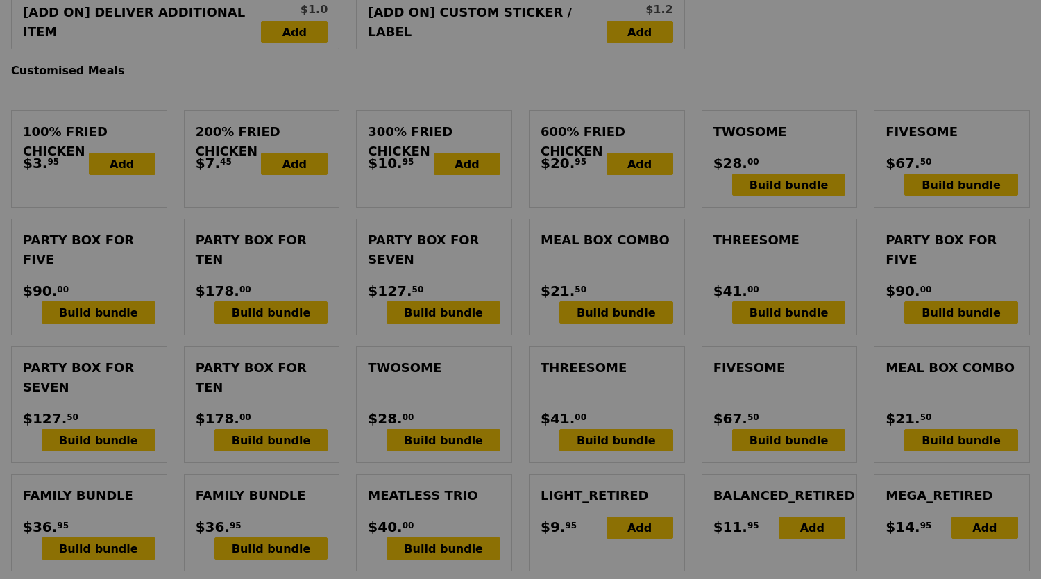
type input "443"
type input "421"
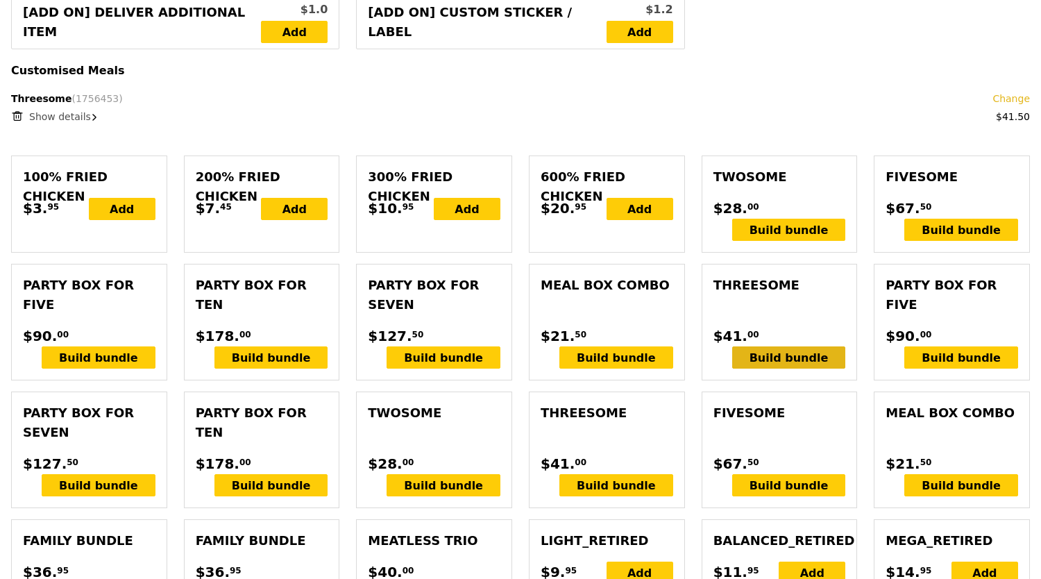
click at [787, 362] on div "Build bundle" at bounding box center [789, 357] width 114 height 22
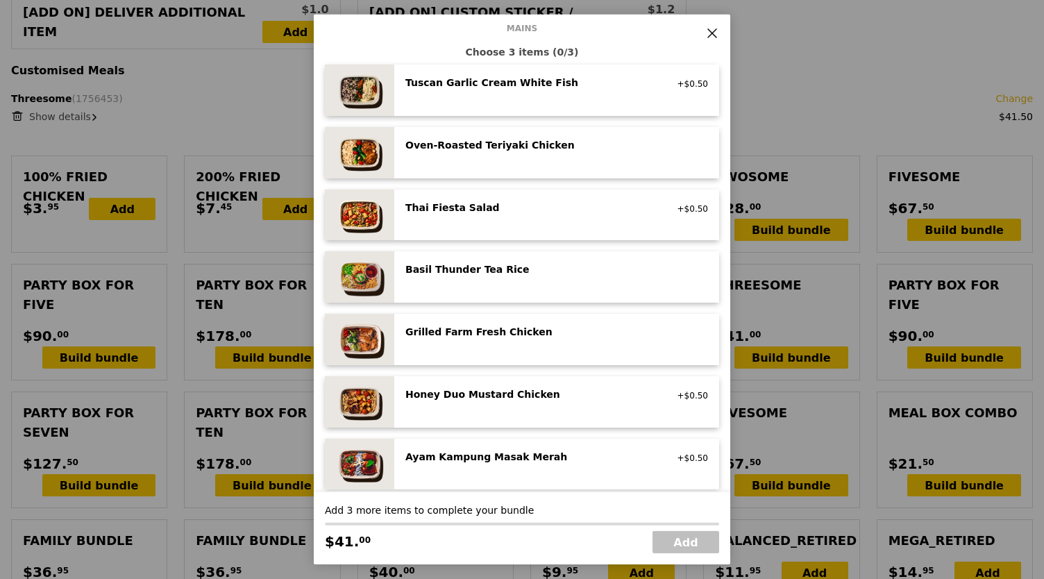
scroll to position [115, 0]
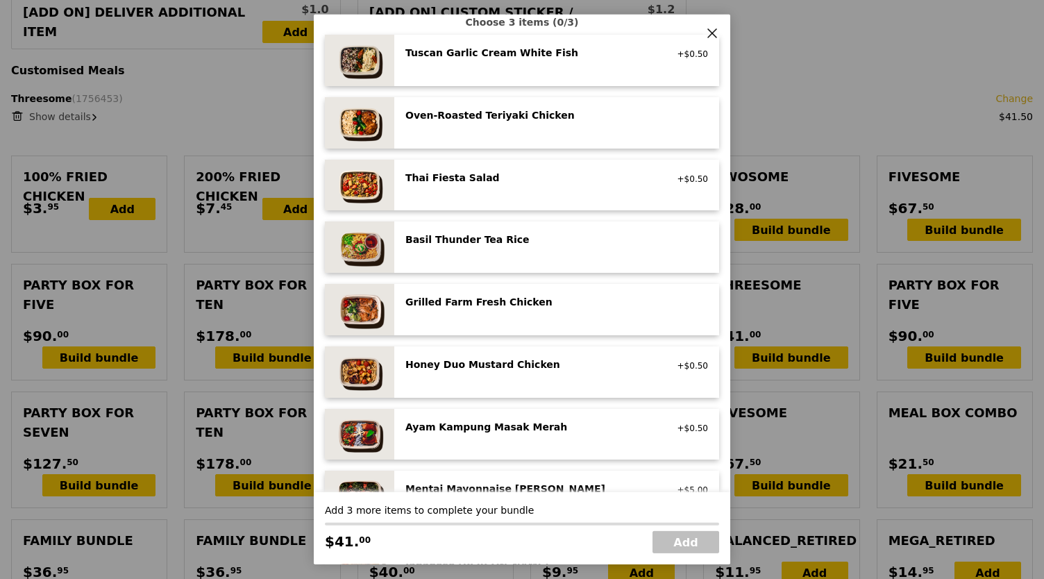
click at [528, 369] on div "Honey Duo Mustard Chicken" at bounding box center [529, 364] width 249 height 14
click at [461, 199] on div "Thai Fiesta Salad low carb, vegan, spicy +$0.50" at bounding box center [556, 184] width 325 height 51
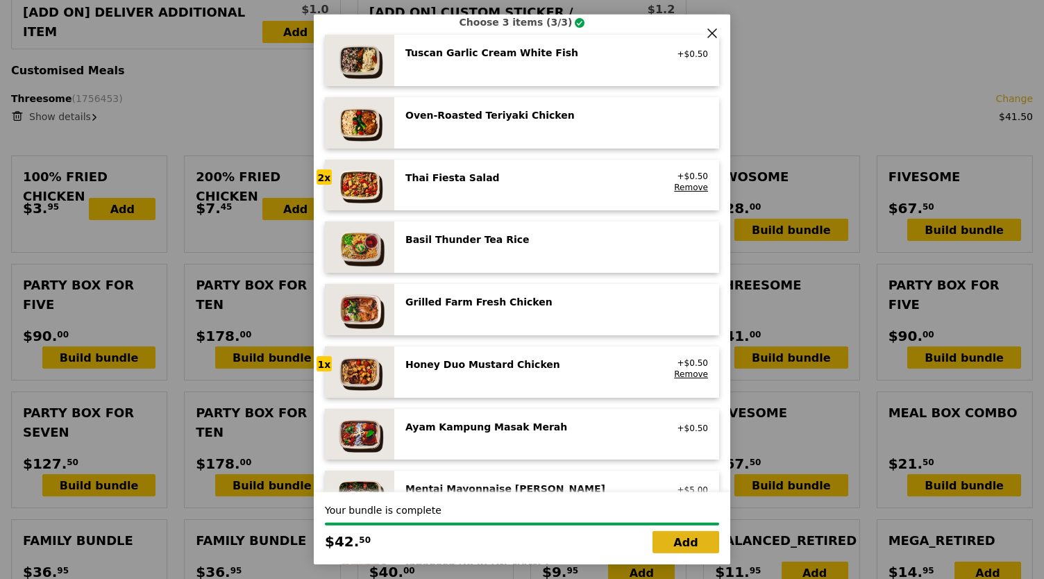
click at [697, 538] on link "Add" at bounding box center [685, 542] width 67 height 22
type input "Loading..."
type input "247.00"
type input "250.95"
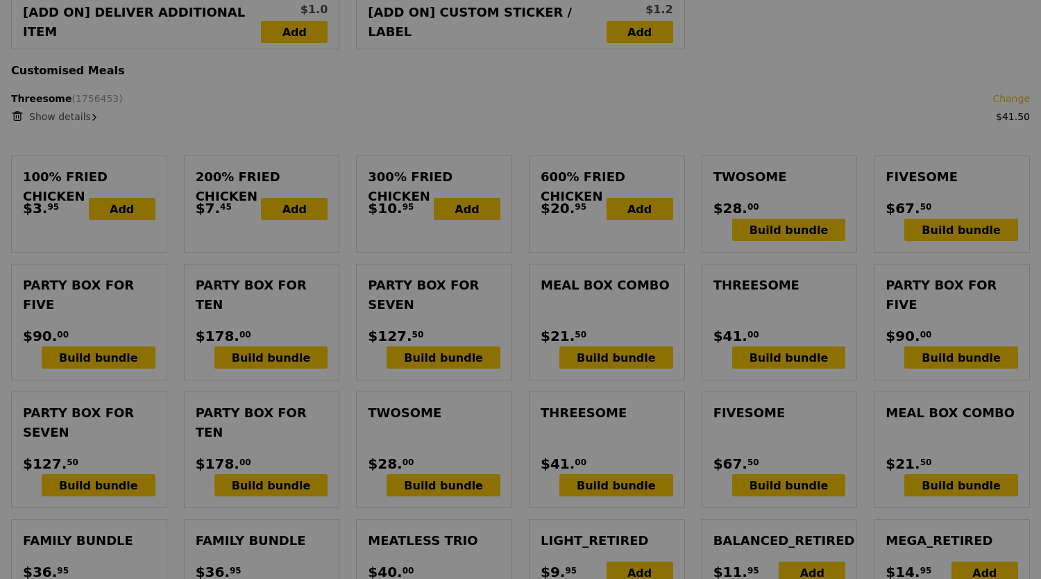
type input "487"
type input "441"
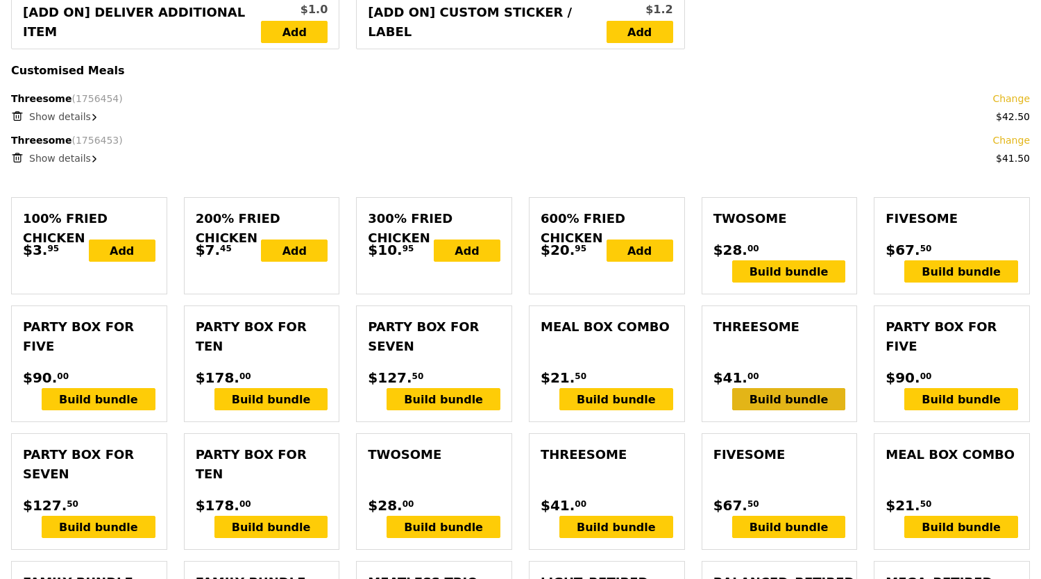
click at [794, 410] on div "Build bundle" at bounding box center [789, 399] width 114 height 22
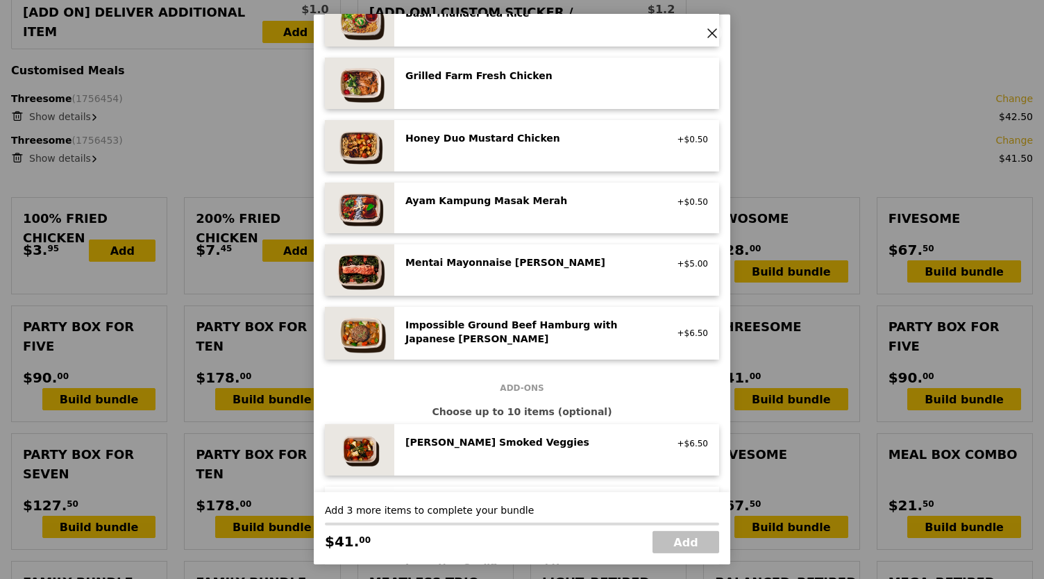
scroll to position [347, 0]
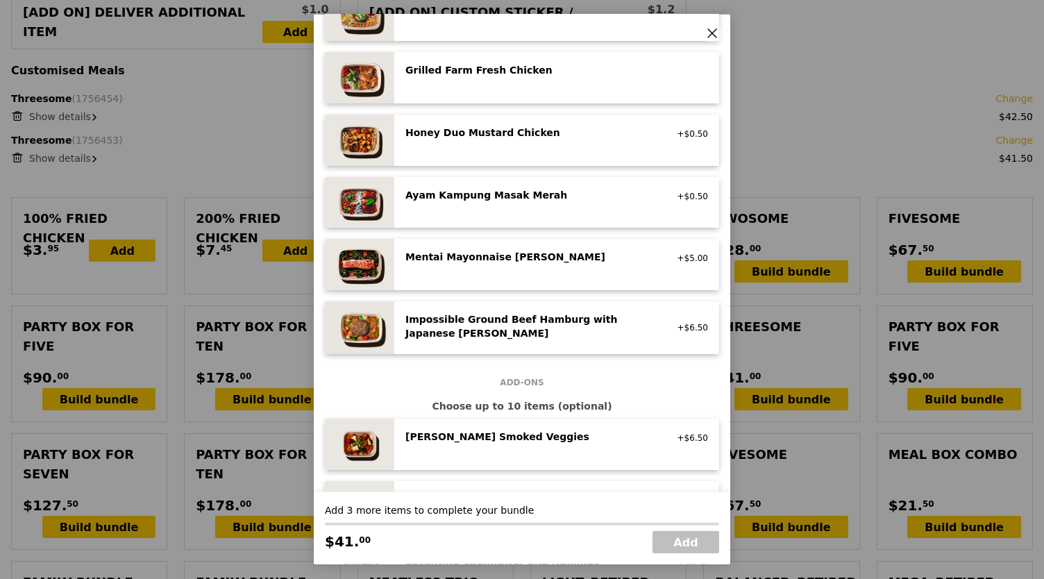
click at [555, 262] on div "Mentai Mayonnaise Aburi Salmon" at bounding box center [529, 257] width 249 height 14
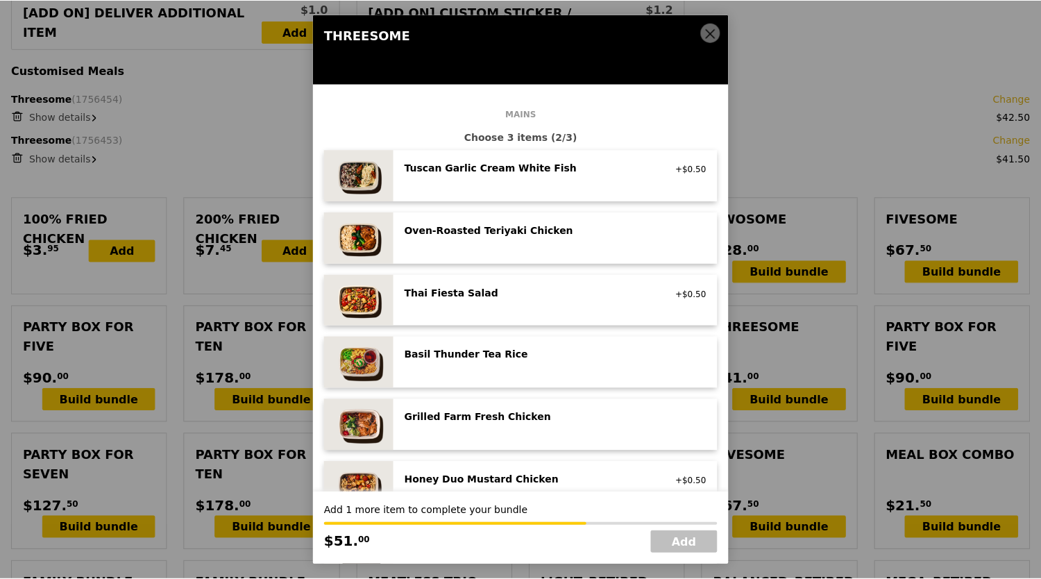
scroll to position [231, 0]
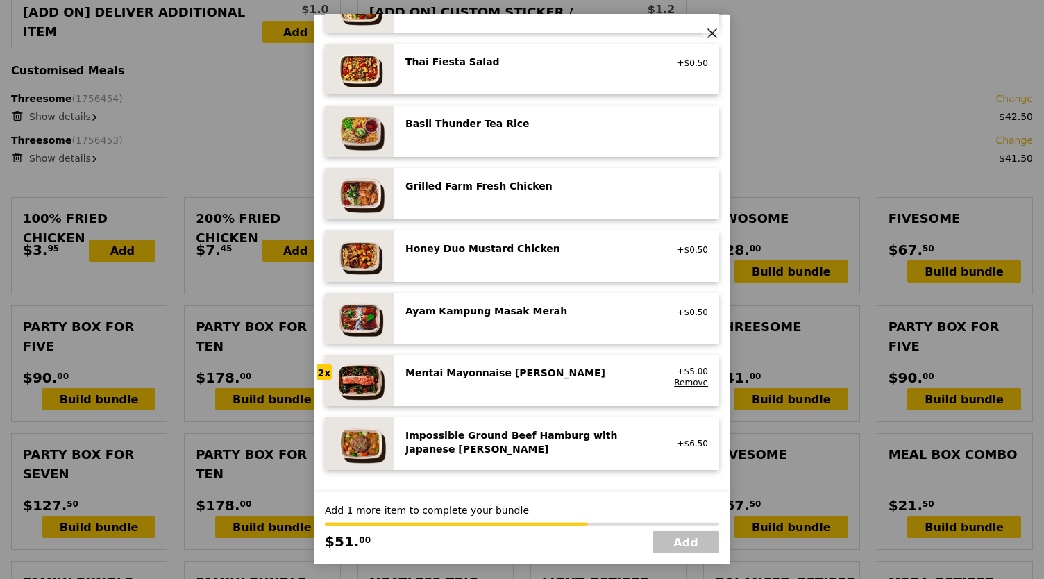
click at [576, 300] on div "Ayam Kampung Masak Merah high protein, spicy, contains allium, shellfish, soy, …" at bounding box center [556, 318] width 325 height 51
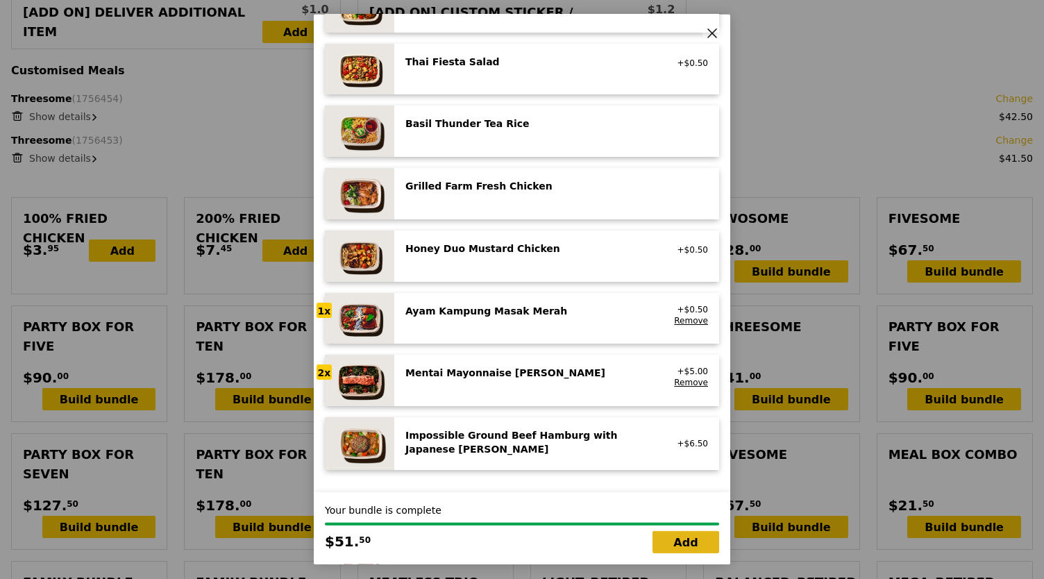
click at [673, 552] on link "Add" at bounding box center [685, 542] width 67 height 22
type input "Loading..."
type input "298.50"
type input "302.45"
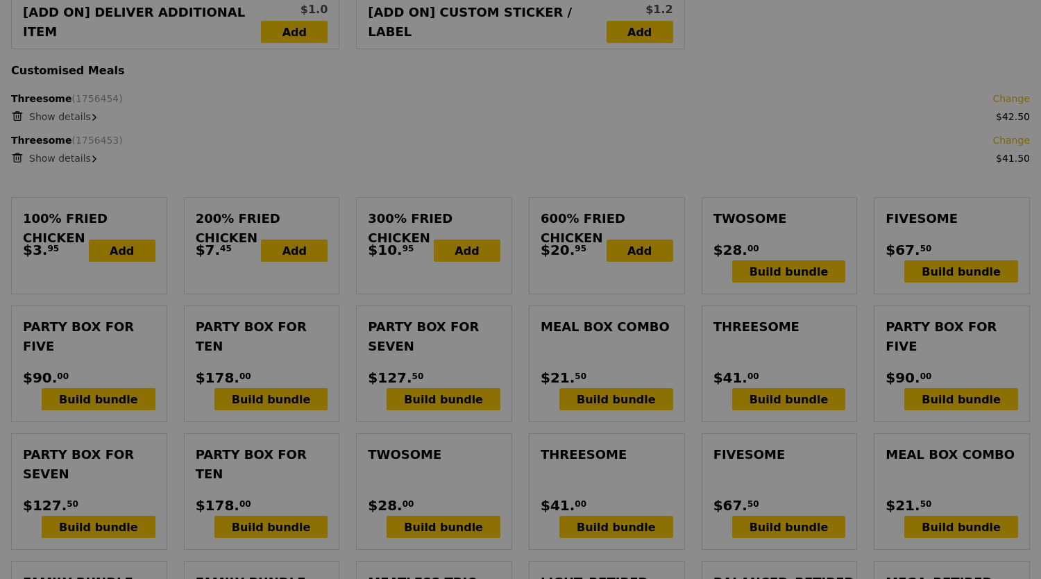
type input "443"
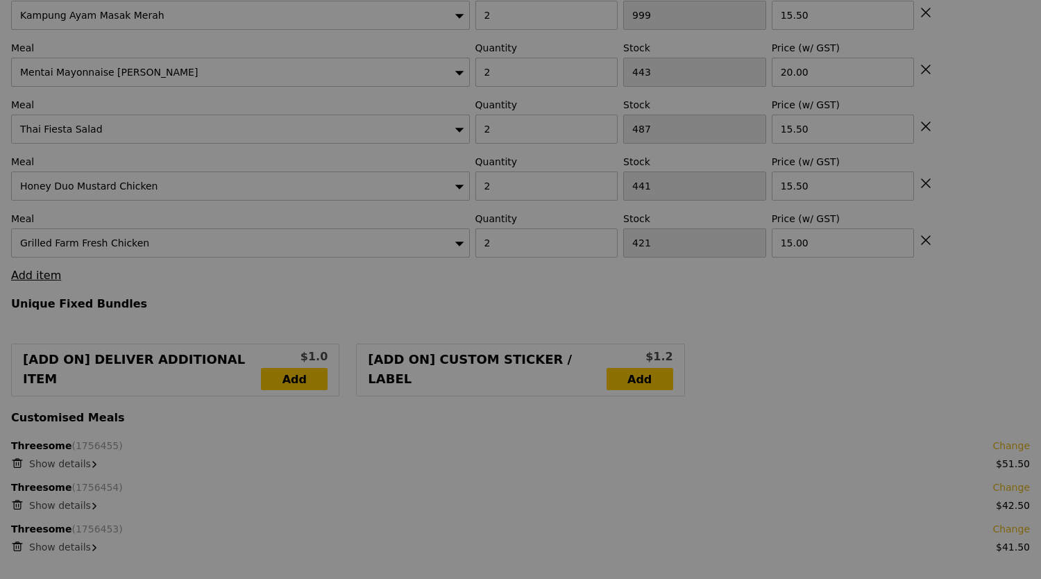
scroll to position [347, 0]
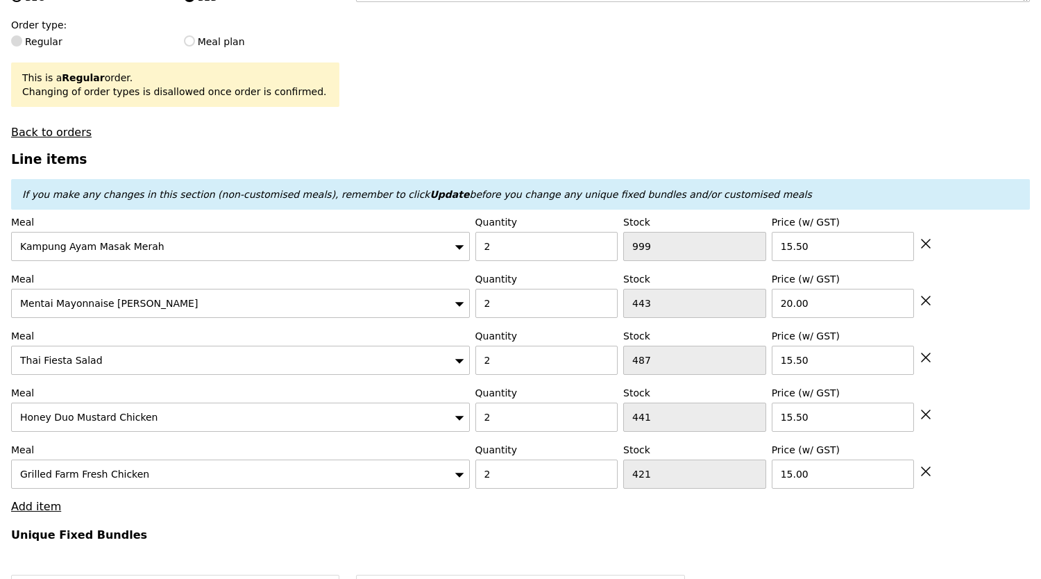
click at [923, 303] on icon at bounding box center [926, 300] width 12 height 12
type input "Loading..."
type input "487"
type input "15.50"
type input "441"
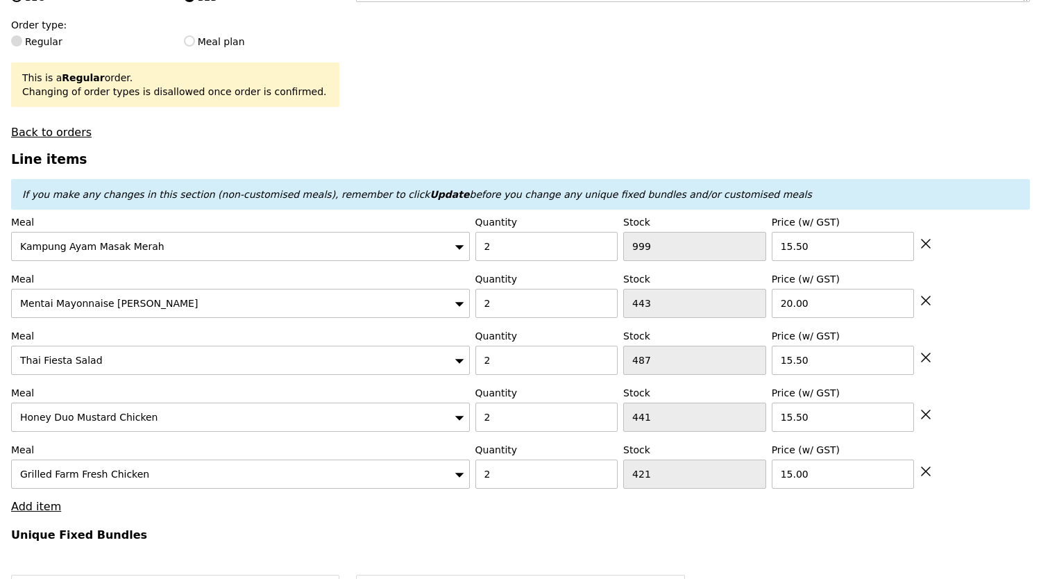
type input "421"
type input "15.00"
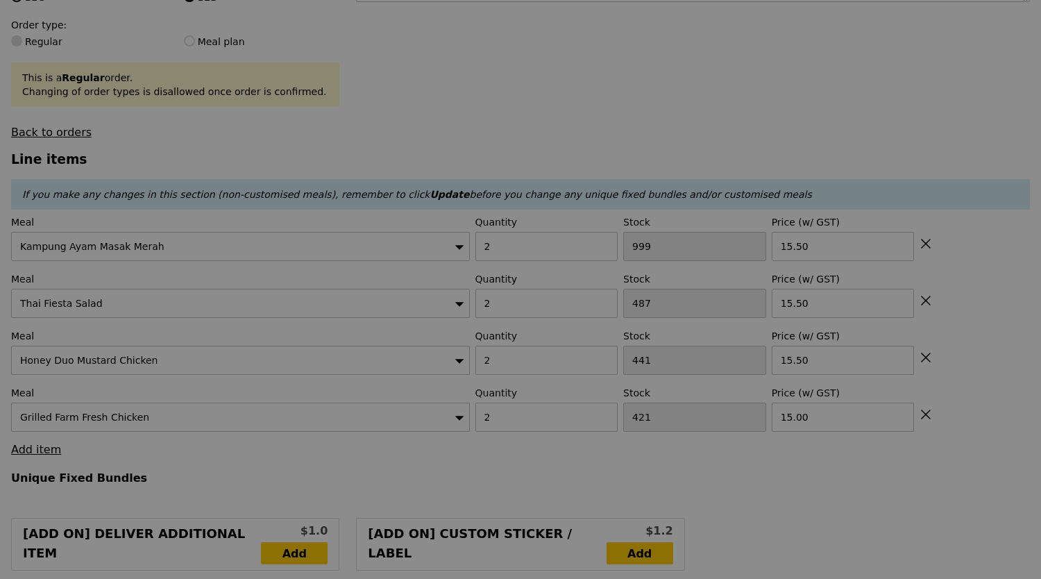
type input "Update"
type input "0.00"
type input "3.95"
click at [923, 305] on icon at bounding box center [926, 300] width 8 height 8
type input "Loading..."
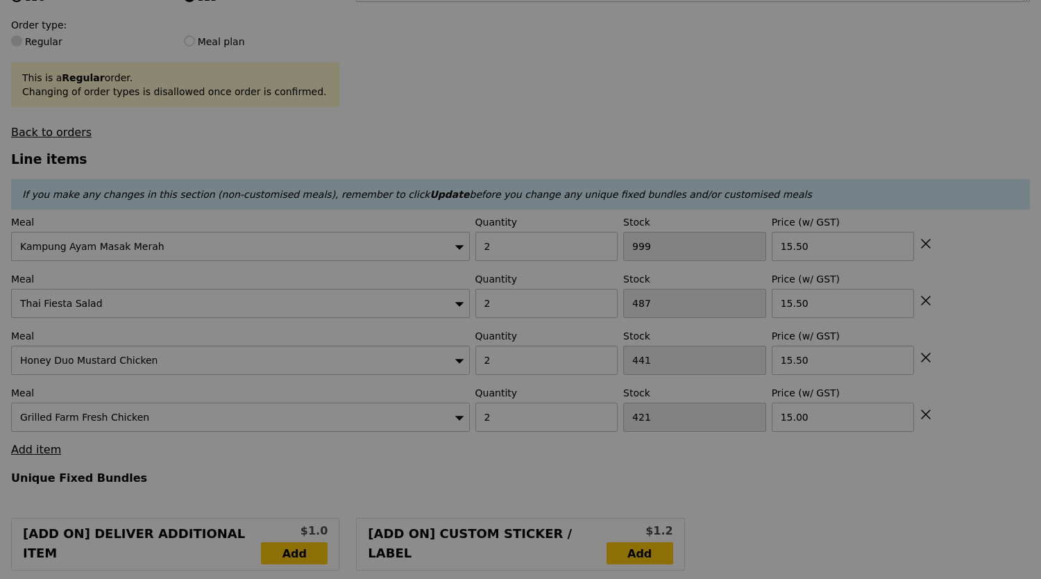
type input "441"
type input "421"
type input "15.00"
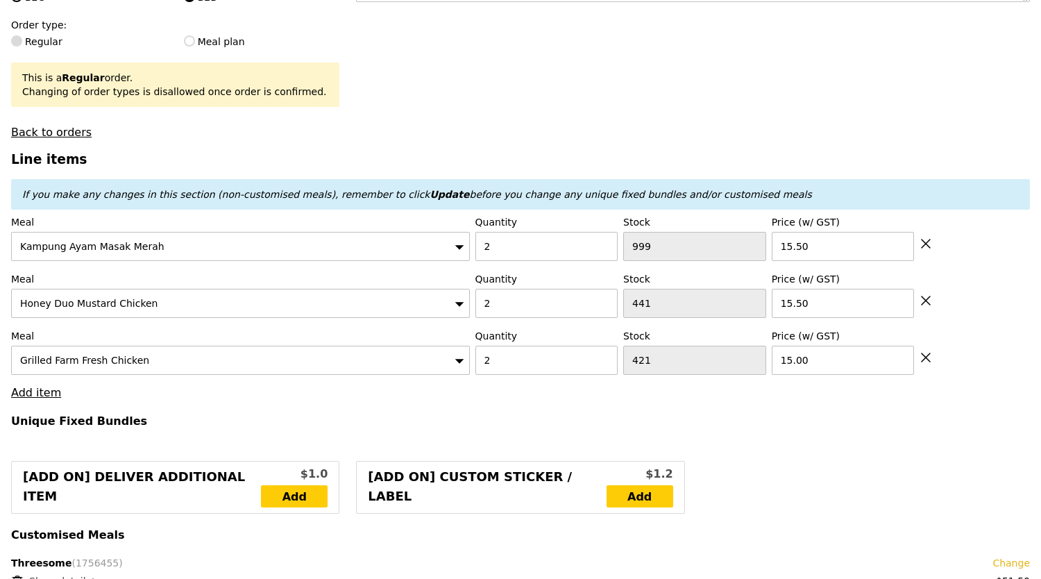
click at [923, 305] on icon at bounding box center [926, 300] width 8 height 8
type input "Loading..."
type input "421"
type input "15.00"
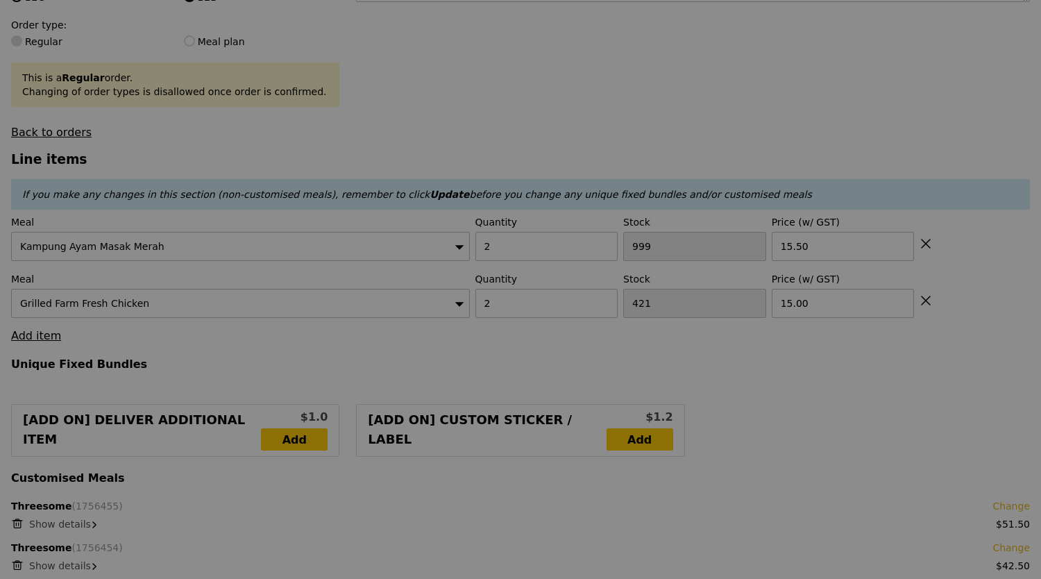
type input "Update"
type input "6.28"
type input "6.85"
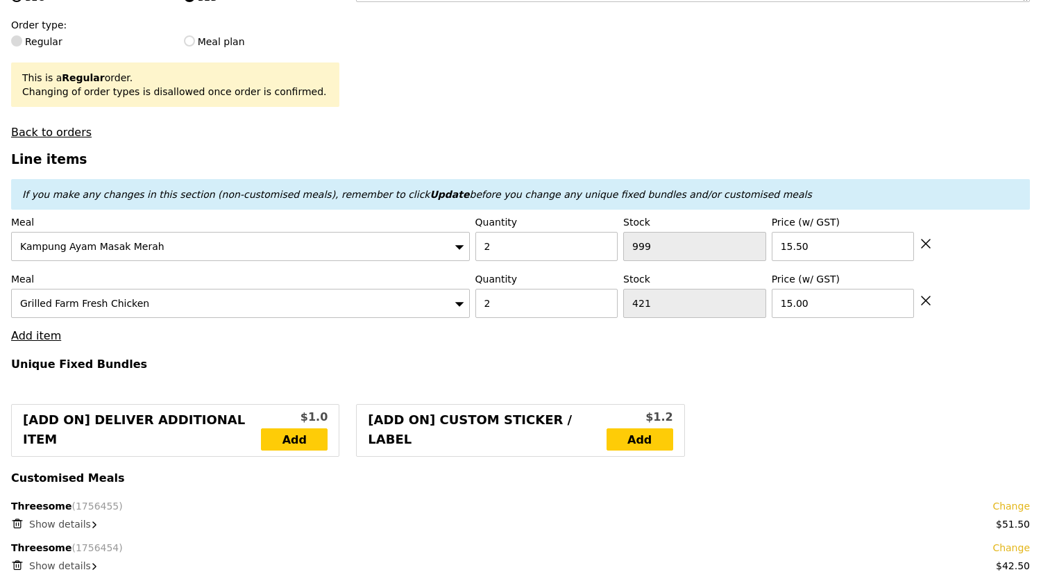
click at [923, 305] on icon at bounding box center [926, 300] width 8 height 8
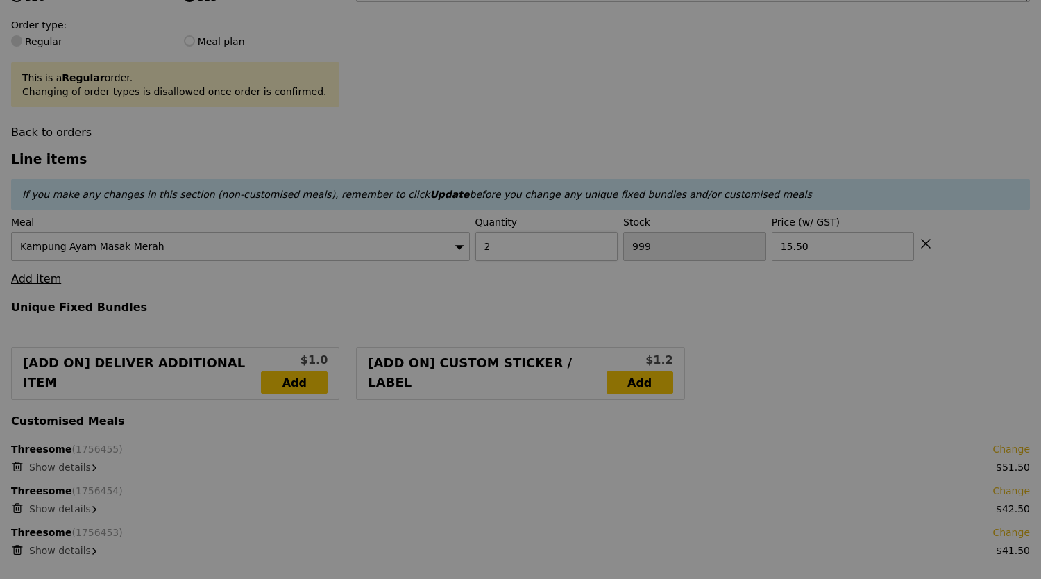
type input "Update"
type input "9.13"
type input "9.95"
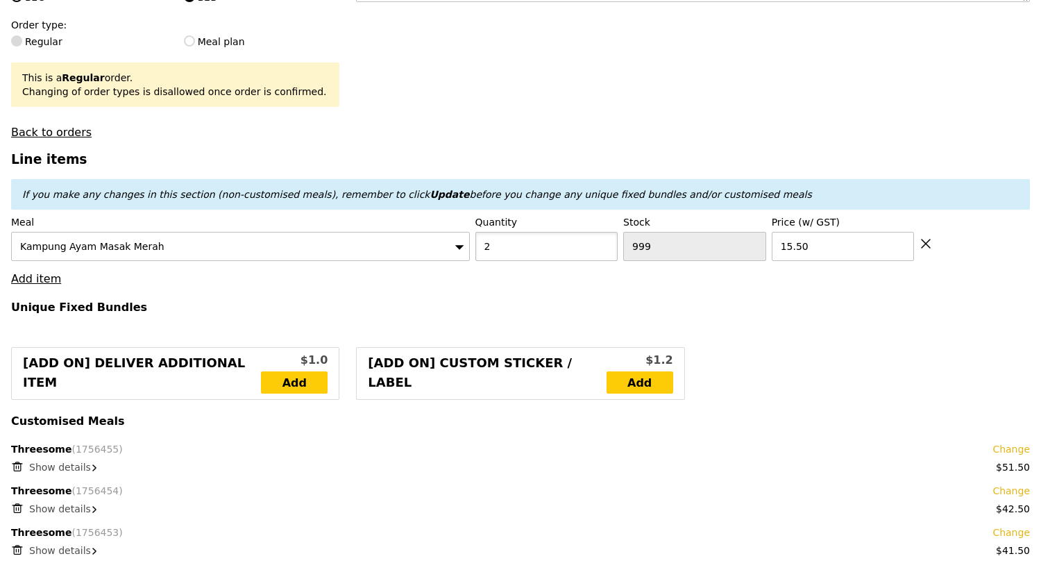
drag, startPoint x: 532, startPoint y: 255, endPoint x: 435, endPoint y: 264, distance: 97.6
click at [437, 261] on div "Meal Kampung Ayam Masak Merah Quantity 2 Stock 999 Price (w/ GST) 15.50" at bounding box center [520, 238] width 1019 height 46
type input "1"
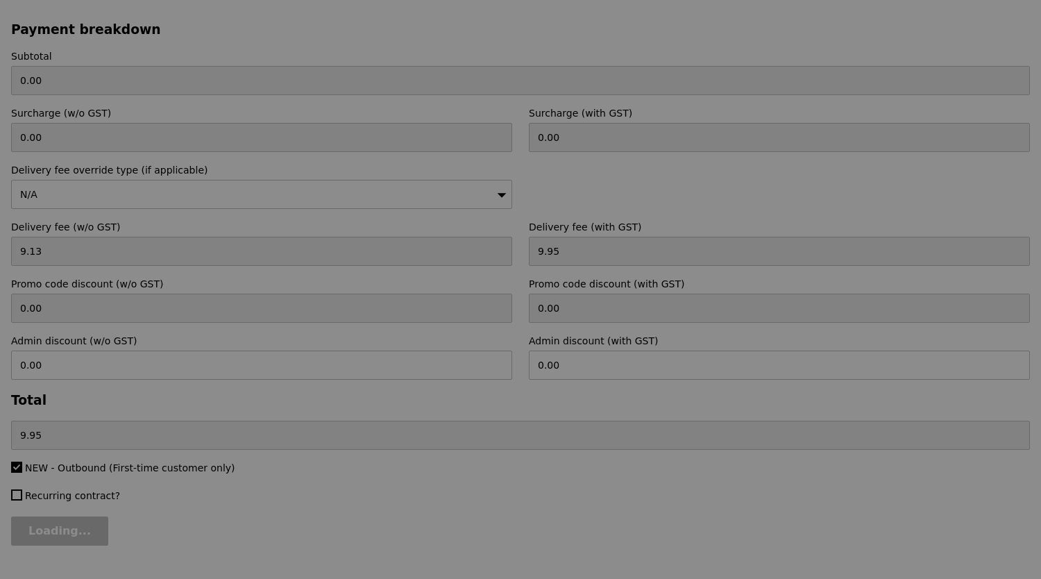
type input "Update"
type input "13.30"
type input "14.50"
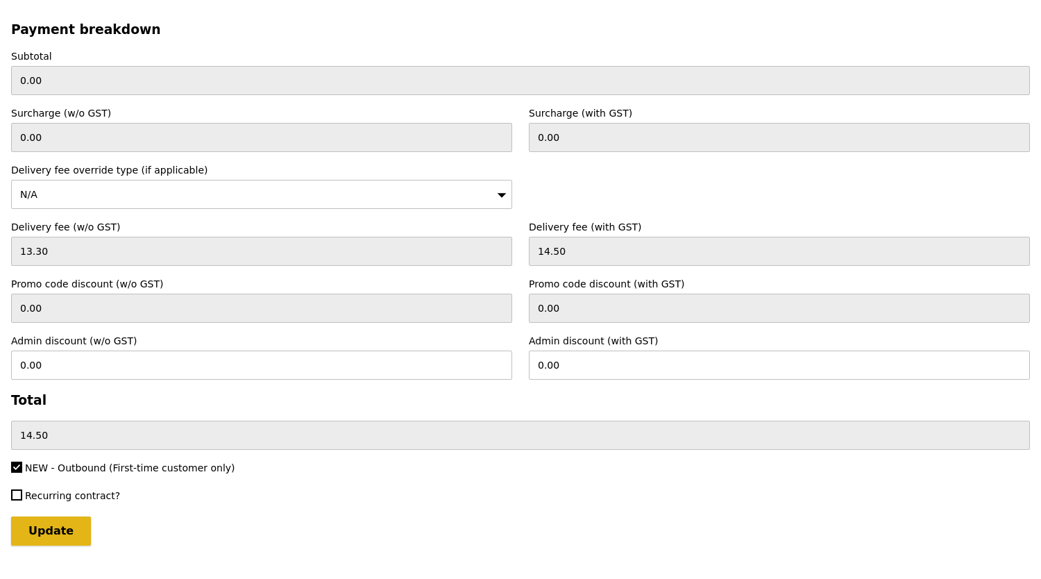
click at [46, 516] on input "Update" at bounding box center [51, 530] width 80 height 29
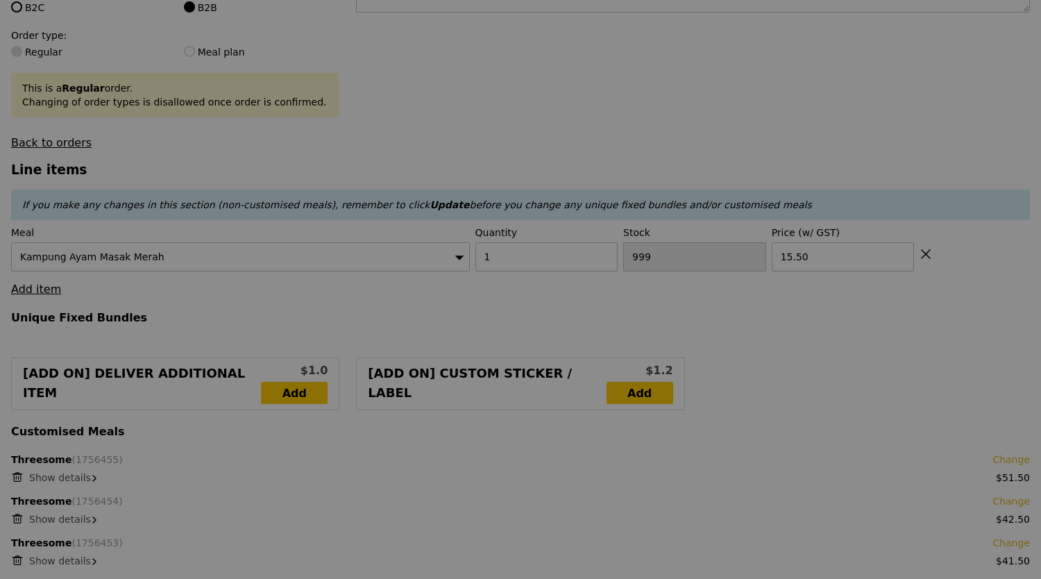
scroll to position [0, 0]
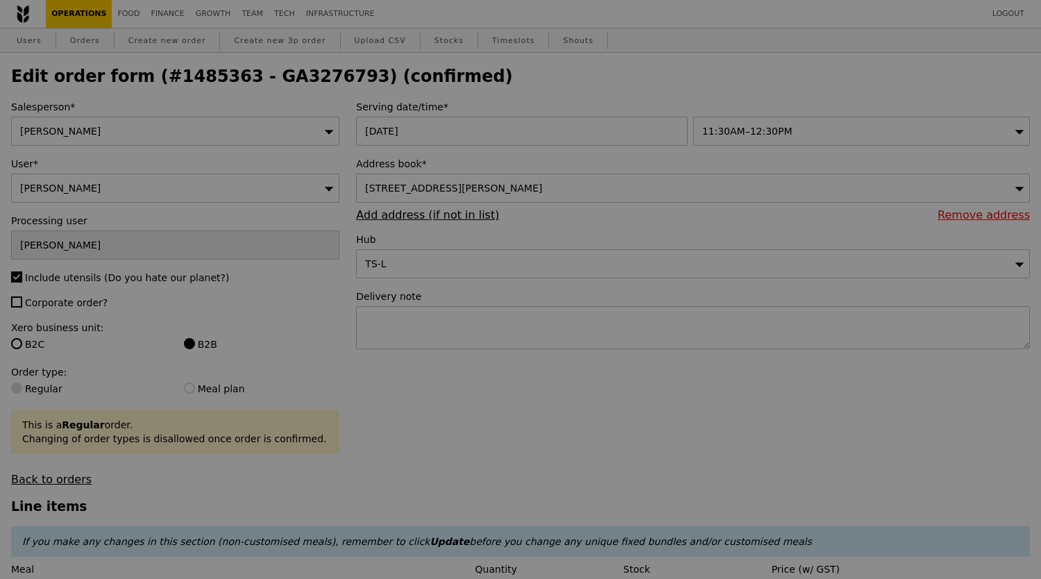
type input "Update"
type input "151.00"
type input "3.62"
type input "3.95"
type input "154.95"
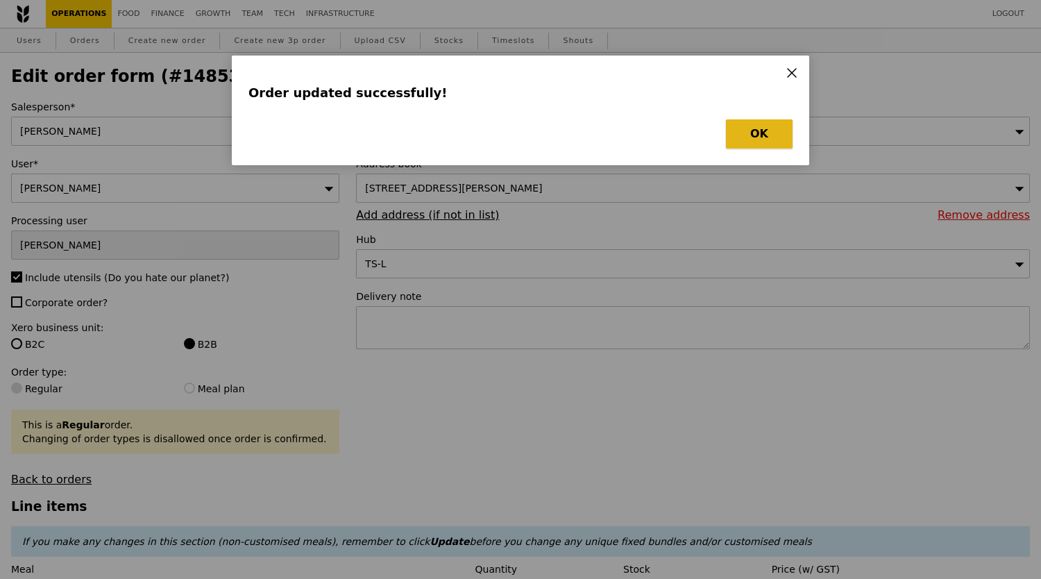
click at [741, 124] on button "OK" at bounding box center [759, 133] width 67 height 29
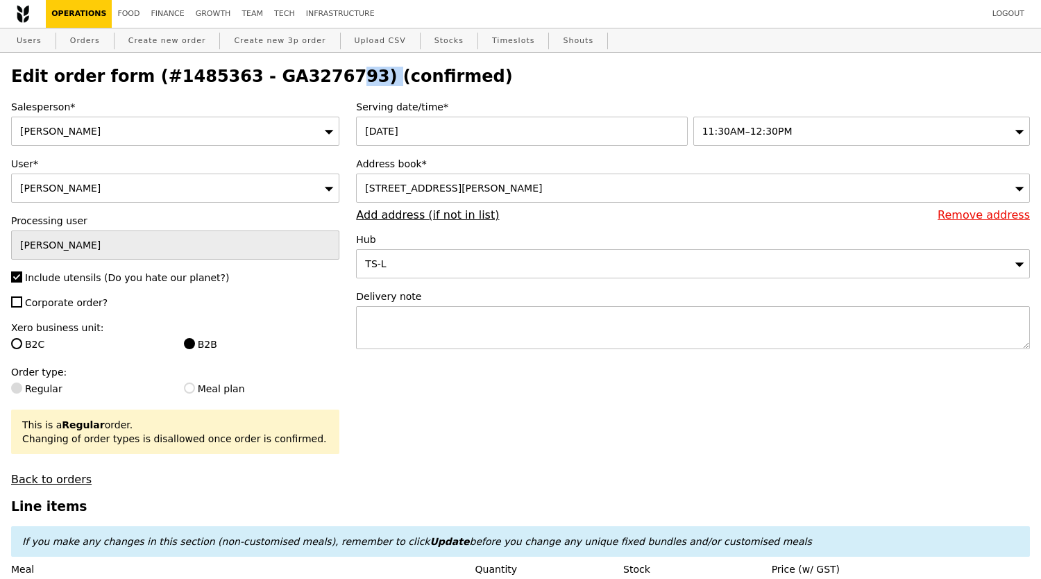
drag, startPoint x: 239, startPoint y: 78, endPoint x: 325, endPoint y: 78, distance: 85.4
click at [325, 78] on h2 "Edit order form (#1485363 - GA3276793) (confirmed)" at bounding box center [520, 76] width 1019 height 19
copy h2 "GA3276793"
click at [90, 37] on link "Orders" at bounding box center [85, 40] width 41 height 25
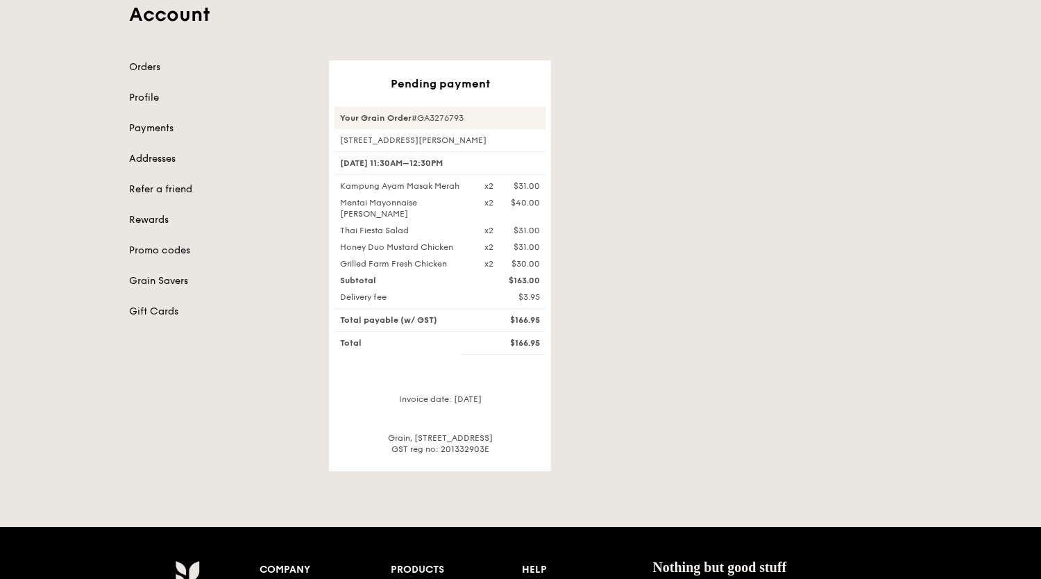
scroll to position [115, 0]
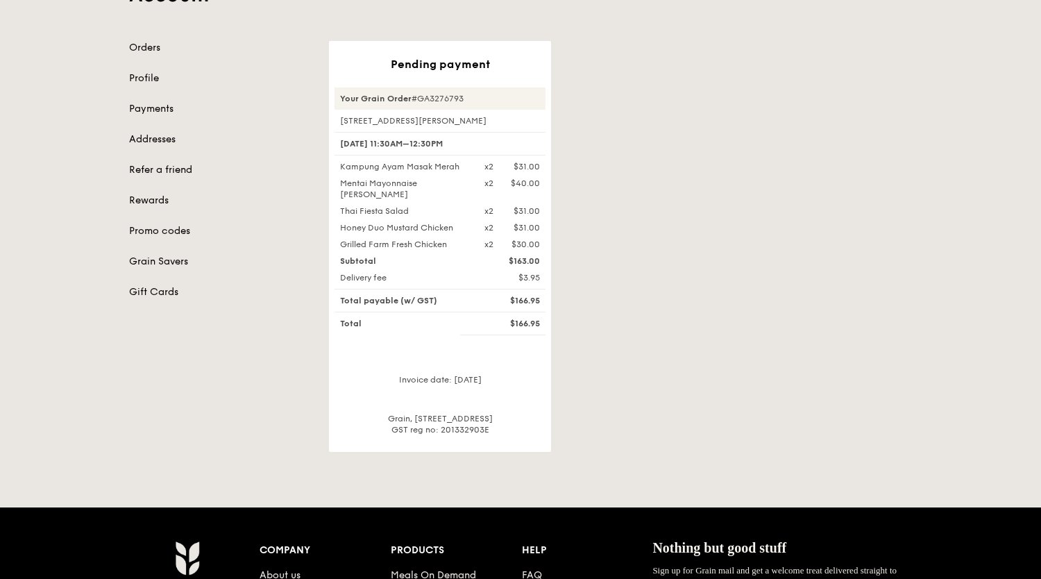
click at [942, 162] on div "Account Orders Profile Payments Addresses Refer a friend Rewards Promo codes Gr…" at bounding box center [520, 188] width 1041 height 525
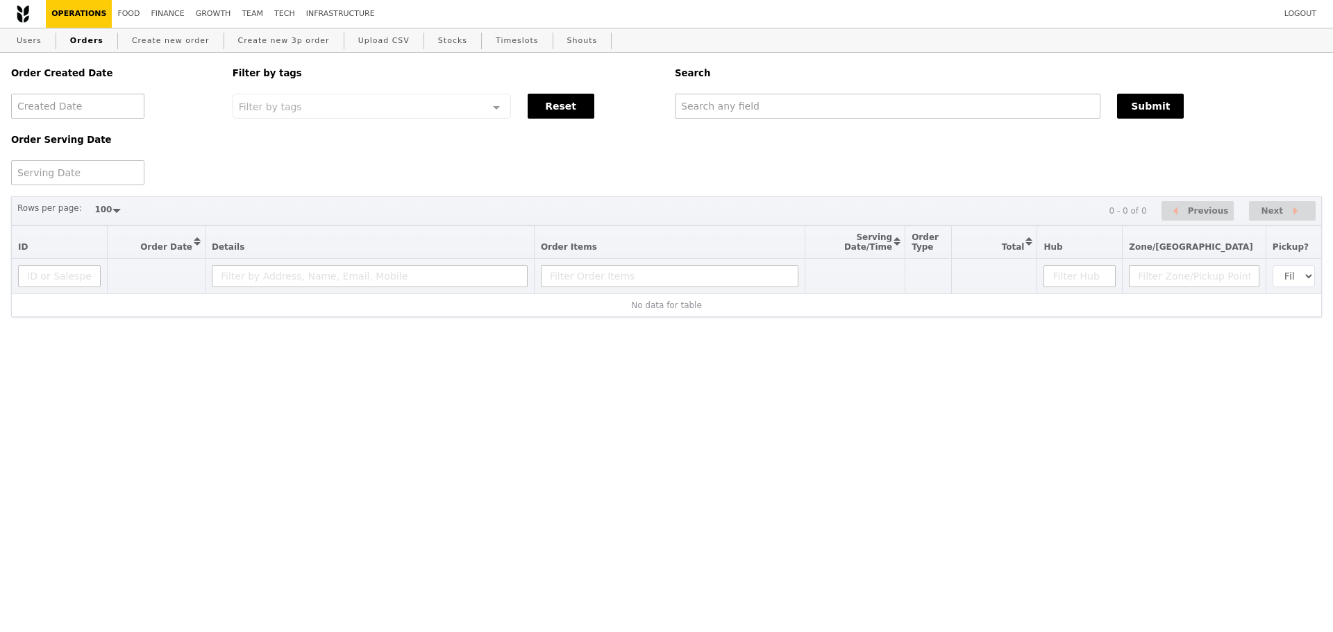
select select "100"
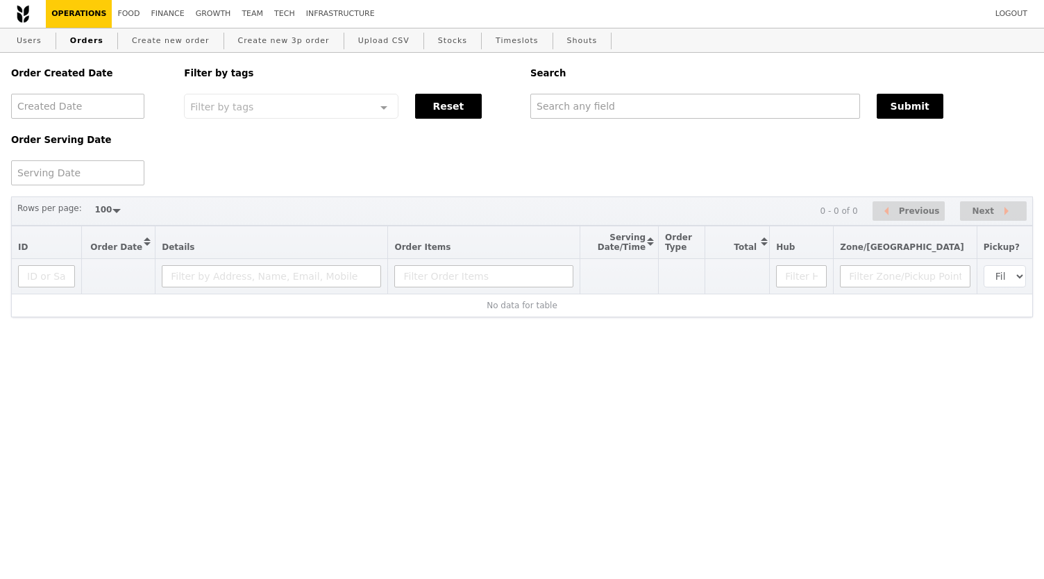
select select "100"
click at [584, 128] on div "Order Created Date Order Serving Date Filter by tags Filter by tags Meal_Plan W…" at bounding box center [522, 119] width 1038 height 133
click at [591, 118] on input "text" at bounding box center [695, 106] width 330 height 25
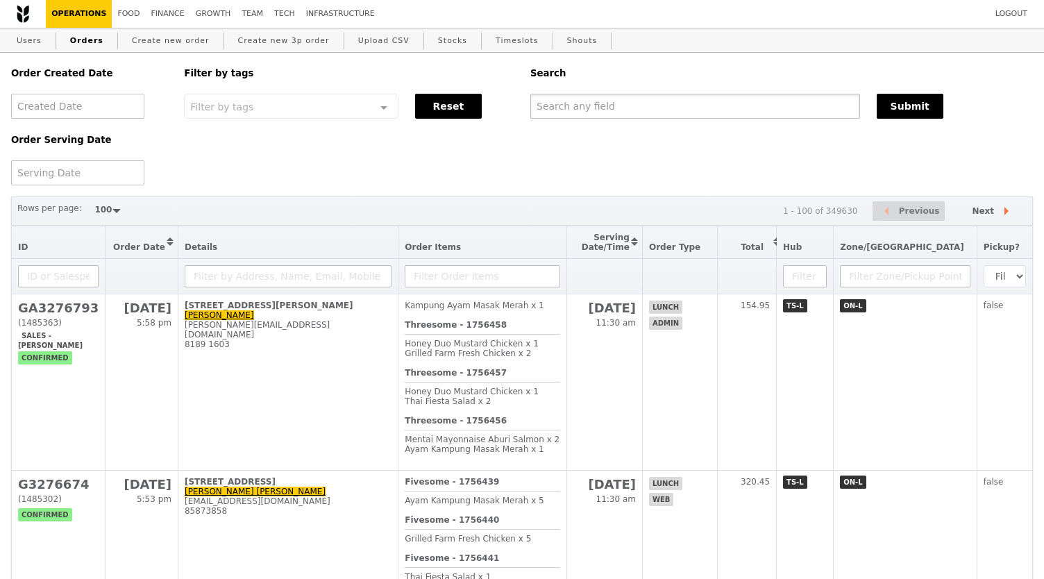
click at [595, 112] on input "text" at bounding box center [695, 106] width 330 height 25
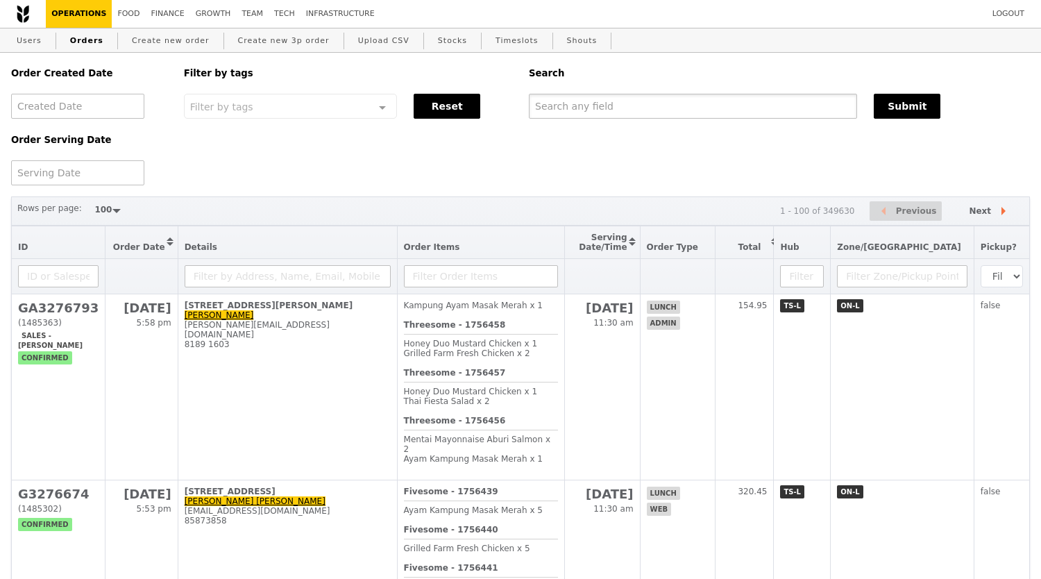
paste input "GA3276793"
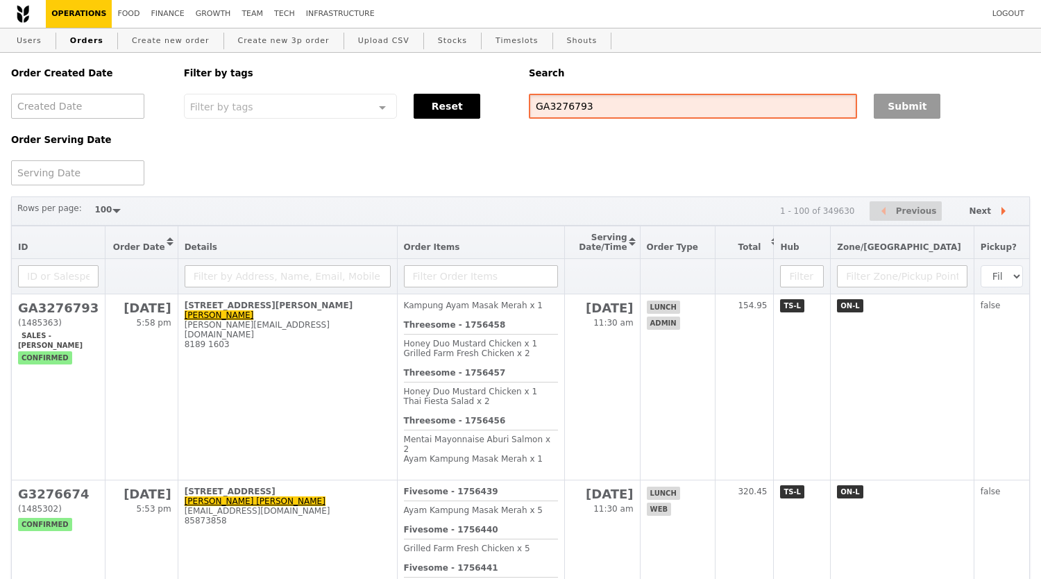
type input "GA3276793"
click at [919, 109] on button "Submit" at bounding box center [907, 106] width 67 height 25
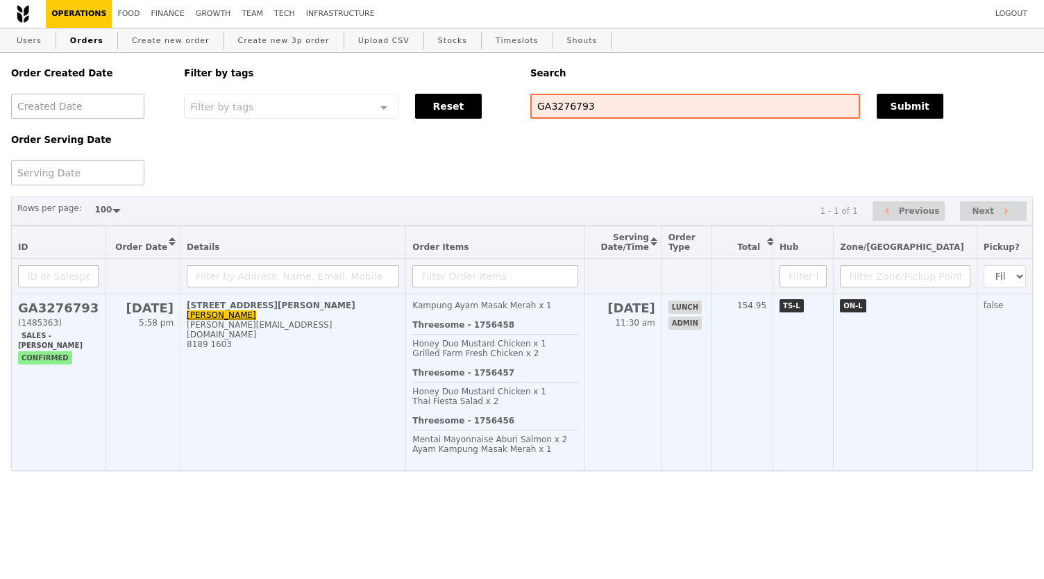
click at [483, 310] on div "Kampung Ayam Masak Merah x 1" at bounding box center [495, 306] width 166 height 10
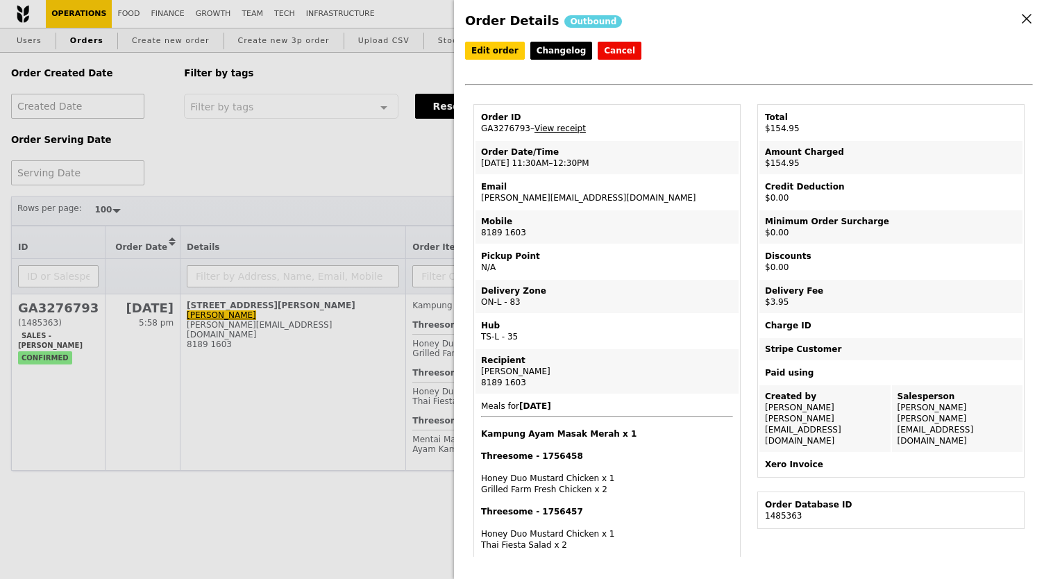
click at [571, 131] on link "View receipt" at bounding box center [559, 129] width 51 height 10
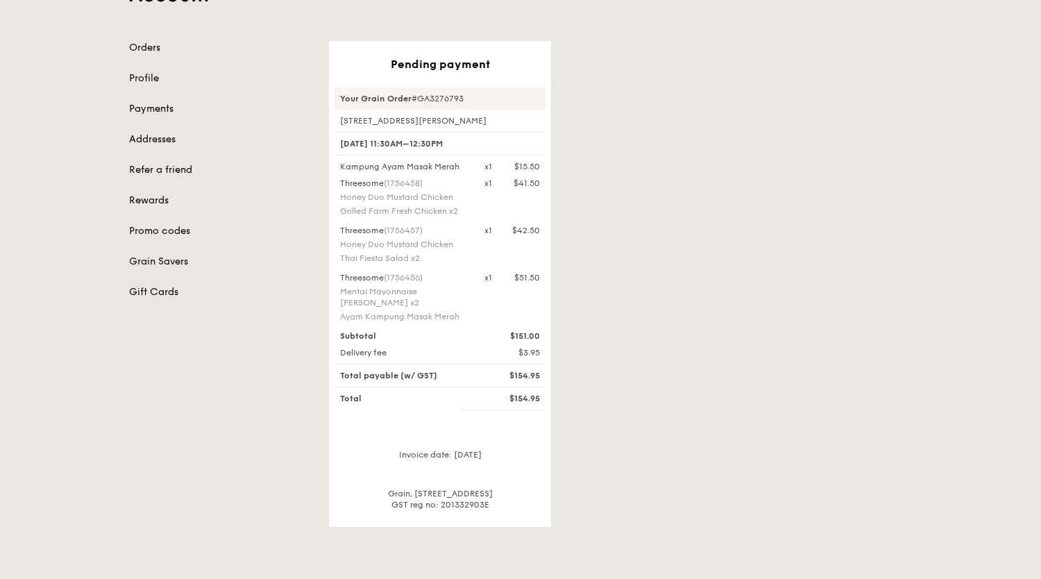
click at [421, 86] on div "Pending payment Your Grain Order #GA3276793 [STREET_ADDRESS] [DATE] 11:30AM–12:…" at bounding box center [440, 284] width 222 height 486
drag, startPoint x: 421, startPoint y: 99, endPoint x: 469, endPoint y: 97, distance: 47.9
click at [469, 97] on div "Your Grain Order #GA3276793" at bounding box center [440, 98] width 211 height 22
copy div "GA3276793"
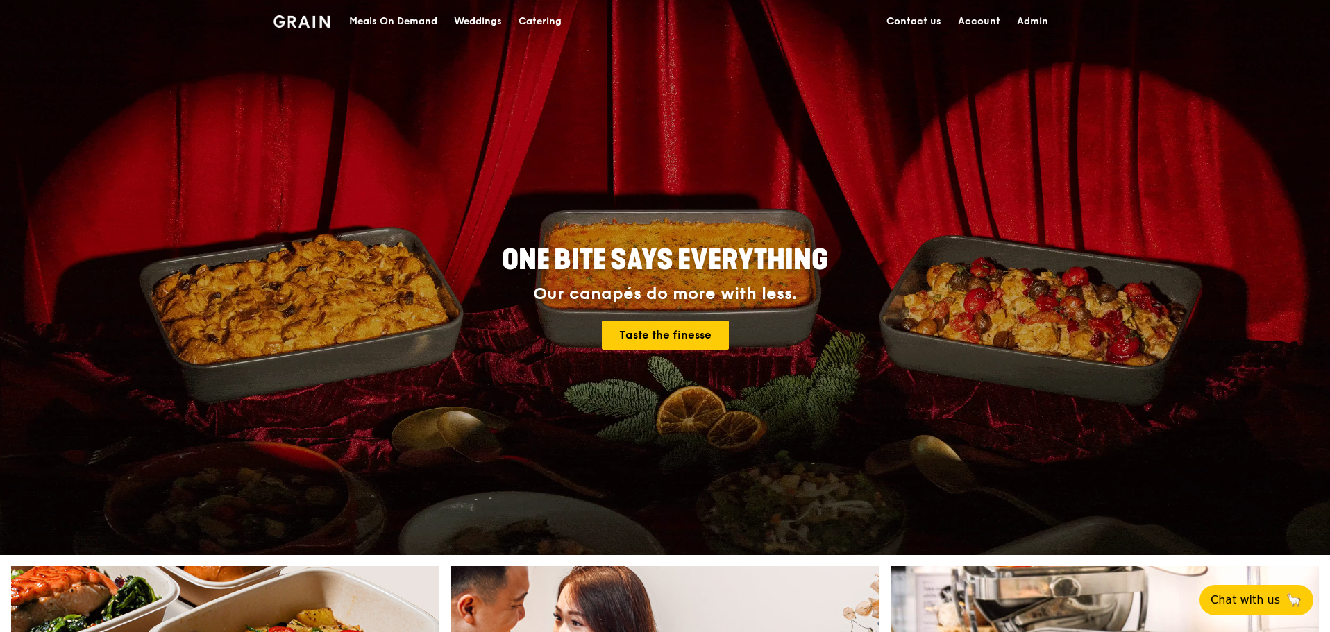
click at [395, 24] on div "Meals On Demand" at bounding box center [393, 22] width 88 height 42
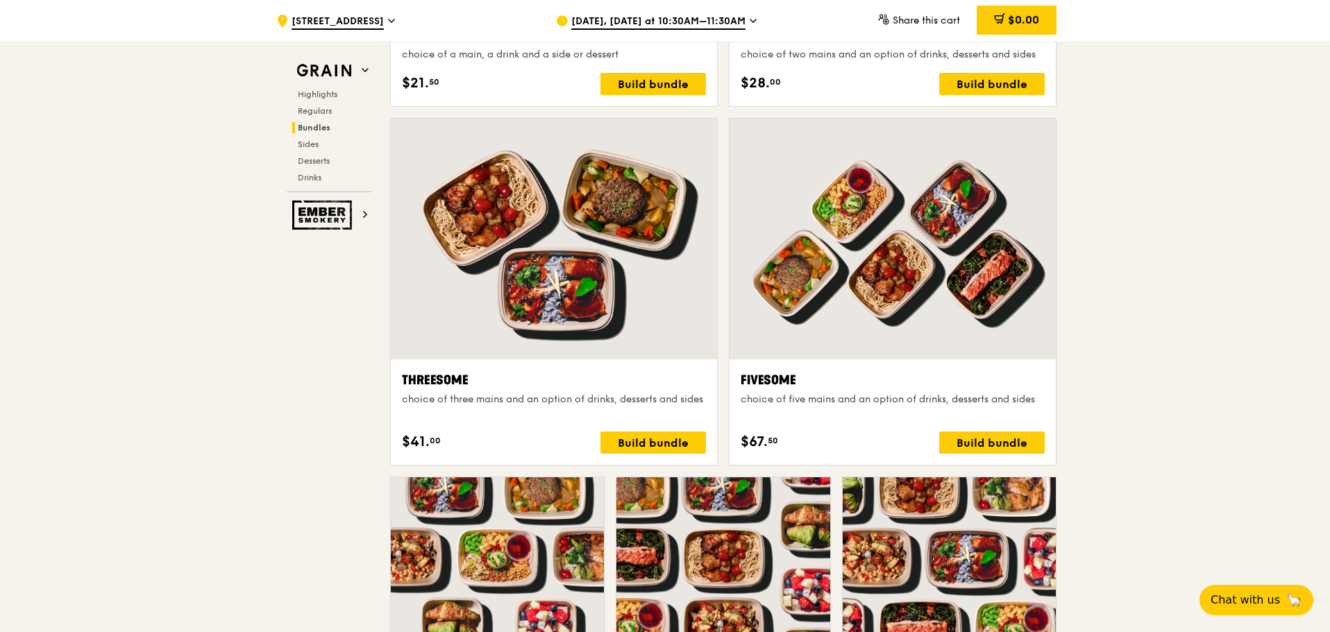
scroll to position [2314, 0]
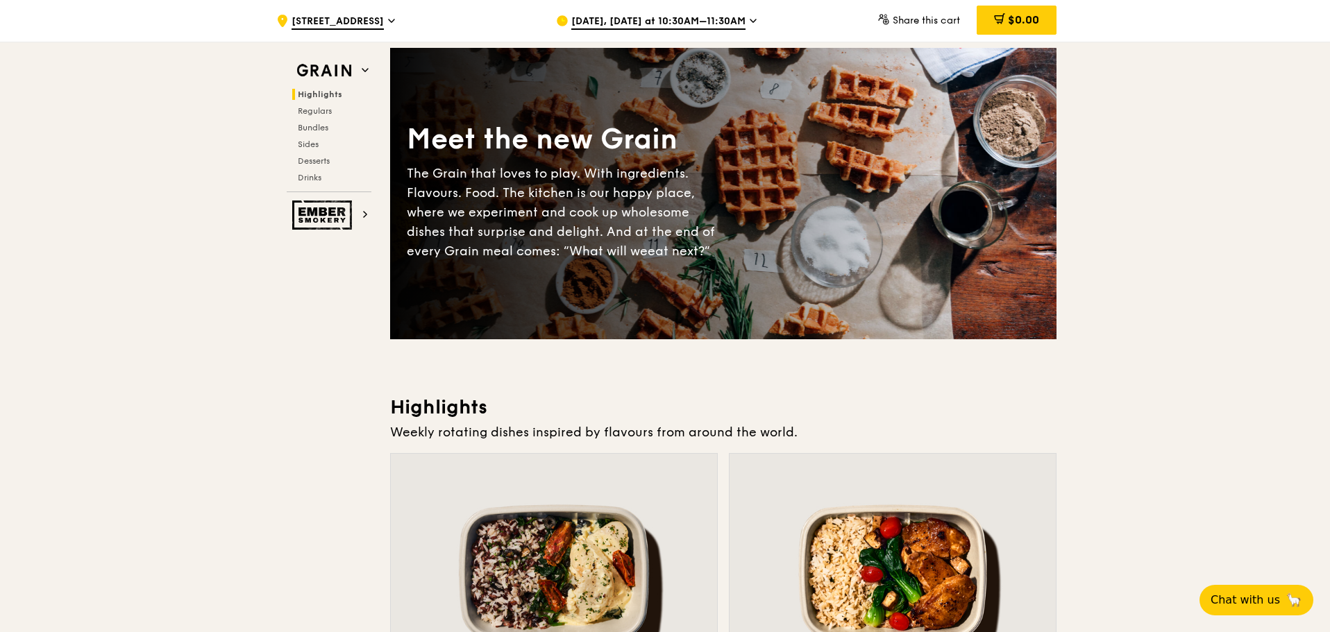
scroll to position [0, 0]
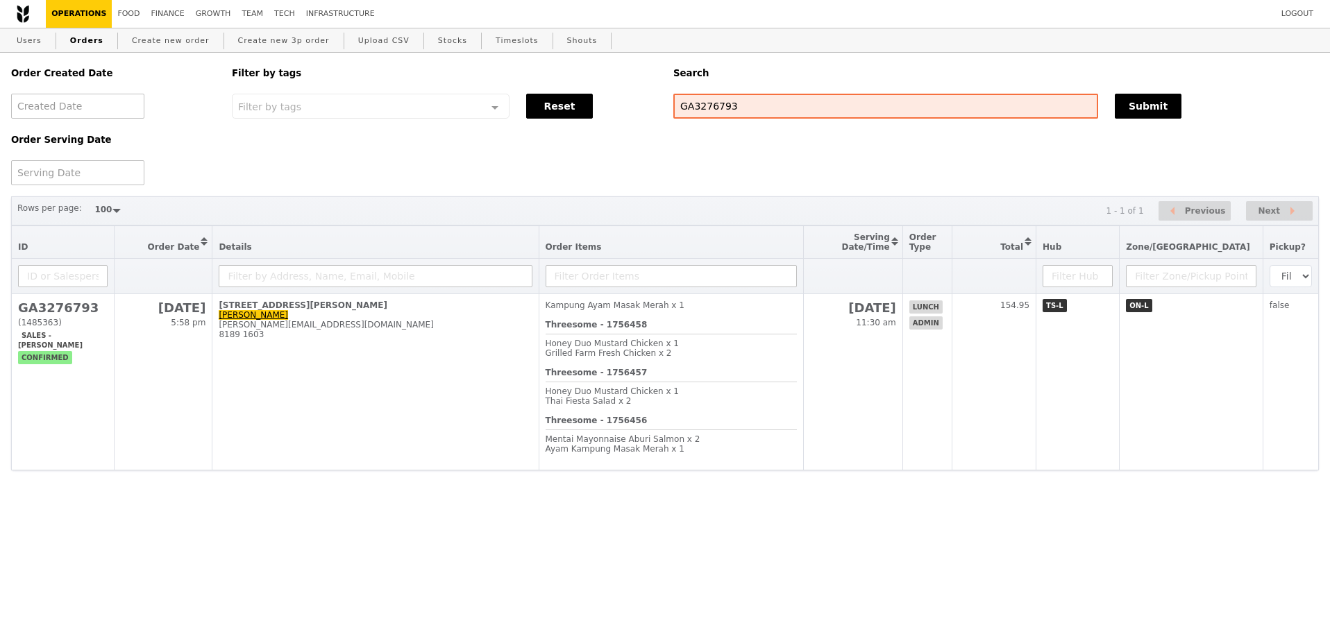
select select "100"
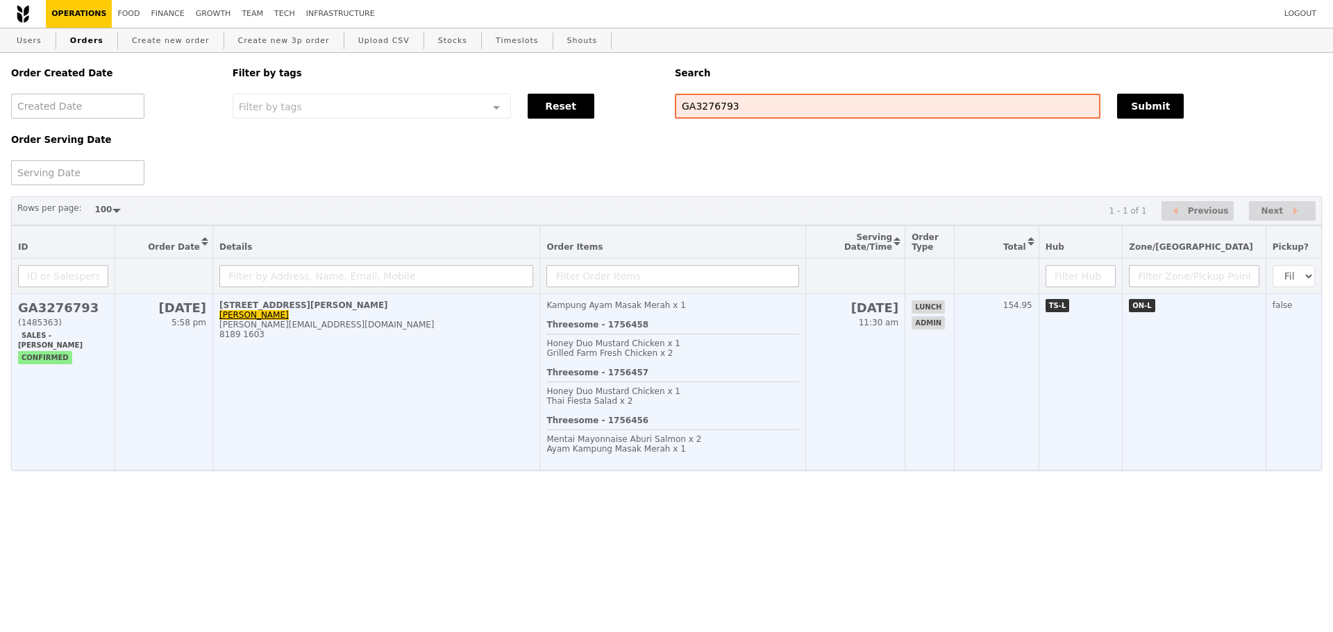
click at [289, 374] on td "[STREET_ADDRESS][PERSON_NAME]-00 [PERSON_NAME] [PERSON_NAME][EMAIL_ADDRESS][DOM…" at bounding box center [376, 382] width 327 height 176
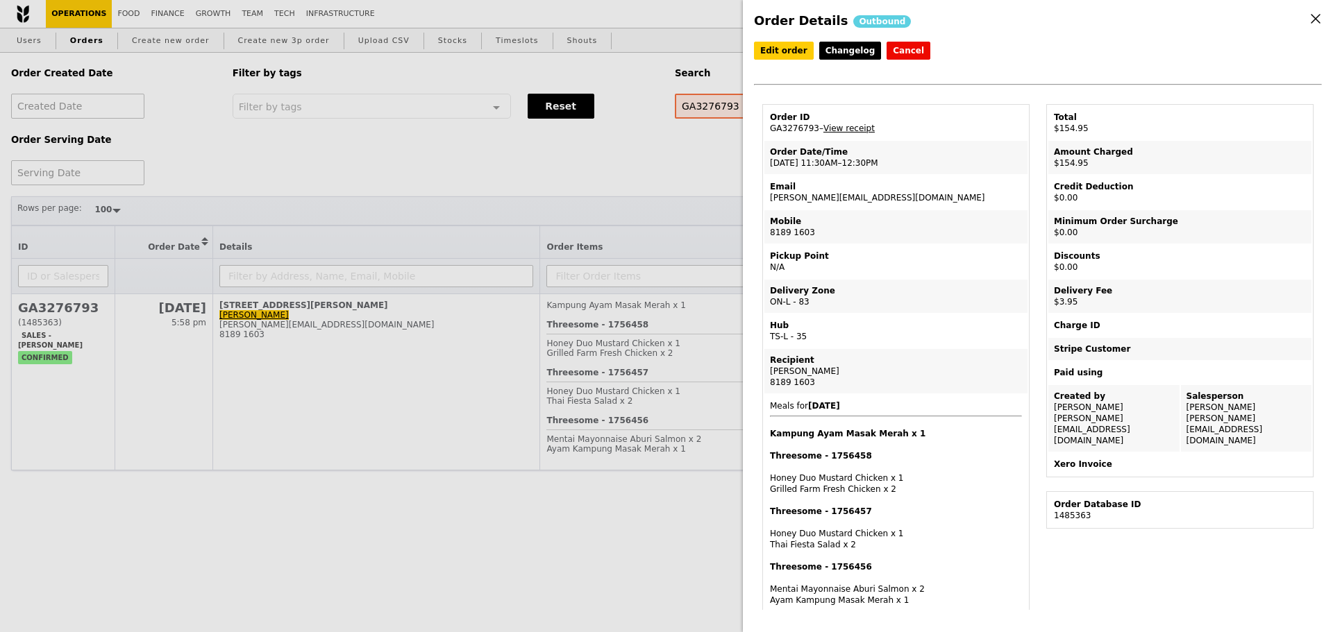
drag, startPoint x: 767, startPoint y: 201, endPoint x: 876, endPoint y: 208, distance: 109.2
click at [876, 208] on td "Email [PERSON_NAME][EMAIL_ADDRESS][DOMAIN_NAME]" at bounding box center [895, 192] width 263 height 33
copy td "[PERSON_NAME][EMAIL_ADDRESS][DOMAIN_NAME]"
click at [861, 130] on link "View receipt" at bounding box center [848, 129] width 51 height 10
click at [867, 220] on div "Mobile" at bounding box center [896, 221] width 252 height 11
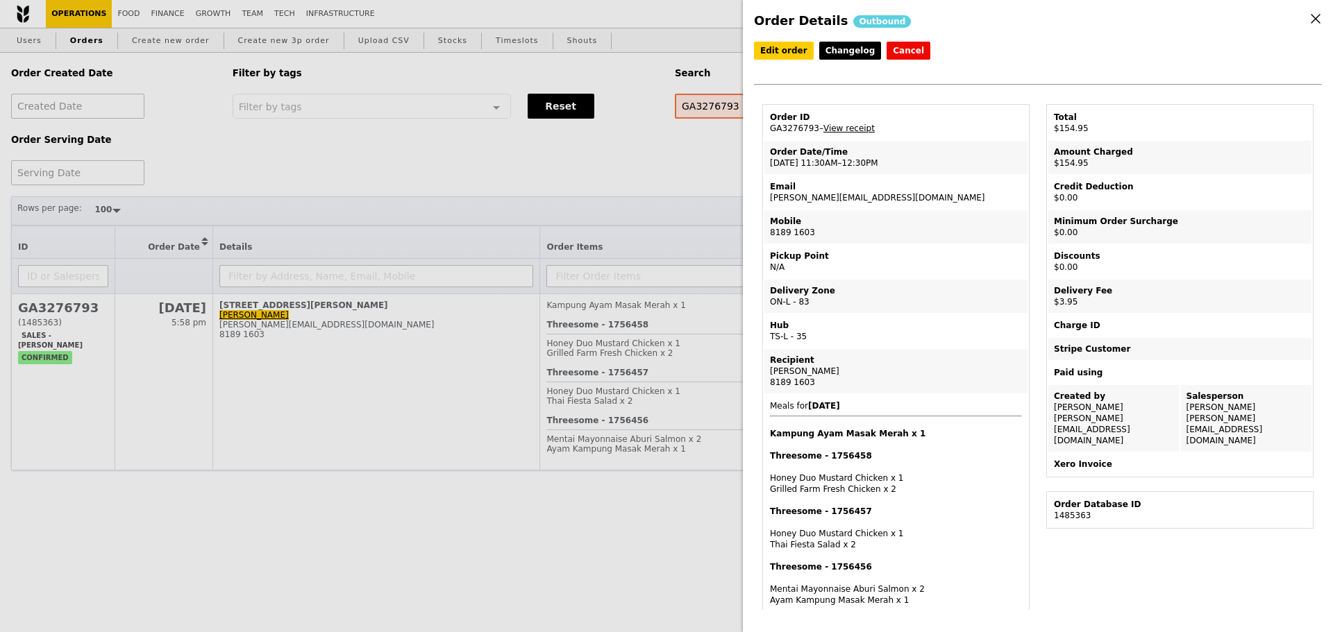
click at [690, 151] on div "Order Details Outbound Edit order Changelog Cancel Order ID GA3276793 – View re…" at bounding box center [666, 316] width 1333 height 632
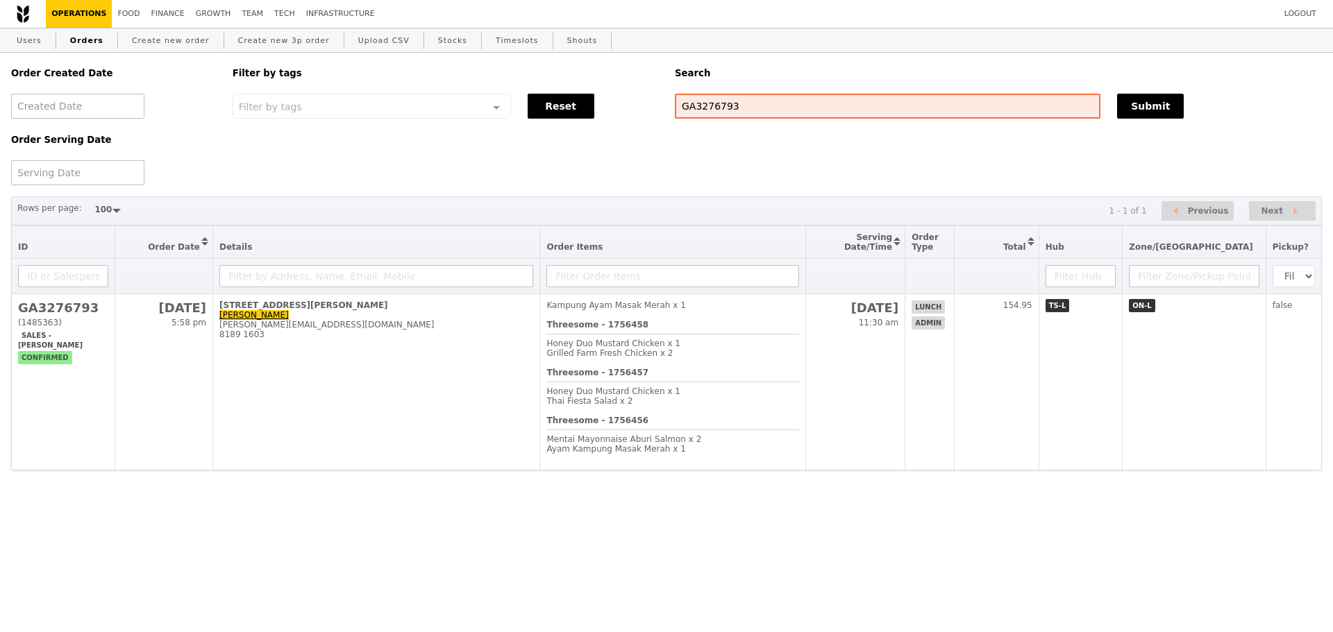
click at [749, 121] on div "Order Created Date Order Serving Date Filter by tags Filter by tags Meal_Plan W…" at bounding box center [666, 119] width 1327 height 133
click at [761, 112] on input "GA3276793" at bounding box center [887, 106] width 425 height 25
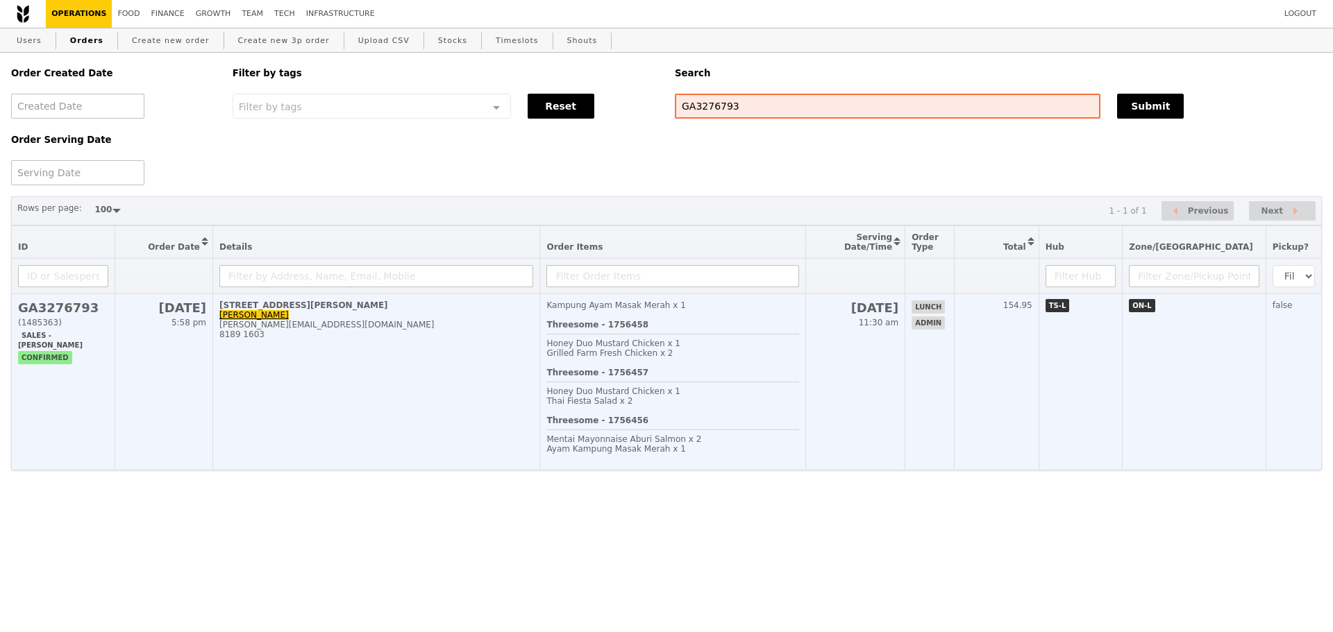
click at [748, 332] on div "Threesome - 1756458 Honey Duo Mustard Chicken x 1 Grilled Farm Fresh Chicken x 2" at bounding box center [672, 344] width 253 height 48
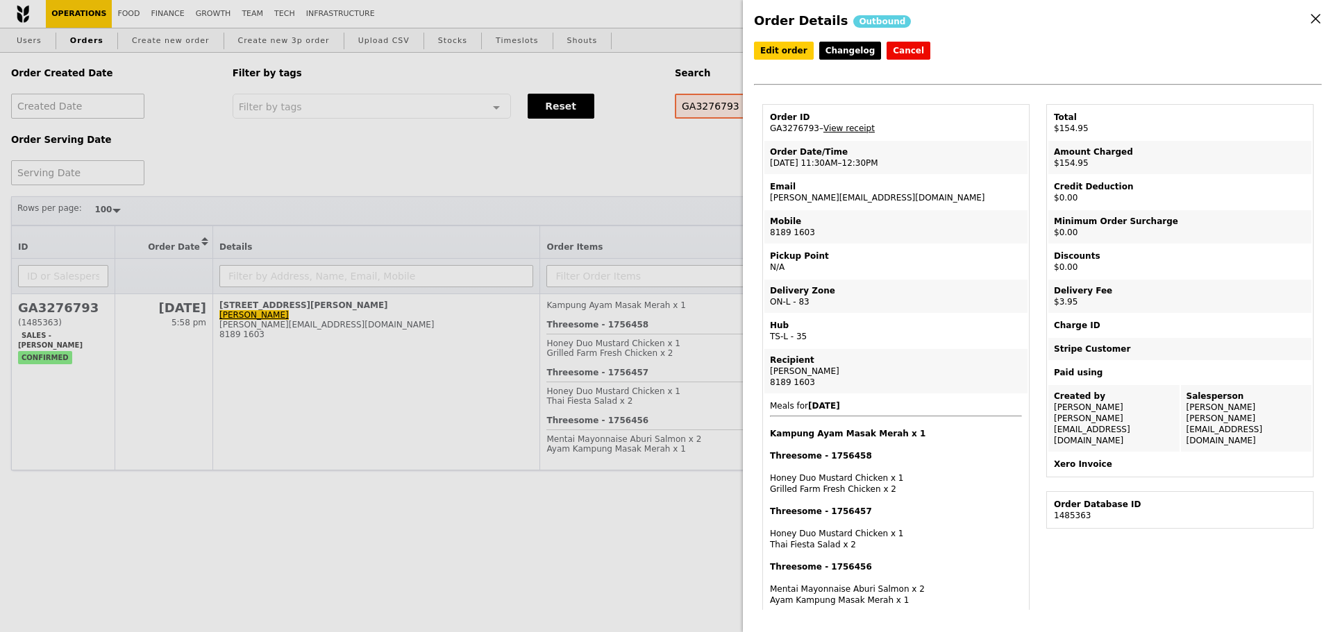
click at [829, 203] on td "Email rena.khor@thalesgroup.com" at bounding box center [895, 192] width 263 height 33
drag, startPoint x: 757, startPoint y: 206, endPoint x: 879, endPoint y: 202, distance: 122.2
click at [879, 202] on td "Email rena.khor@thalesgroup.com" at bounding box center [895, 192] width 263 height 33
drag, startPoint x: 768, startPoint y: 201, endPoint x: 879, endPoint y: 202, distance: 111.8
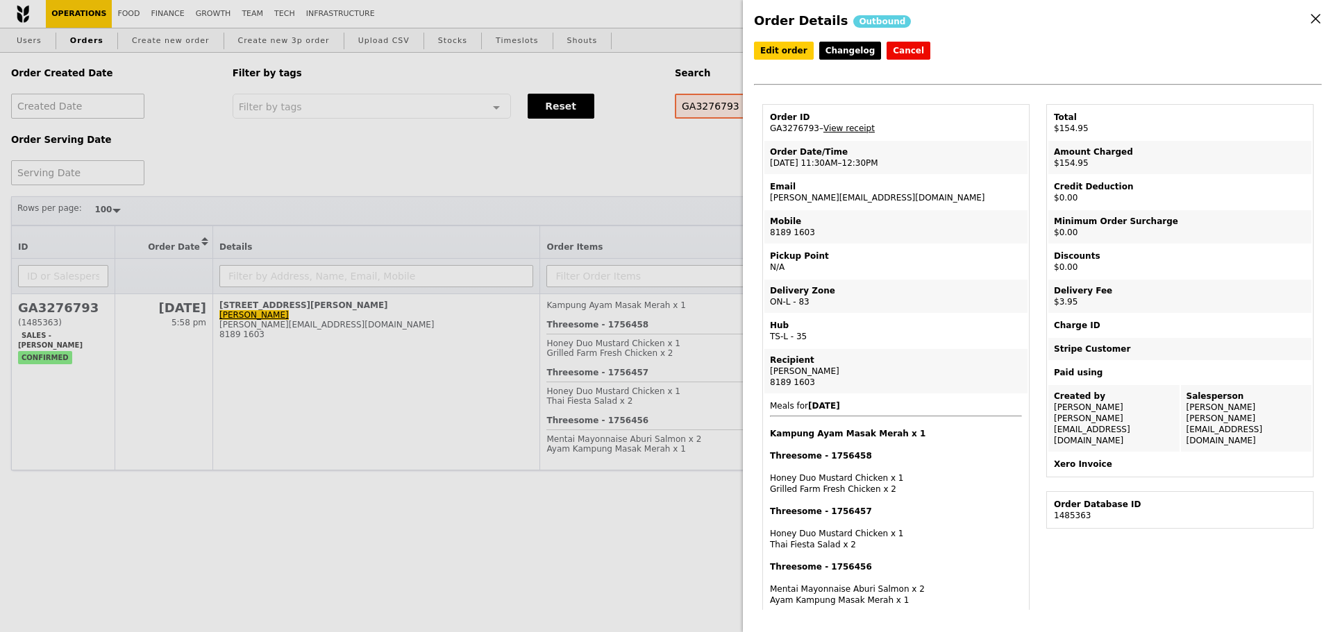
click at [879, 202] on td "Email rena.khor@thalesgroup.com" at bounding box center [895, 192] width 263 height 33
copy td "[PERSON_NAME][EMAIL_ADDRESS][DOMAIN_NAME]"
click at [410, 162] on div "Order Details Outbound Edit order Changelog Cancel Order ID GA3276793 – View re…" at bounding box center [666, 316] width 1333 height 632
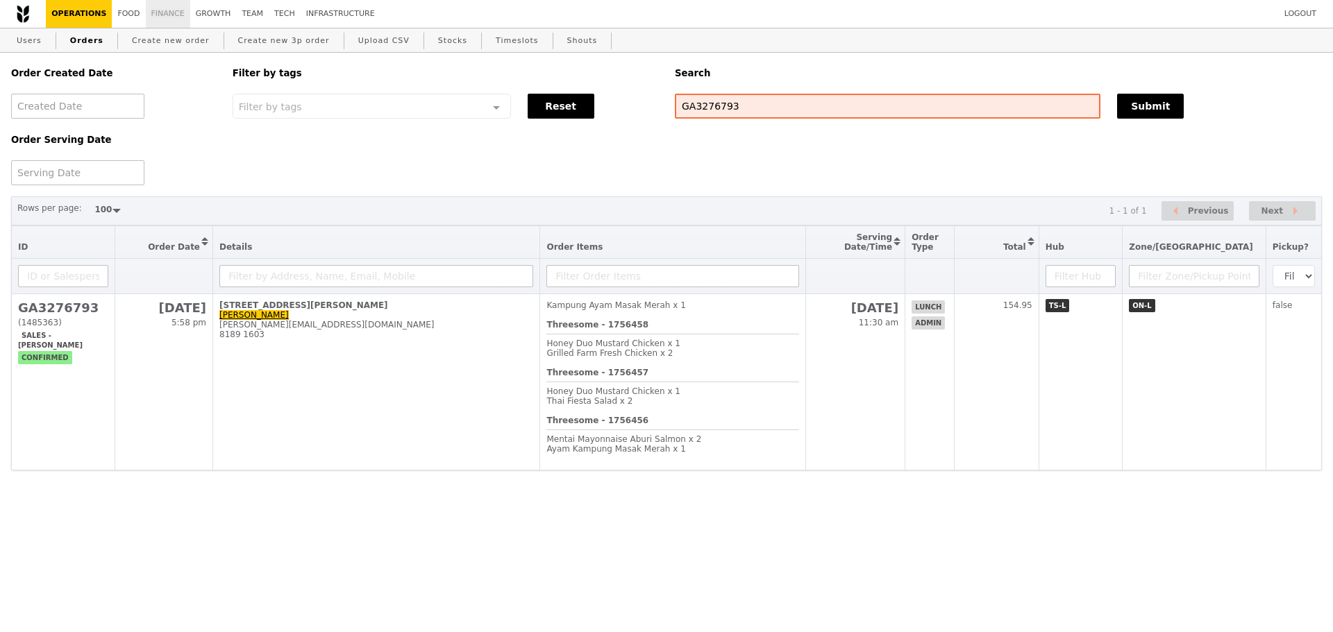
click at [166, 12] on link "Finance" at bounding box center [168, 14] width 44 height 28
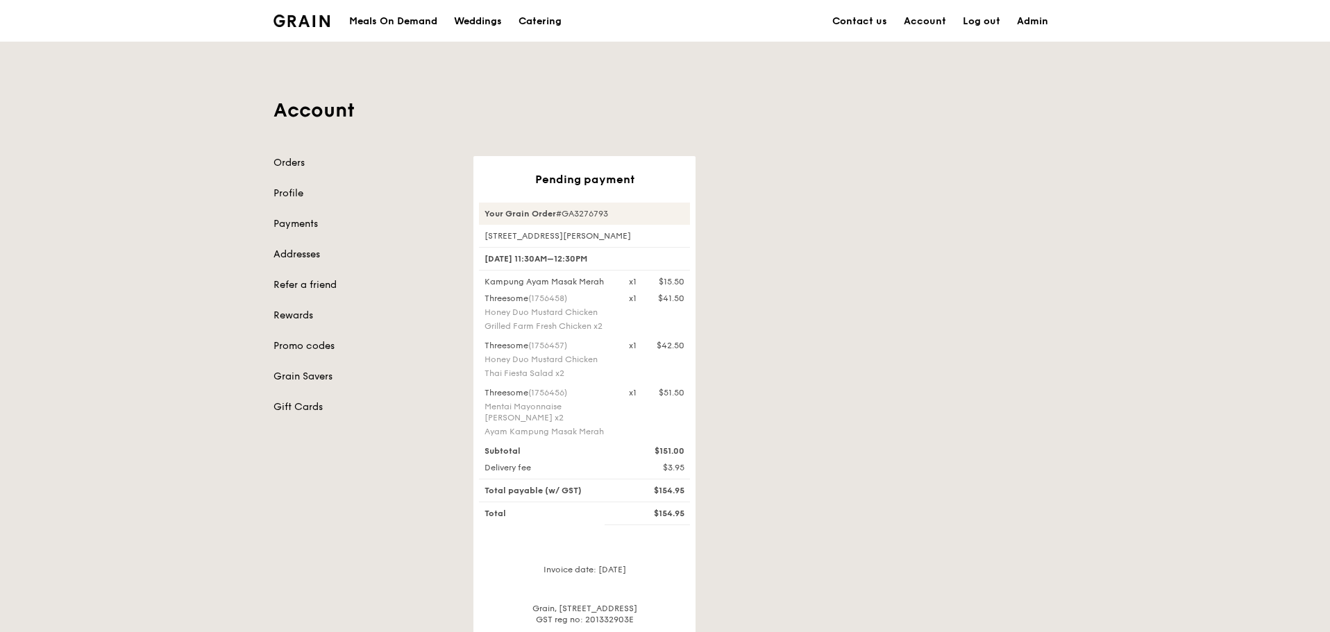
scroll to position [116, 0]
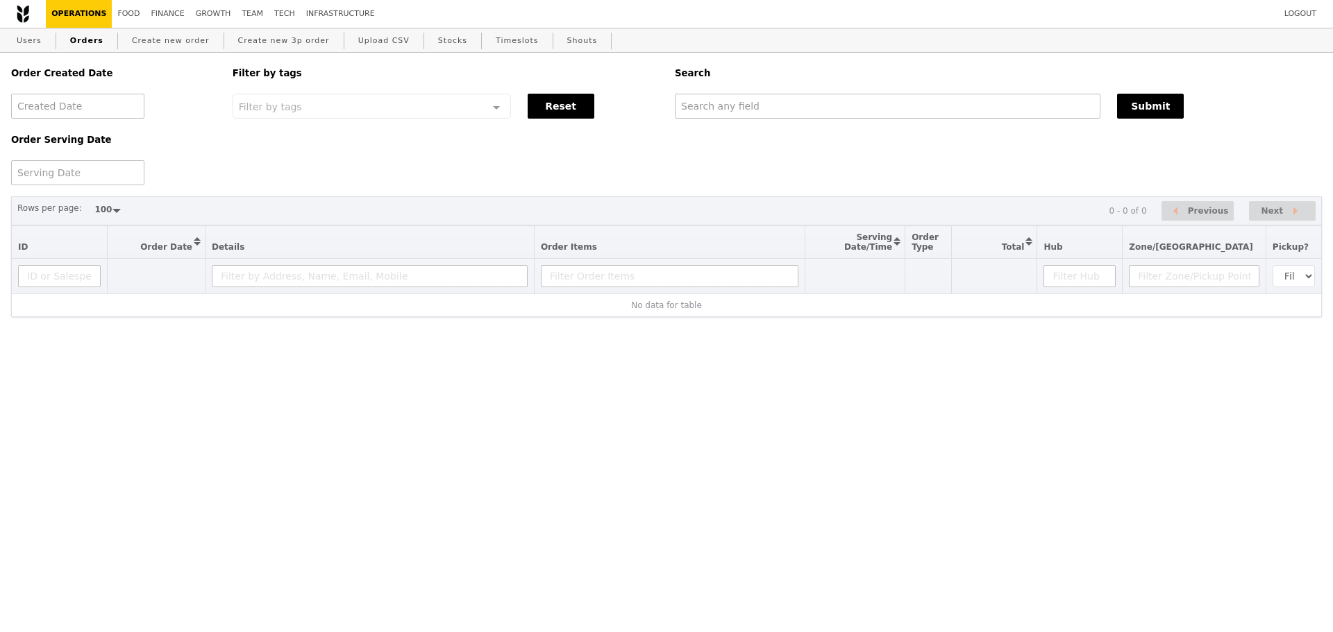
select select "100"
type input "[PERSON_NAME][EMAIL_ADDRESS][DOMAIN_NAME]"
click at [1158, 115] on button "Submit" at bounding box center [1150, 106] width 67 height 25
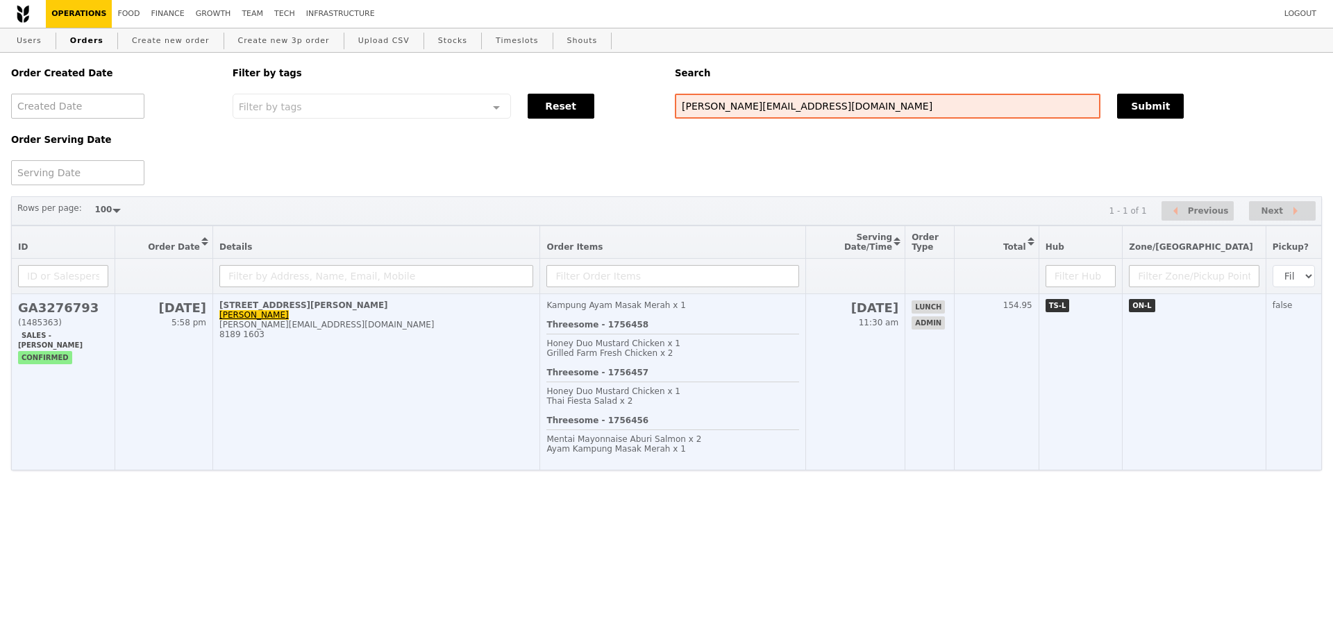
click at [462, 339] on div "8189 1603" at bounding box center [376, 335] width 314 height 10
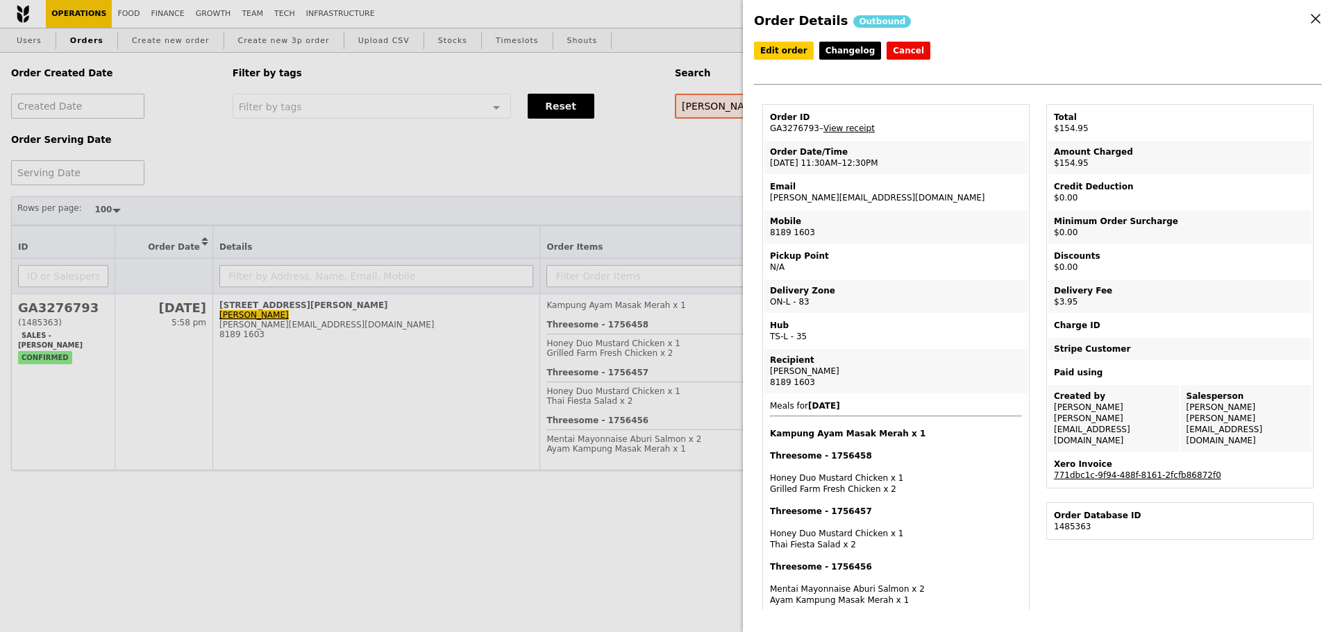
click at [1148, 468] on table "Total $154.95 Amount Charged $154.95 Credit Deduction $0.00 Minimum Order Surch…" at bounding box center [1179, 296] width 267 height 385
click at [1154, 471] on link "771dbc1c-9f94-488f-8161-2fcfb86872f0" at bounding box center [1137, 476] width 167 height 10
